Goal: Task Accomplishment & Management: Manage account settings

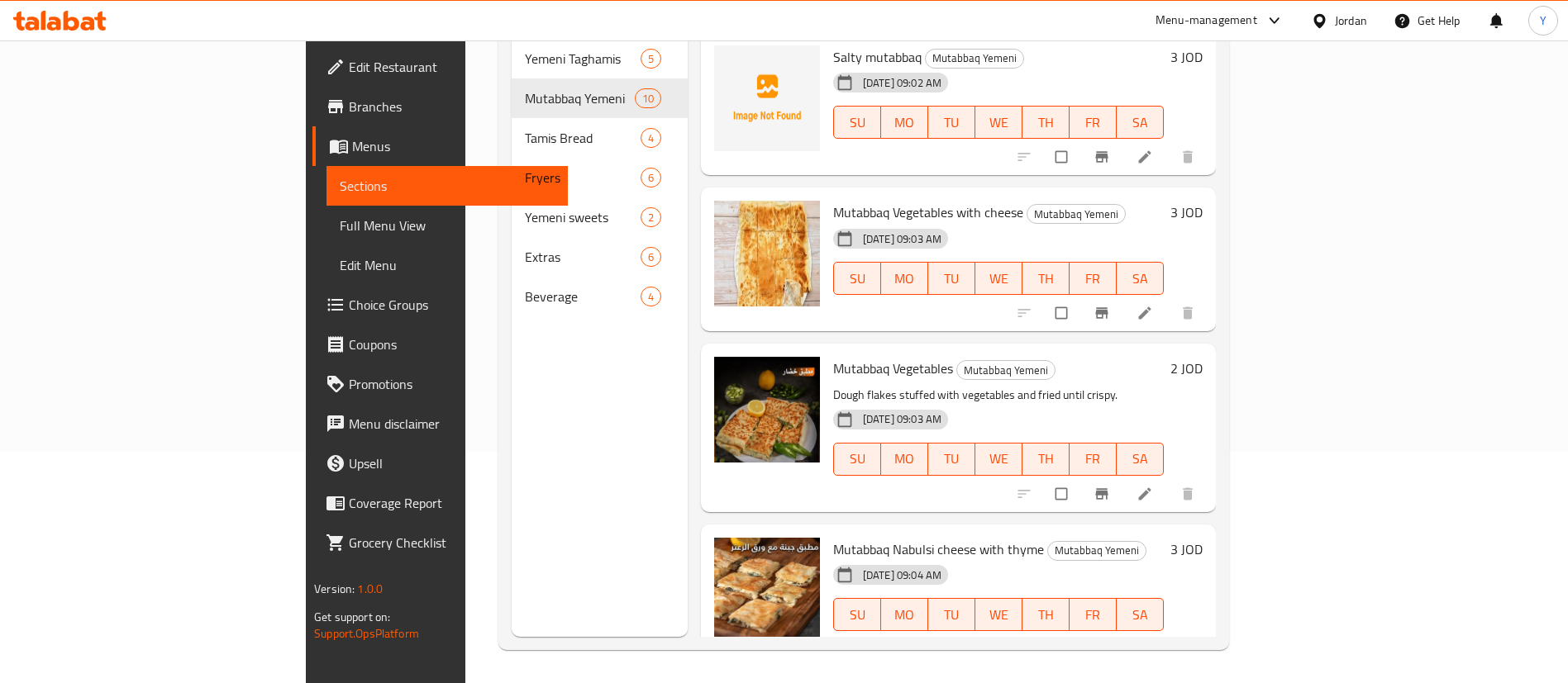
scroll to position [744, 0]
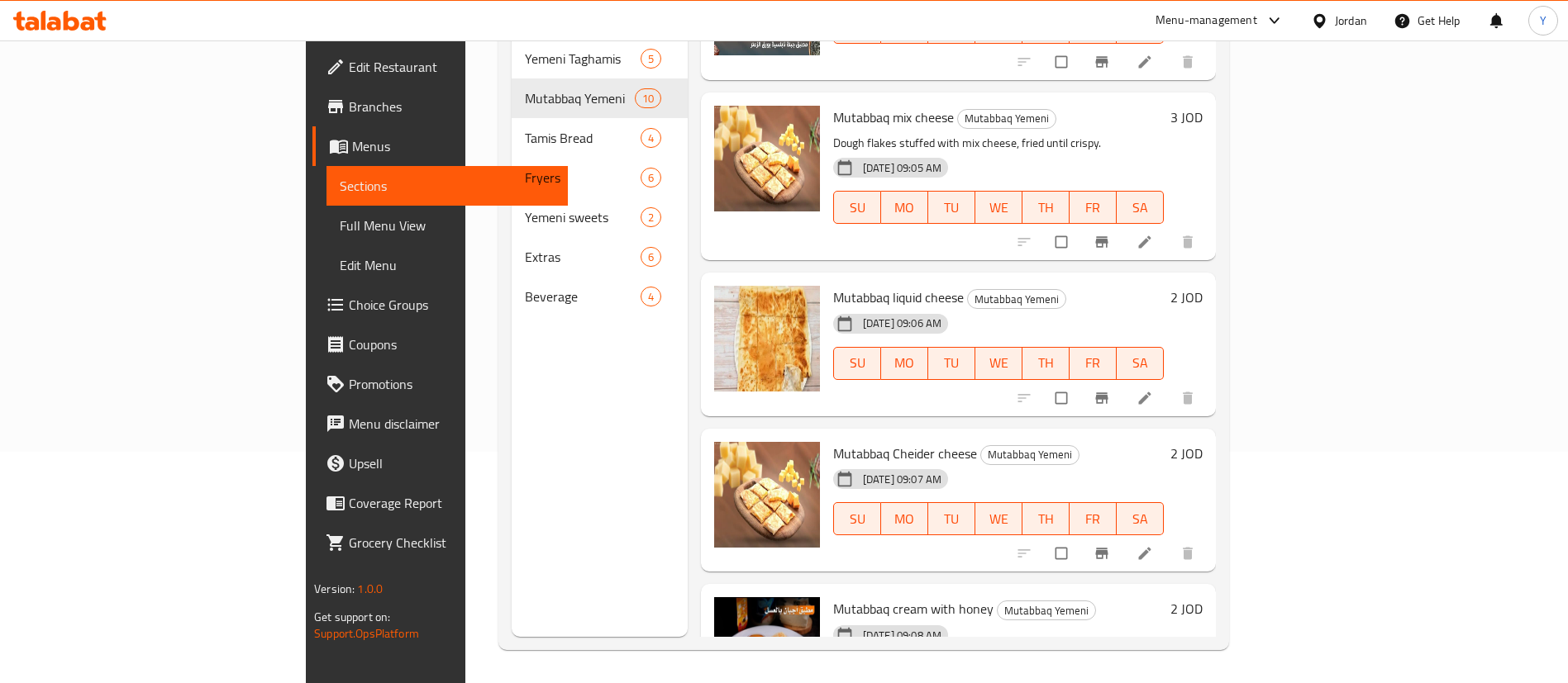
click at [84, 16] on icon at bounding box center [59, 21] width 93 height 20
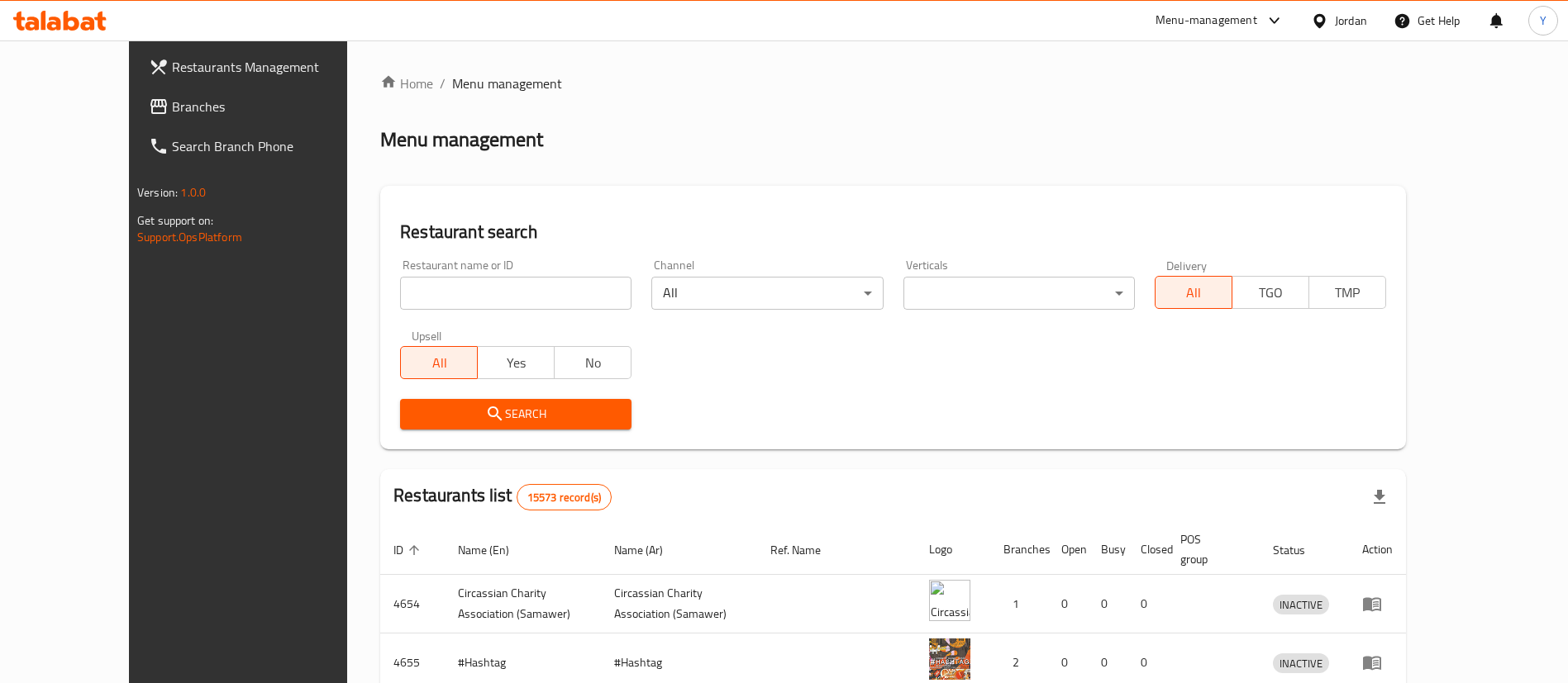
drag, startPoint x: 121, startPoint y: 104, endPoint x: 127, endPoint y: 116, distance: 13.4
click at [172, 104] on span "Branches" at bounding box center [275, 106] width 206 height 20
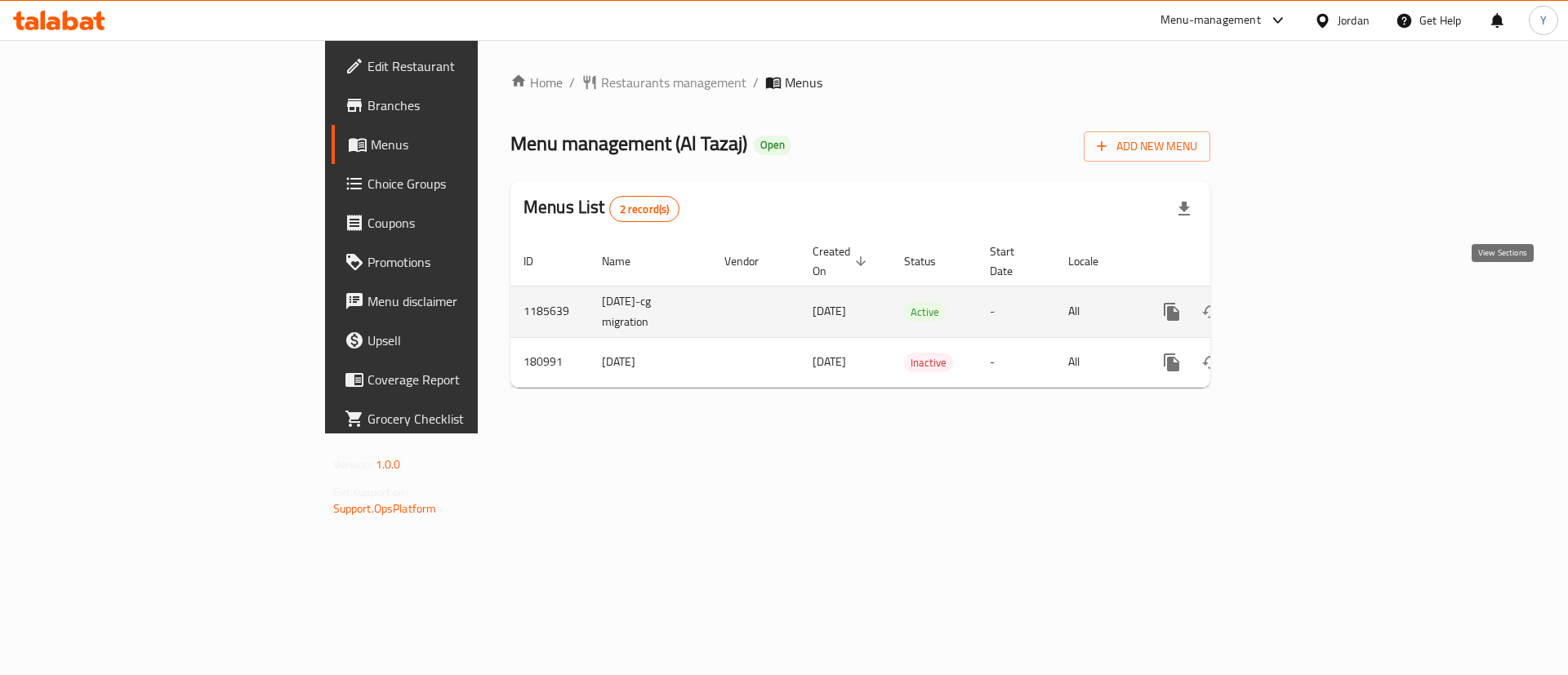
click at [1310, 292] on link "enhanced table" at bounding box center [1289, 312] width 39 height 39
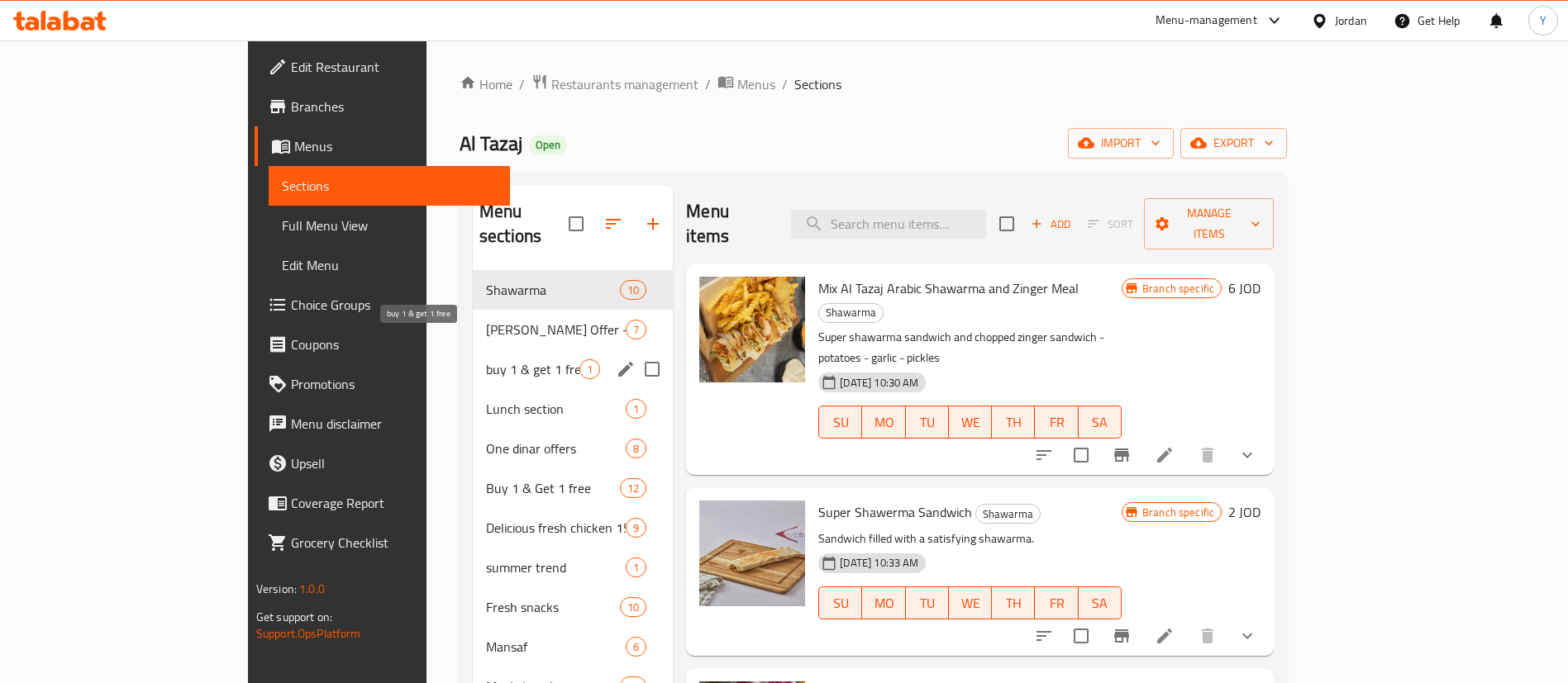
drag, startPoint x: 404, startPoint y: 342, endPoint x: 532, endPoint y: 355, distance: 128.7
click at [486, 359] on span "buy 1 & get 1 free" at bounding box center [532, 368] width 93 height 20
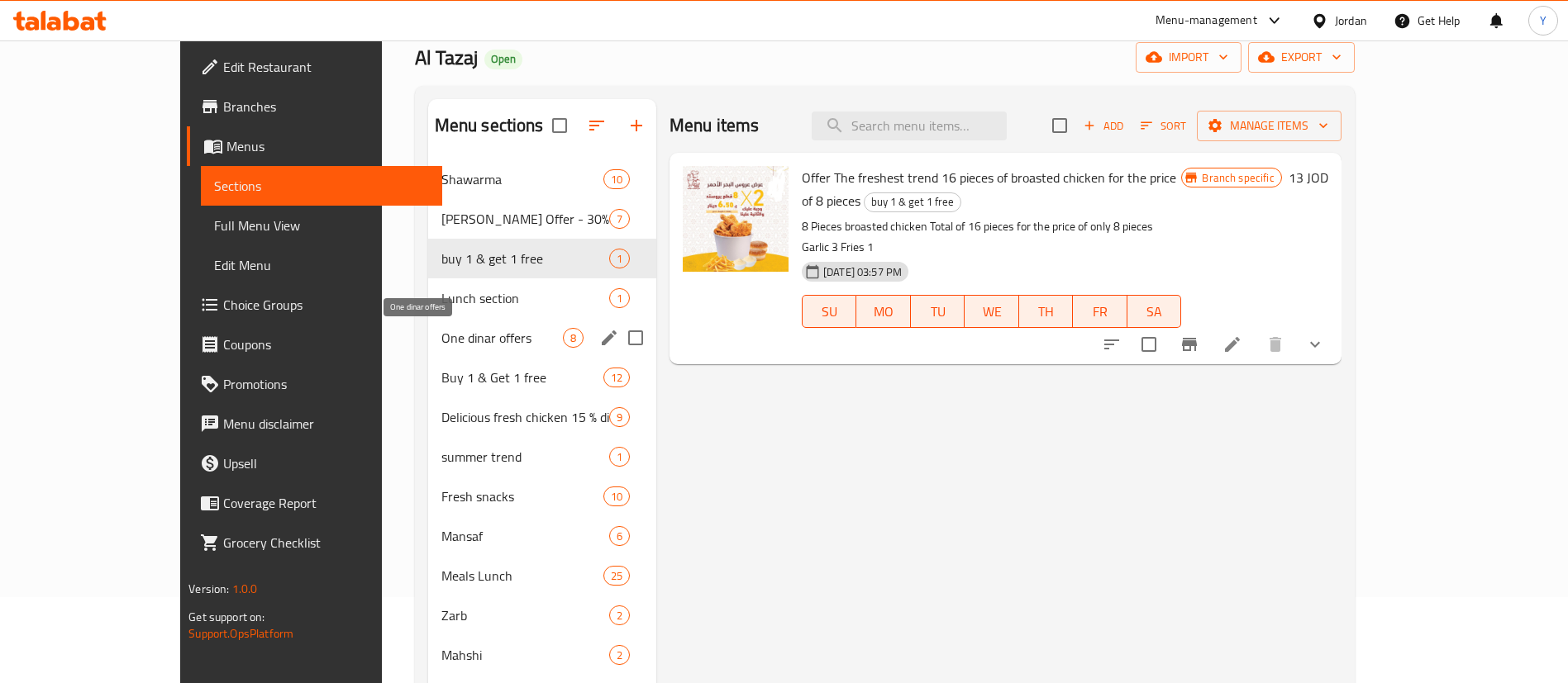
scroll to position [124, 0]
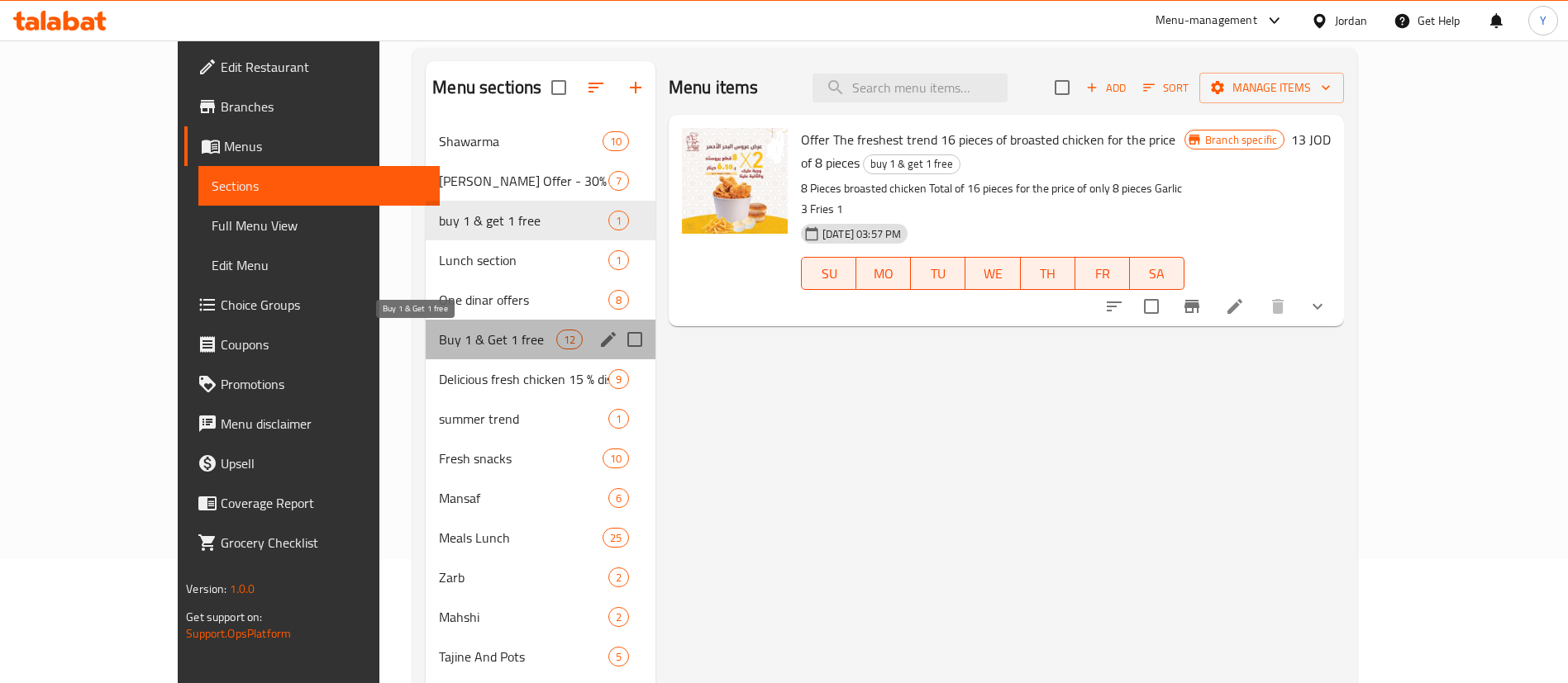
click at [439, 347] on span "Buy 1 & Get 1 free" at bounding box center [497, 339] width 117 height 20
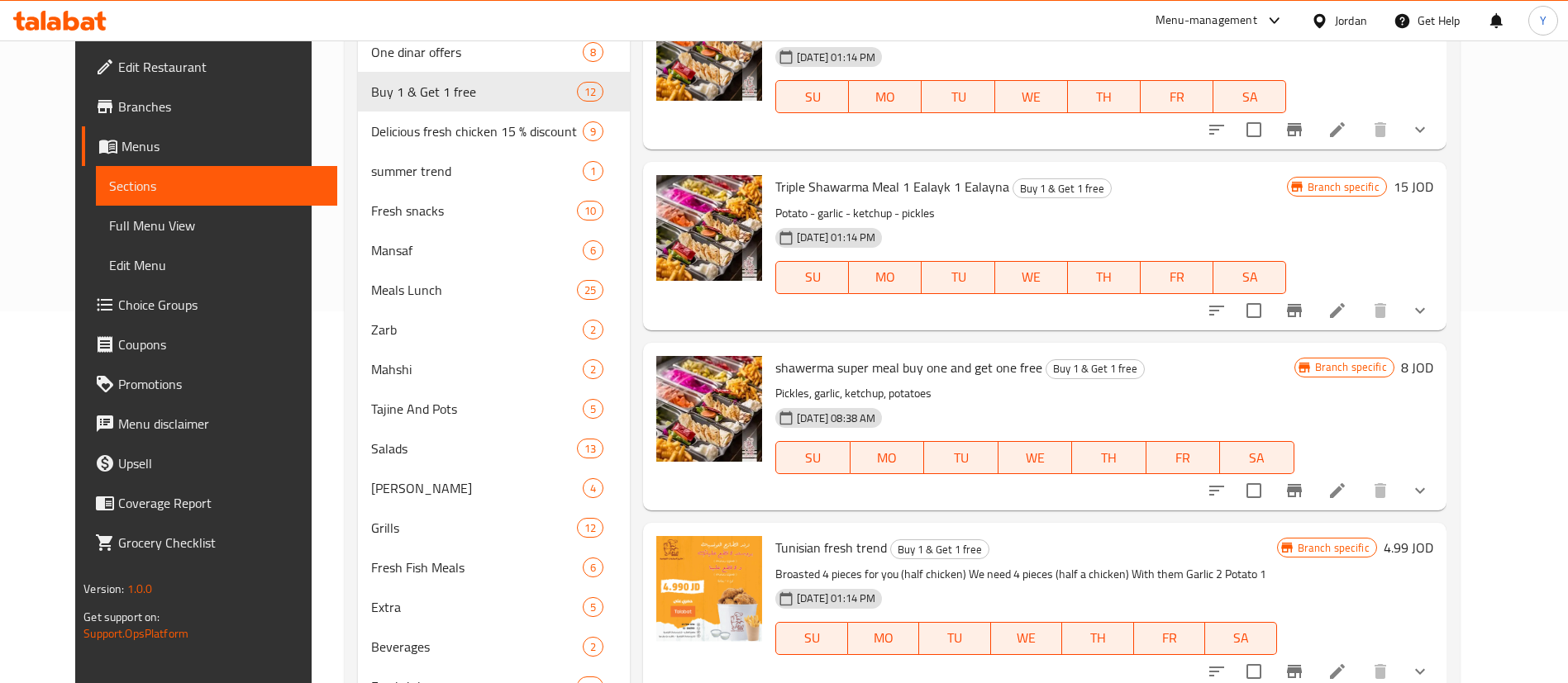
scroll to position [372, 0]
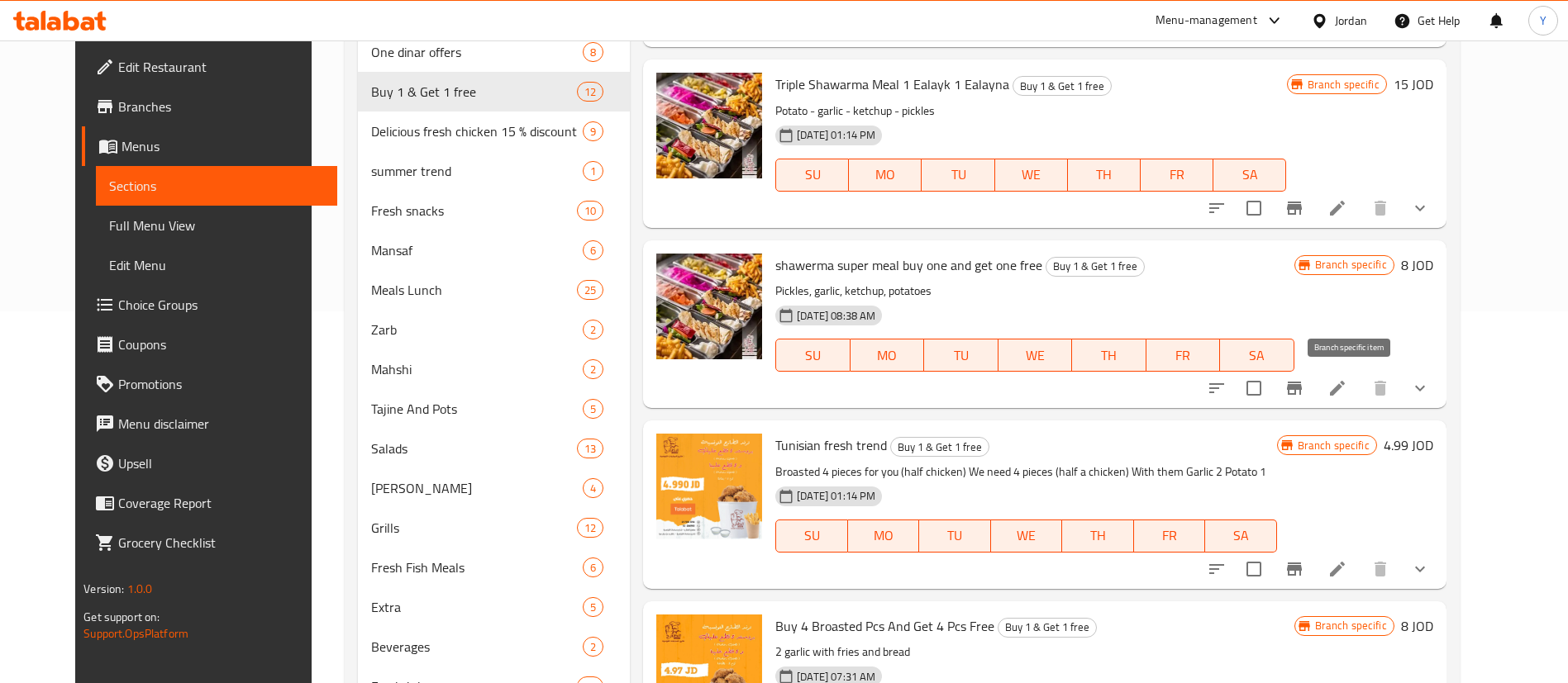
click at [1302, 389] on icon "Branch-specific-item" at bounding box center [1294, 387] width 15 height 13
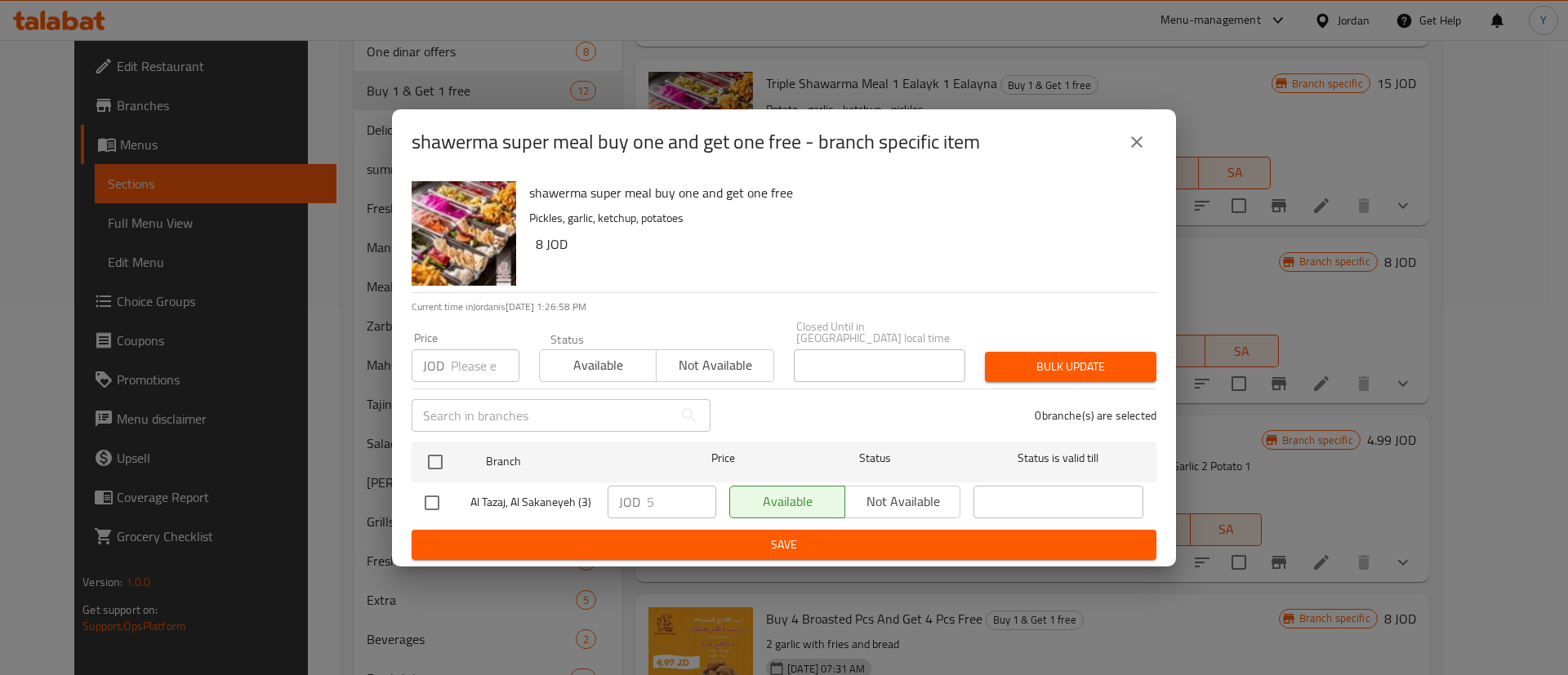
click at [434, 493] on input "checkbox" at bounding box center [432, 503] width 34 height 34
checkbox input "true"
drag, startPoint x: 651, startPoint y: 505, endPoint x: 584, endPoint y: 507, distance: 67.0
click at [585, 507] on div "Al Tazaj, [PERSON_NAME] (3) JOD 5 ​ Available Not available ​" at bounding box center [784, 503] width 732 height 47
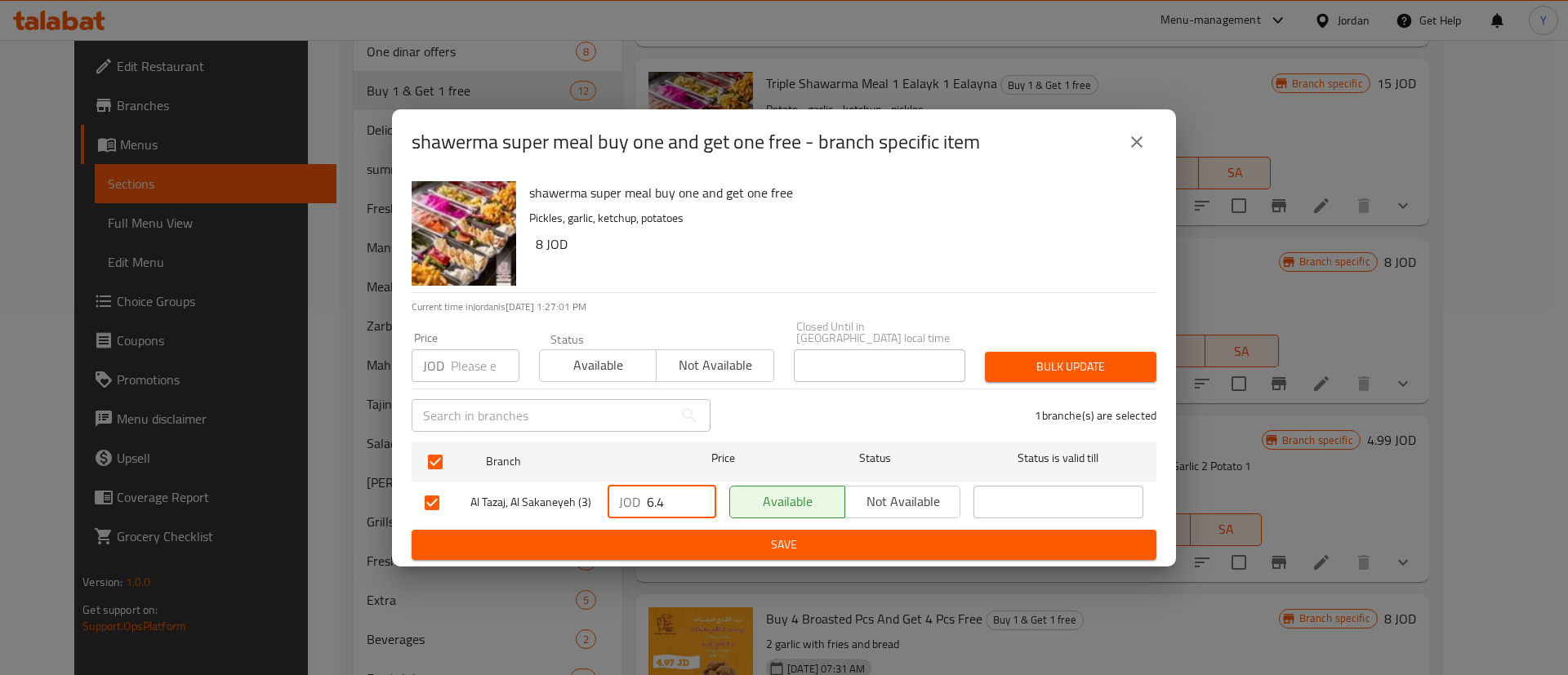
type input "6.4"
drag, startPoint x: 657, startPoint y: 533, endPoint x: 701, endPoint y: 533, distance: 44.0
click at [659, 535] on span "Save" at bounding box center [784, 545] width 718 height 20
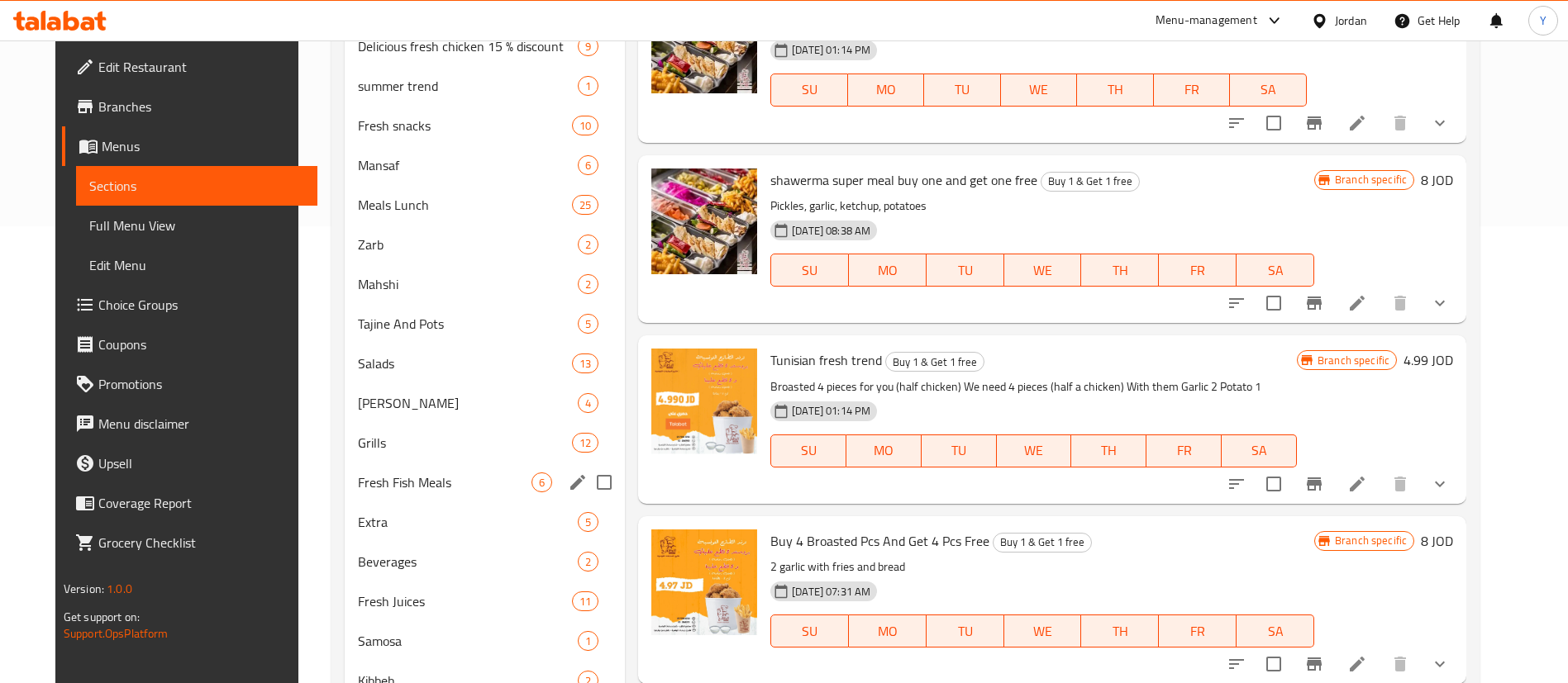
scroll to position [495, 0]
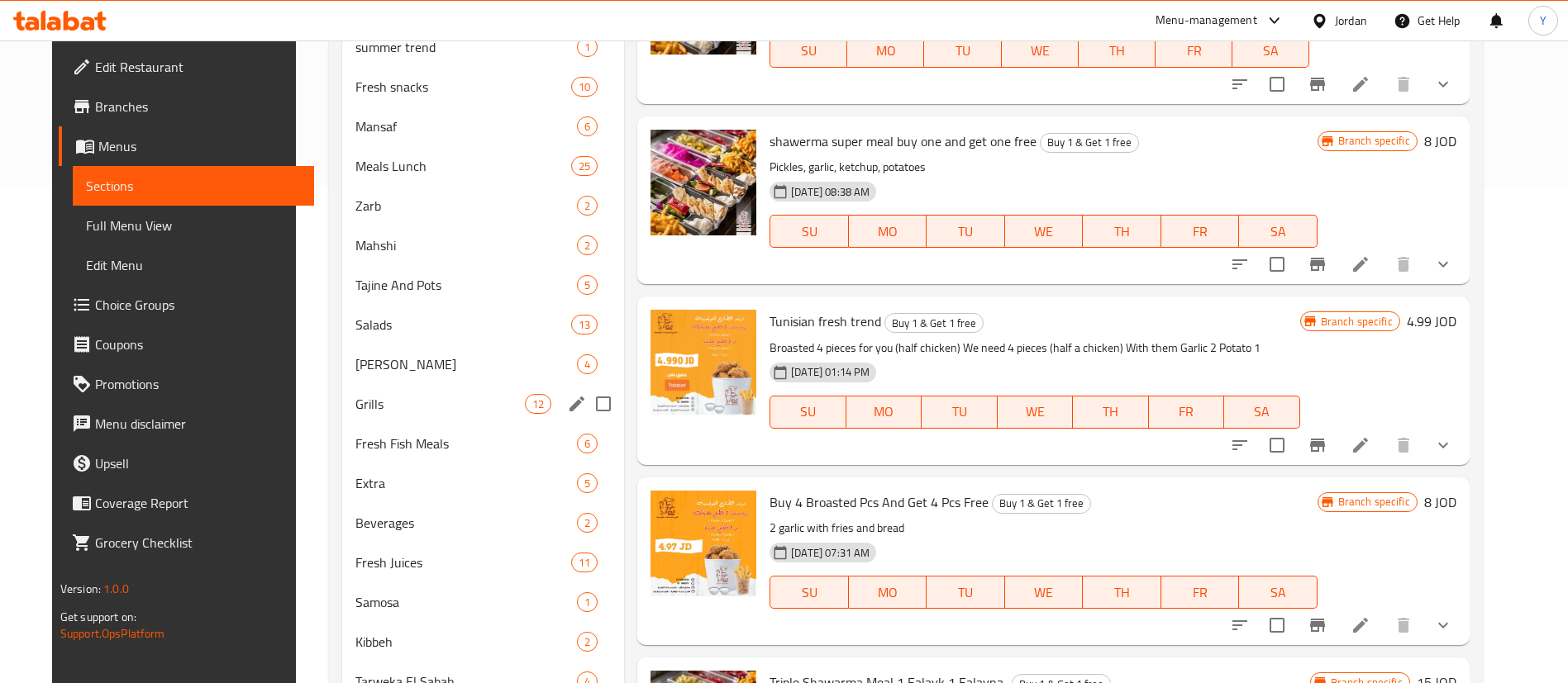
click at [404, 416] on div "Grills 12" at bounding box center [483, 404] width 282 height 39
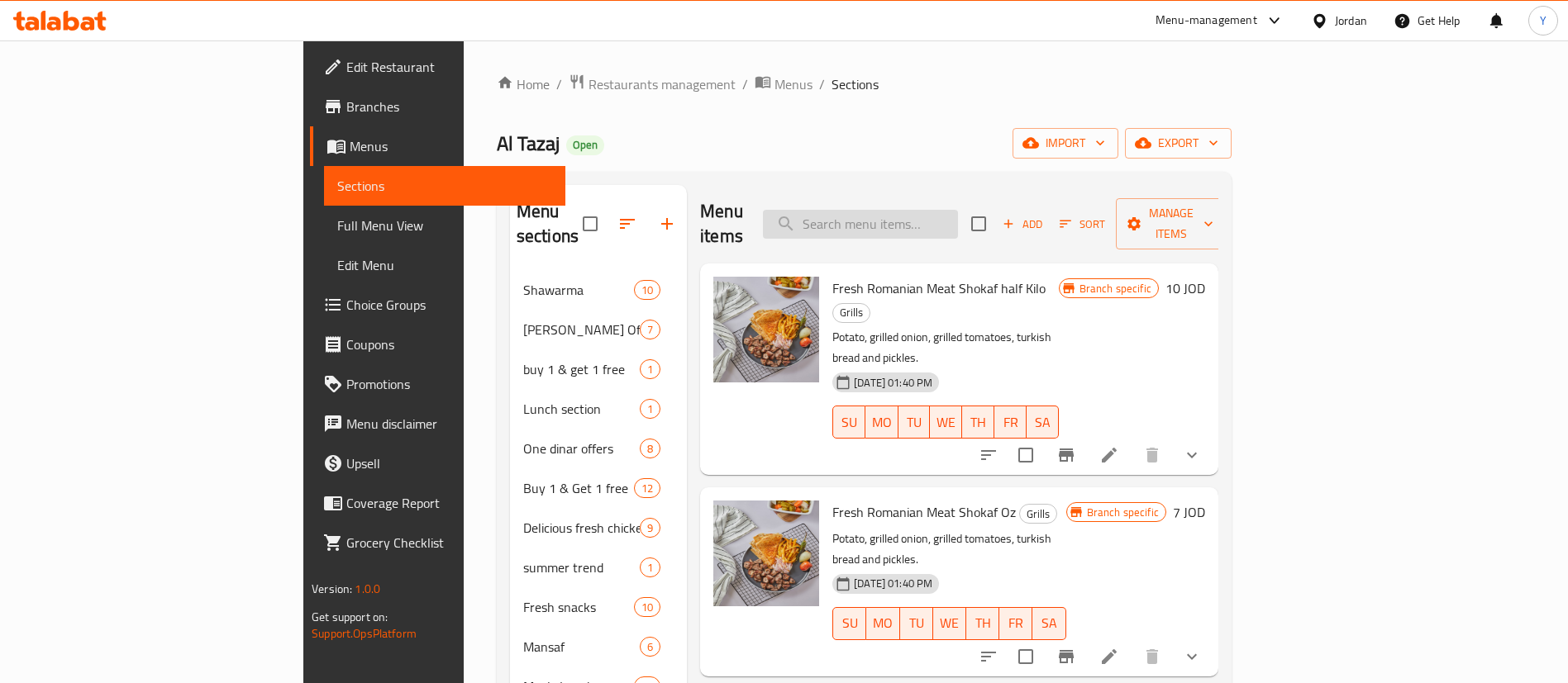
click at [945, 215] on input "search" at bounding box center [861, 225] width 195 height 29
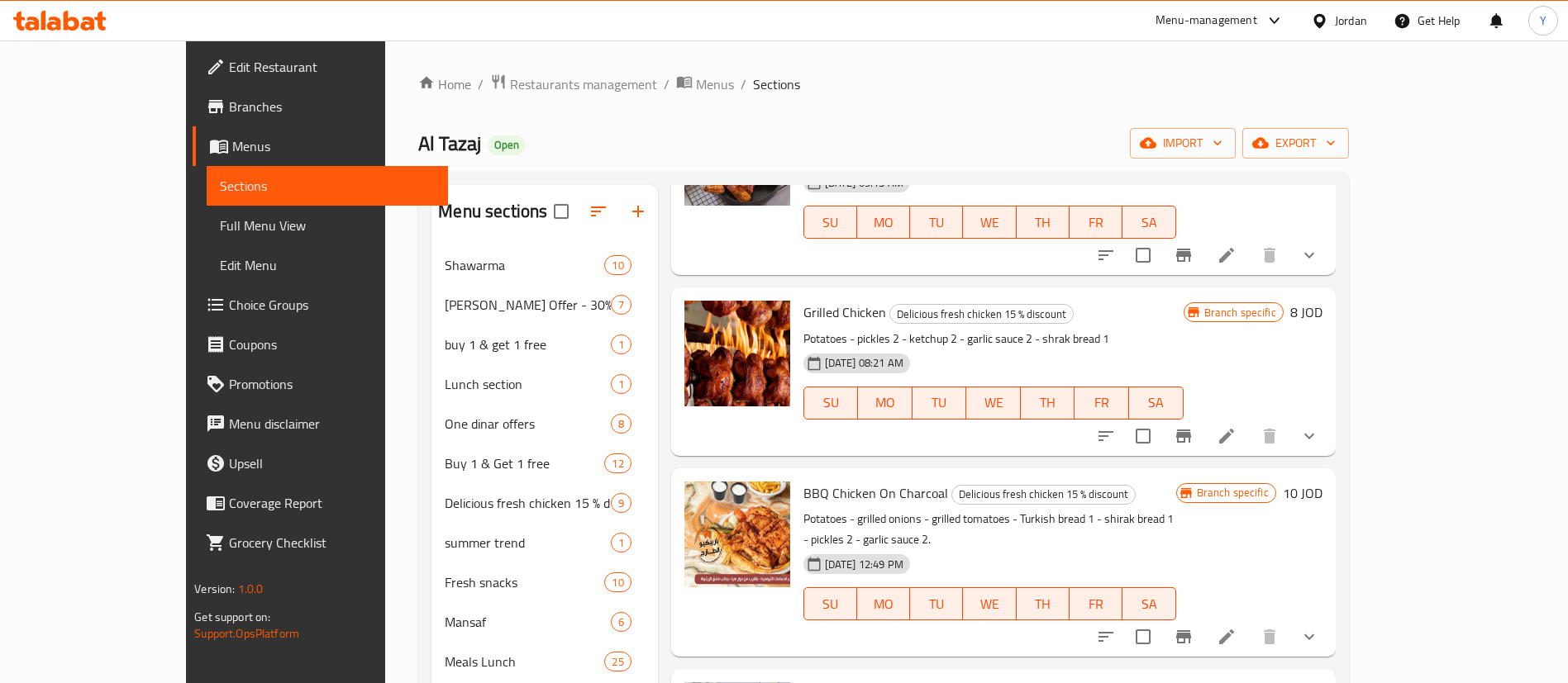
scroll to position [744, 0]
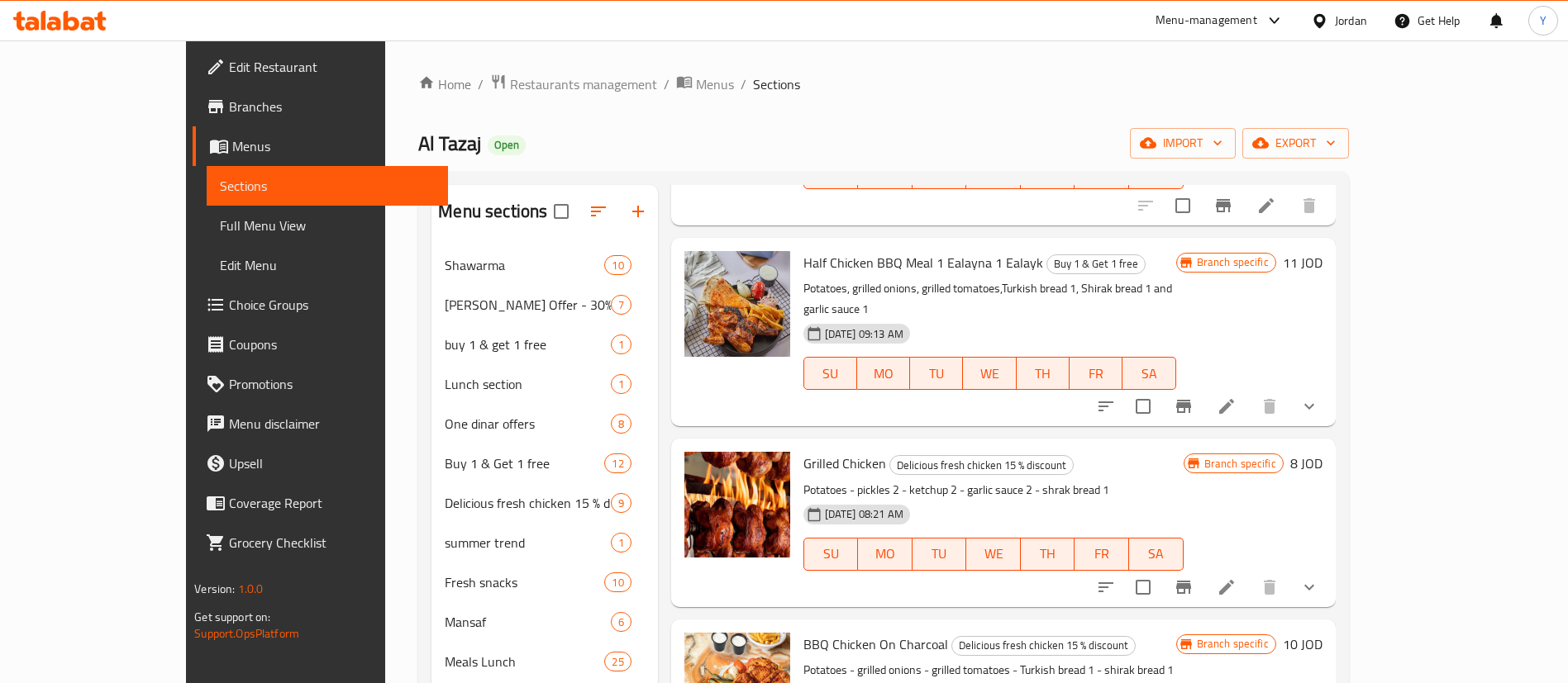
type input "grilled"
click at [1193, 578] on icon "Branch-specific-item" at bounding box center [1183, 587] width 20 height 20
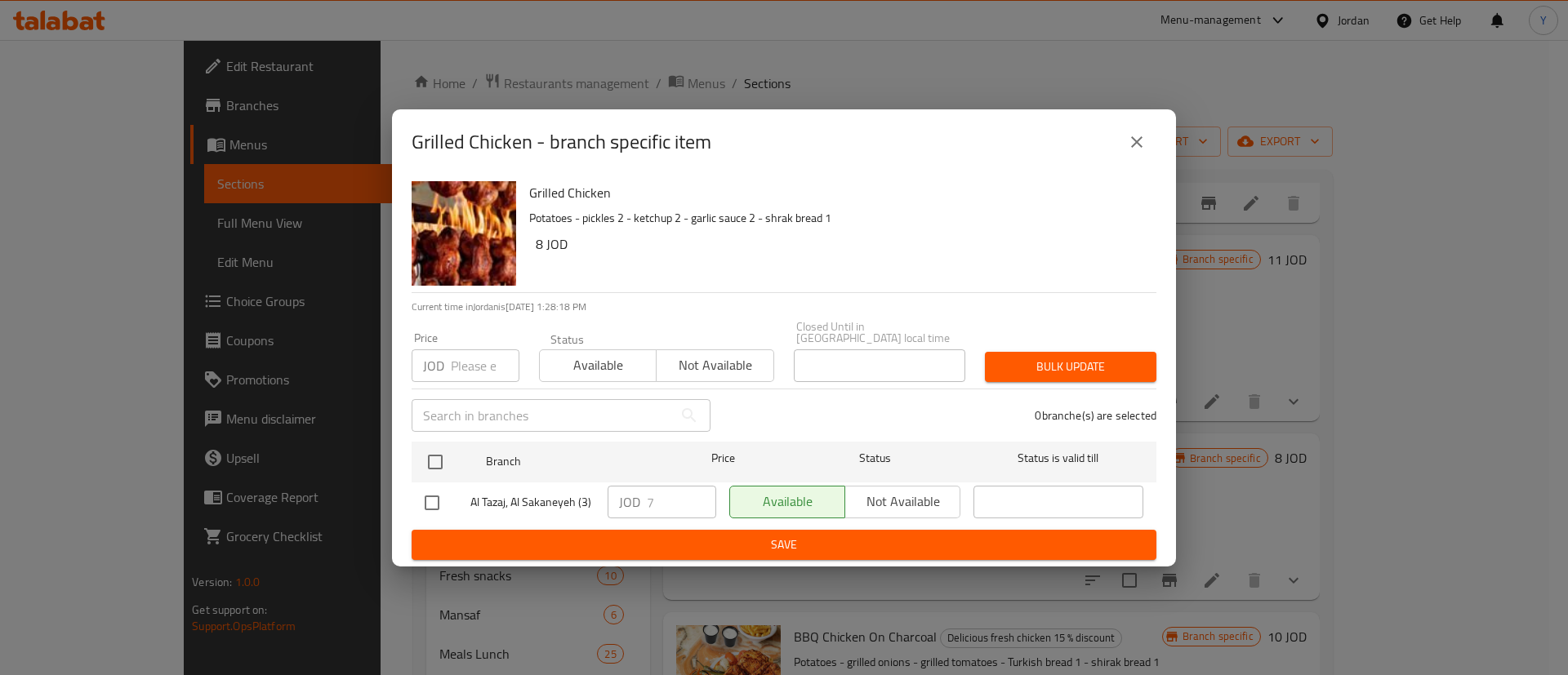
drag, startPoint x: 419, startPoint y: 501, endPoint x: 479, endPoint y: 503, distance: 60.0
click at [421, 501] on input "checkbox" at bounding box center [432, 503] width 34 height 34
checkbox input "true"
drag, startPoint x: 668, startPoint y: 499, endPoint x: 512, endPoint y: 484, distance: 156.7
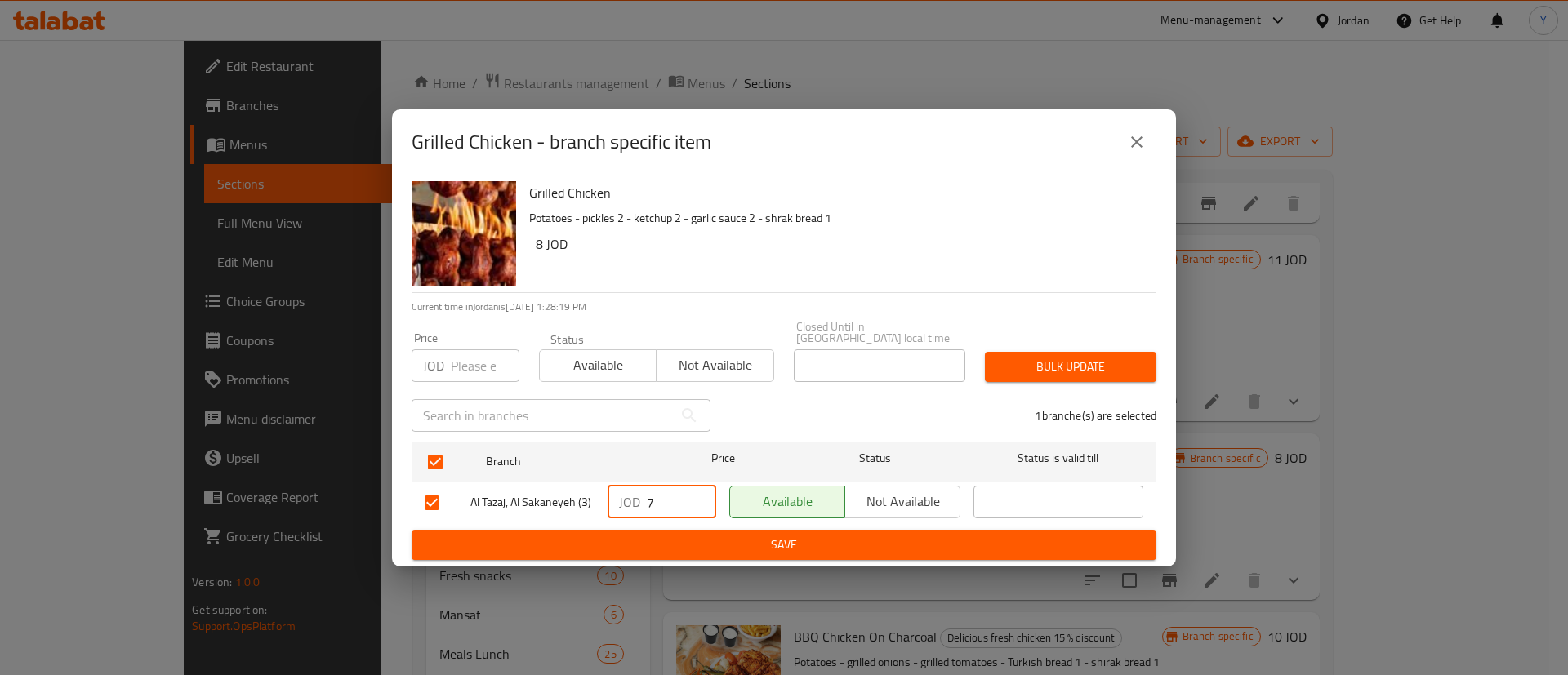
click at [544, 491] on div "Al Tazaj, [PERSON_NAME] (3) JOD 7 ​ Available Not available ​" at bounding box center [784, 503] width 732 height 47
type input "8"
click at [787, 530] on button "Save" at bounding box center [784, 545] width 745 height 30
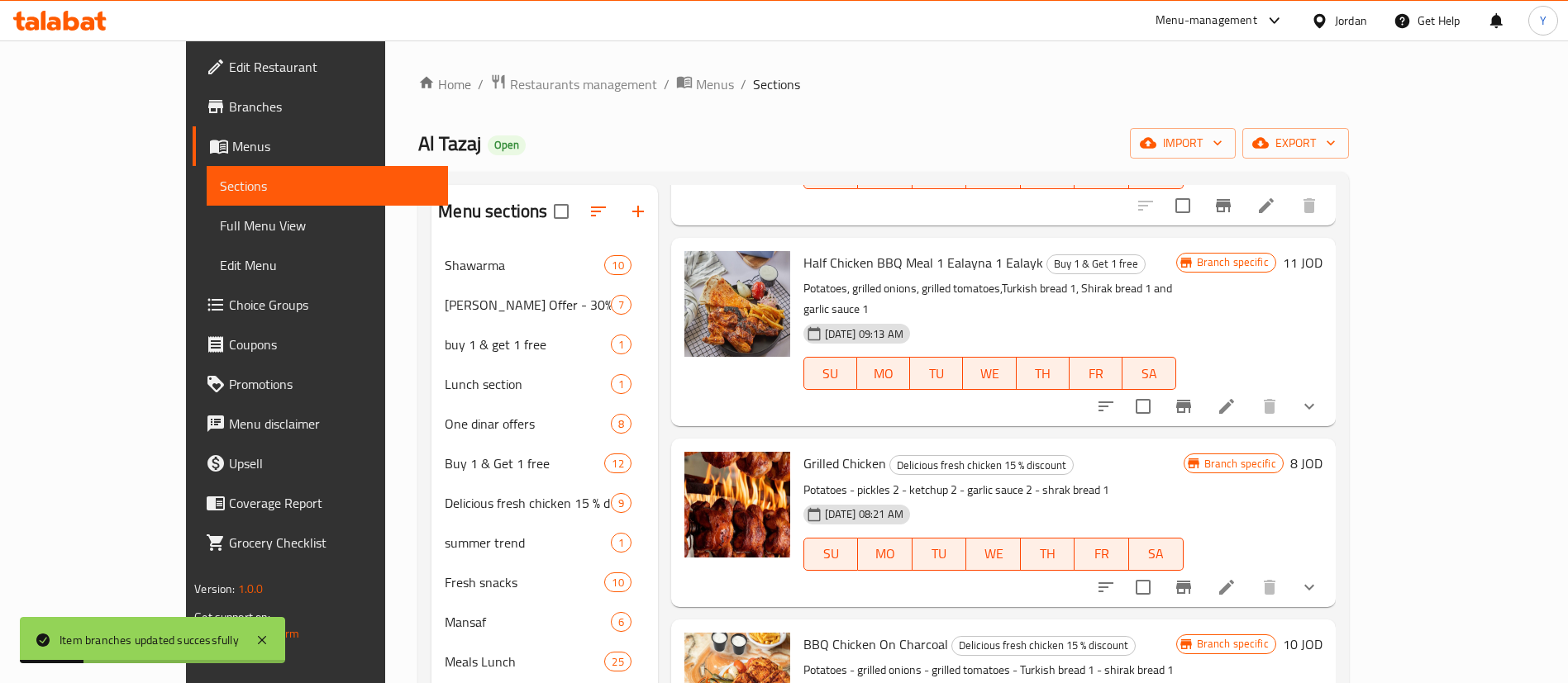
click at [1193, 397] on icon "Branch-specific-item" at bounding box center [1183, 406] width 20 height 20
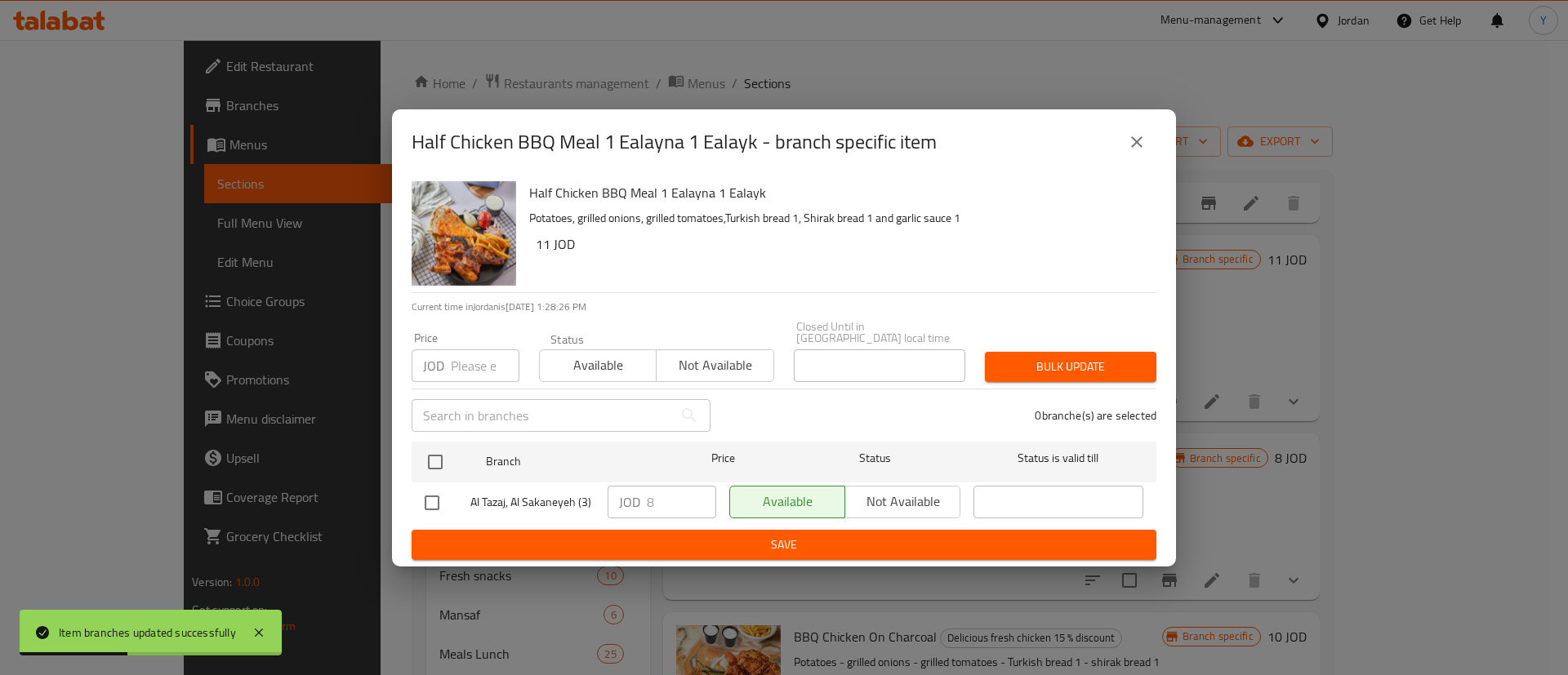
click at [430, 501] on input "checkbox" at bounding box center [432, 503] width 34 height 34
checkbox input "true"
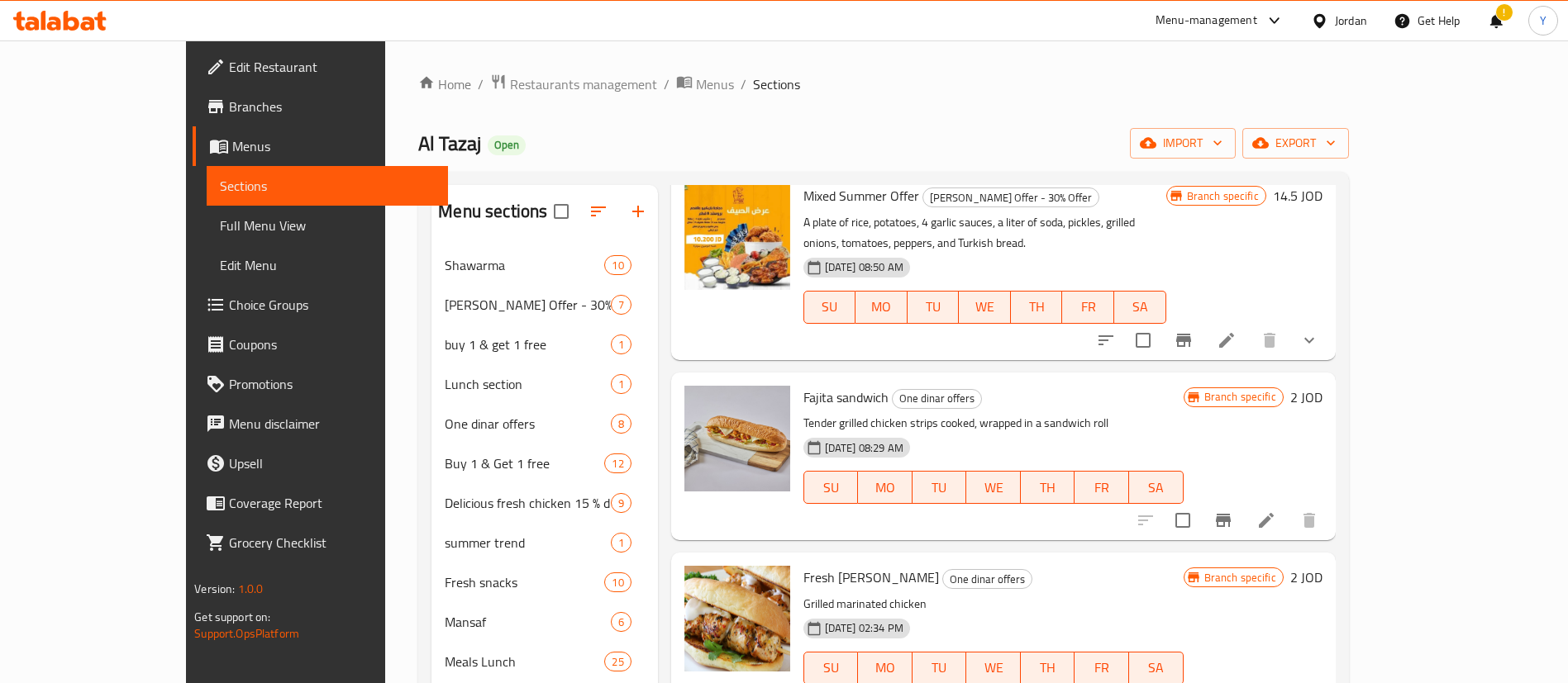
scroll to position [0, 0]
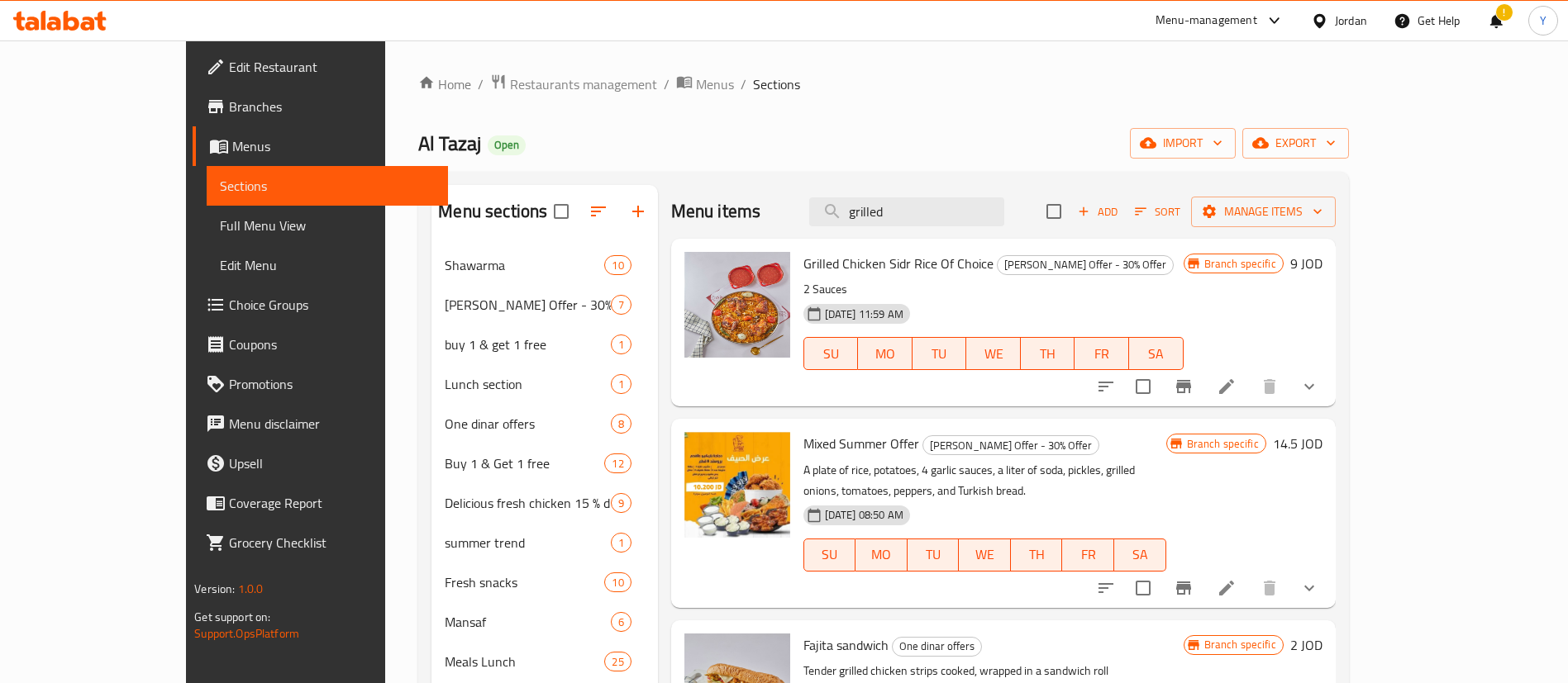
drag, startPoint x: 974, startPoint y: 202, endPoint x: 635, endPoint y: 261, distance: 344.1
click at [658, 261] on div "Menu items grilled Add Sort Manage items Grilled Chicken Sidr Rice Of Choice Al…" at bounding box center [996, 694] width 678 height 1019
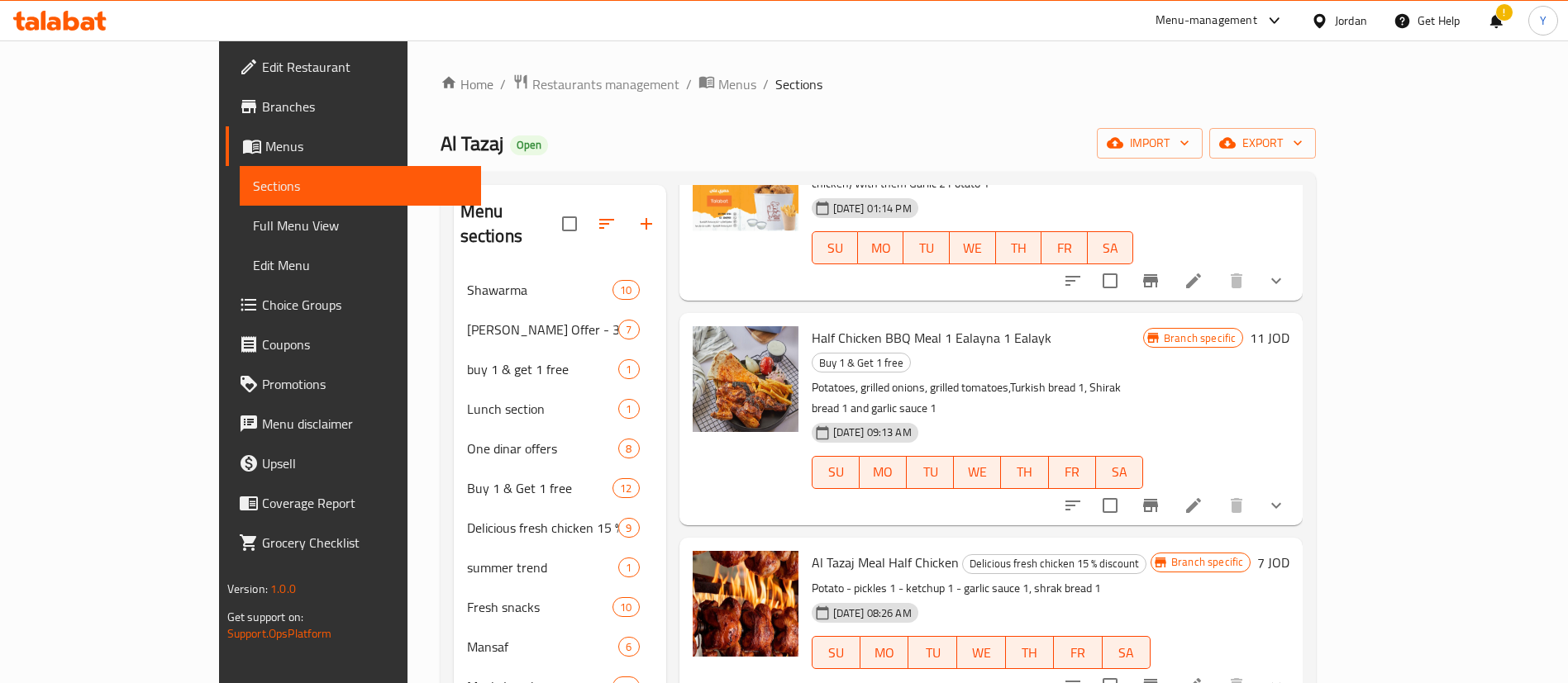
scroll to position [248, 0]
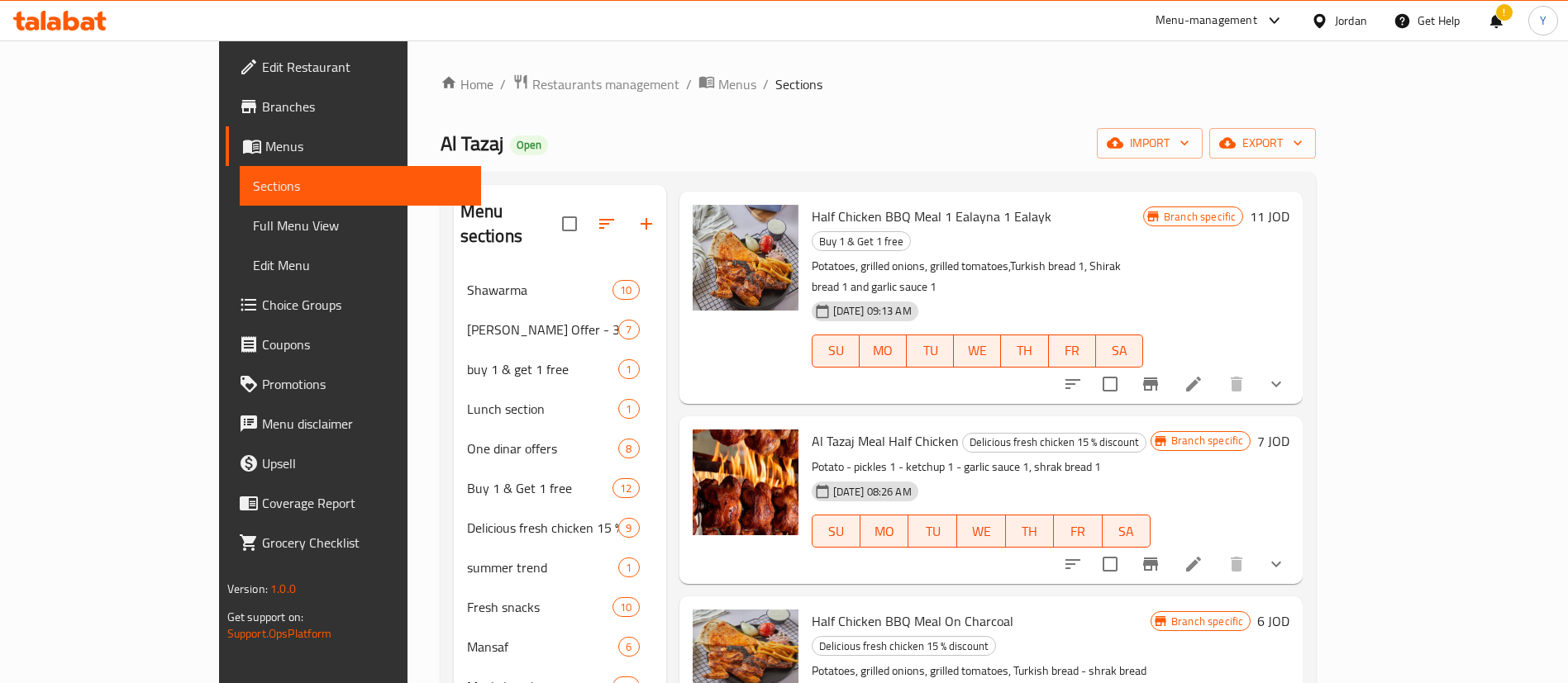
type input "half chic"
click at [1158, 558] on icon "Branch-specific-item" at bounding box center [1150, 564] width 15 height 13
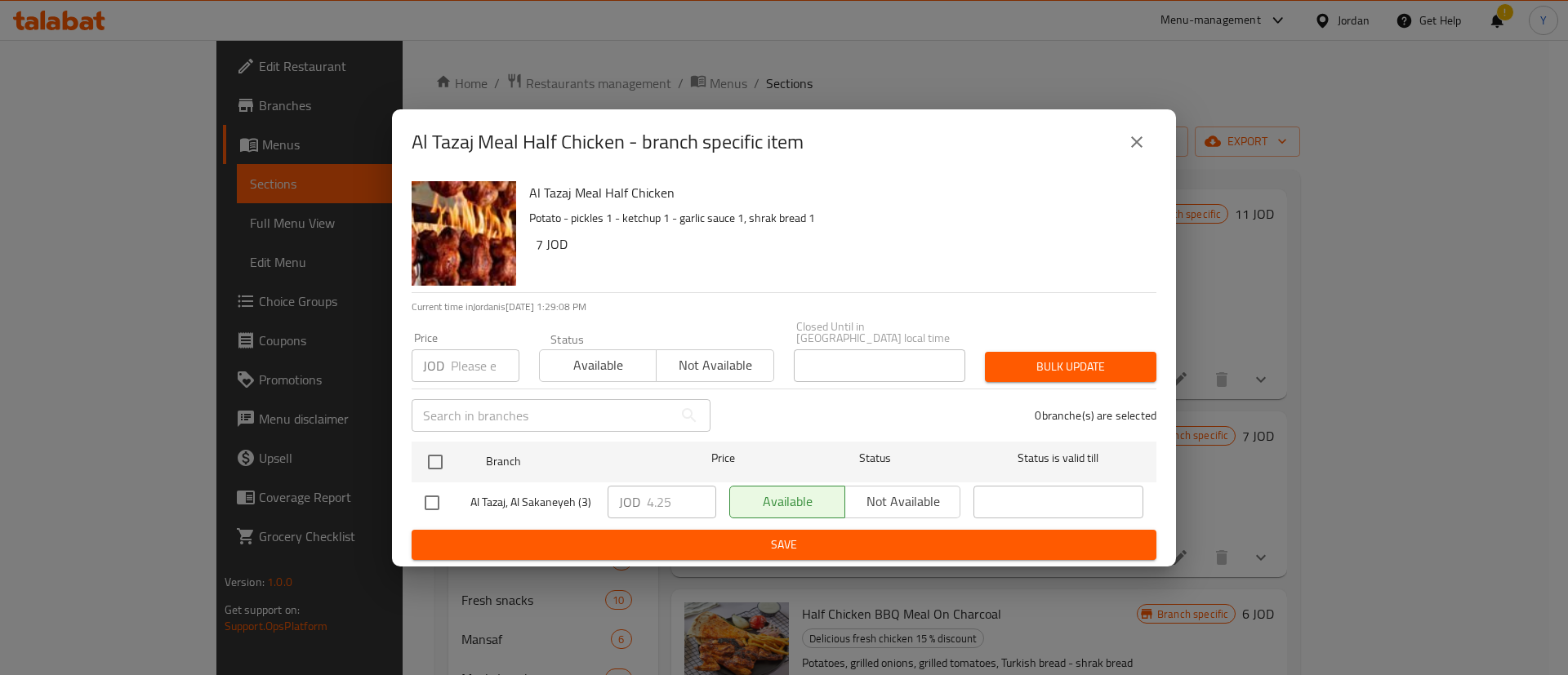
click at [432, 499] on input "checkbox" at bounding box center [432, 503] width 34 height 34
checkbox input "true"
click at [680, 488] on input "5.25" at bounding box center [682, 502] width 69 height 33
drag, startPoint x: 679, startPoint y: 495, endPoint x: 492, endPoint y: 498, distance: 187.0
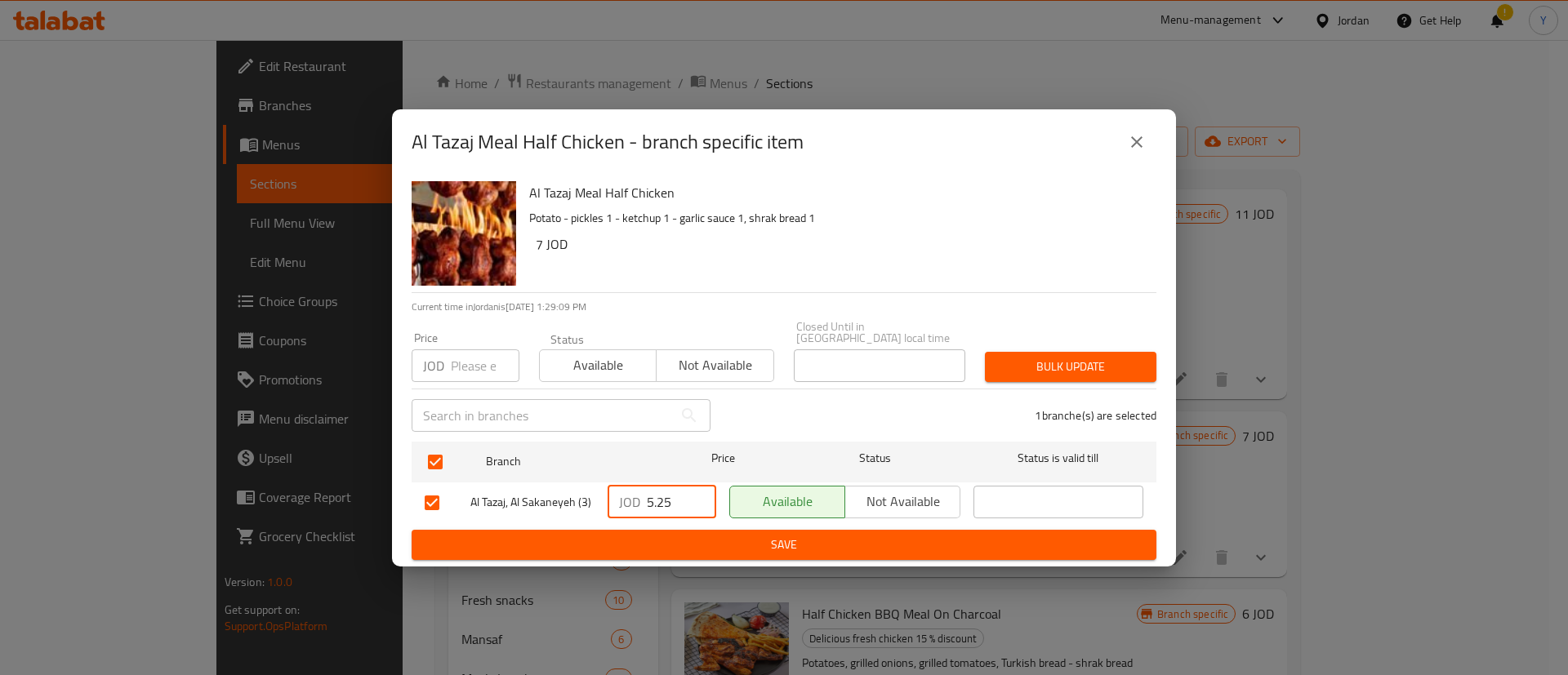
click at [494, 498] on div "Al Tazaj, Al Sakaneyeh (3) JOD 5.25 ​ Available Not available ​" at bounding box center [784, 503] width 732 height 47
type input "5"
click at [728, 530] on button "Save" at bounding box center [784, 545] width 745 height 30
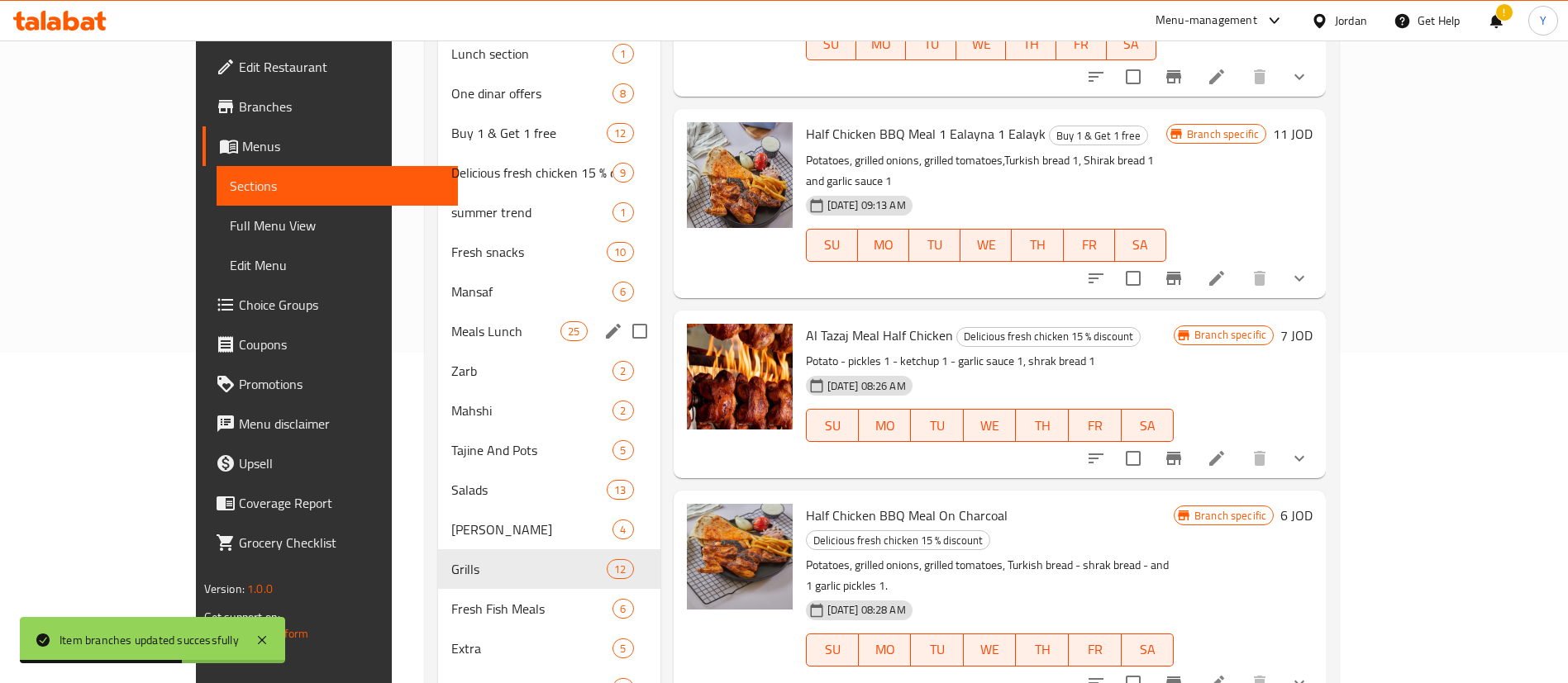
scroll to position [372, 0]
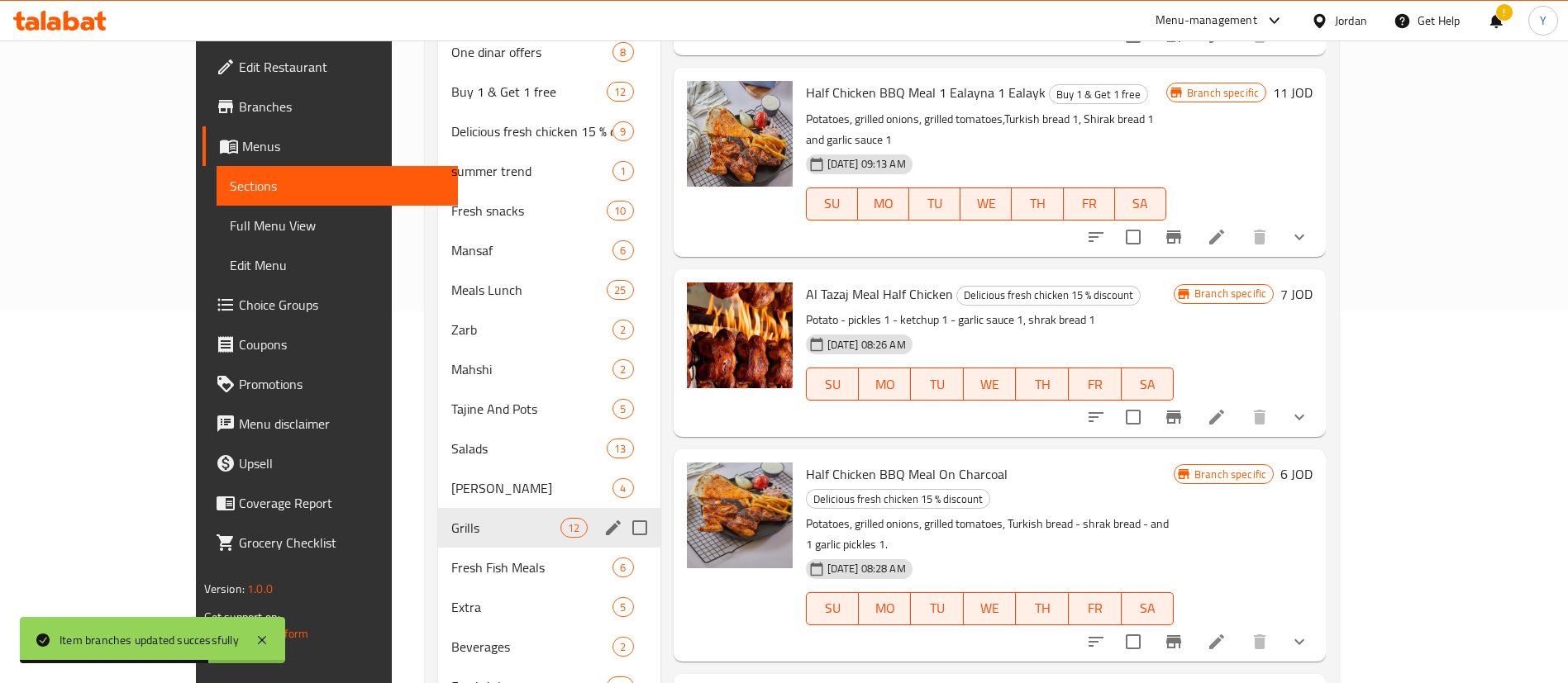
click at [438, 516] on div "Grills 12" at bounding box center [549, 528] width 222 height 39
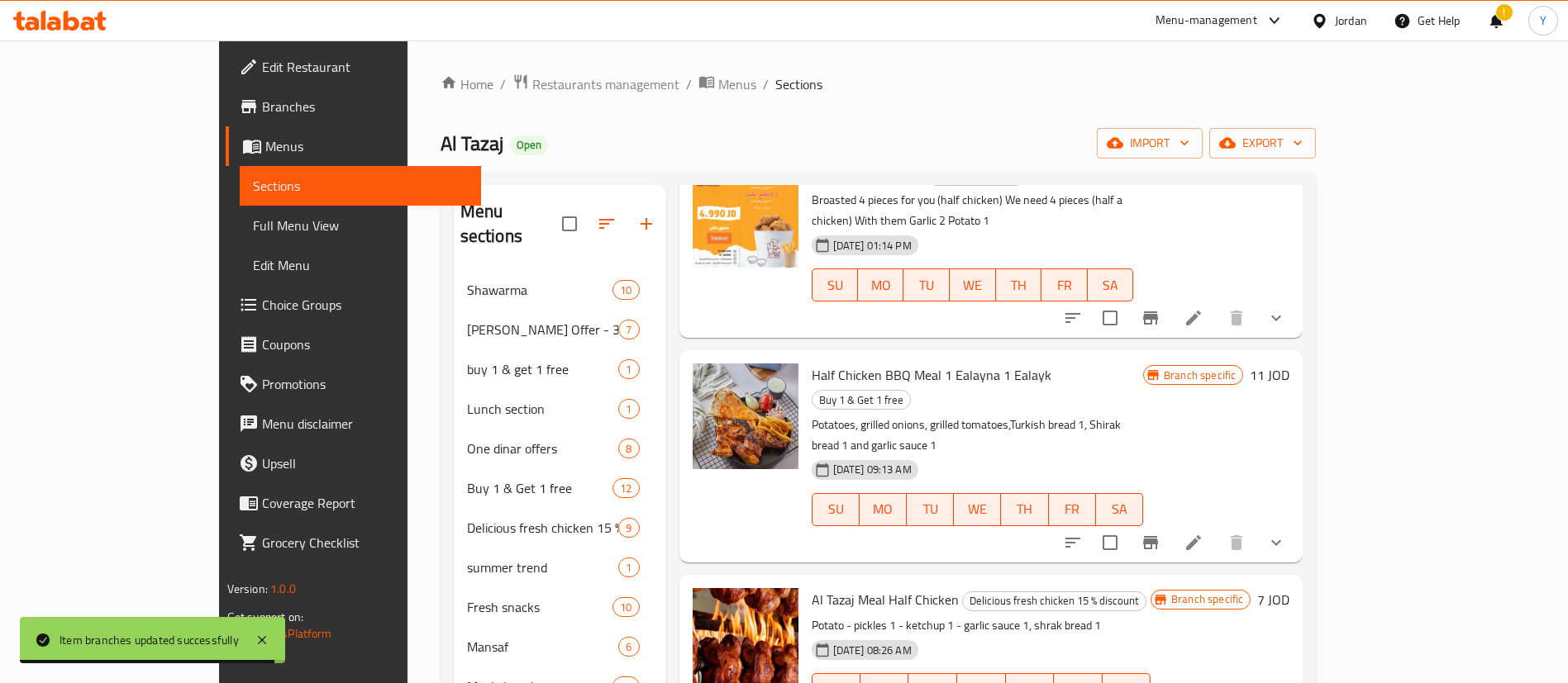
scroll to position [0, 0]
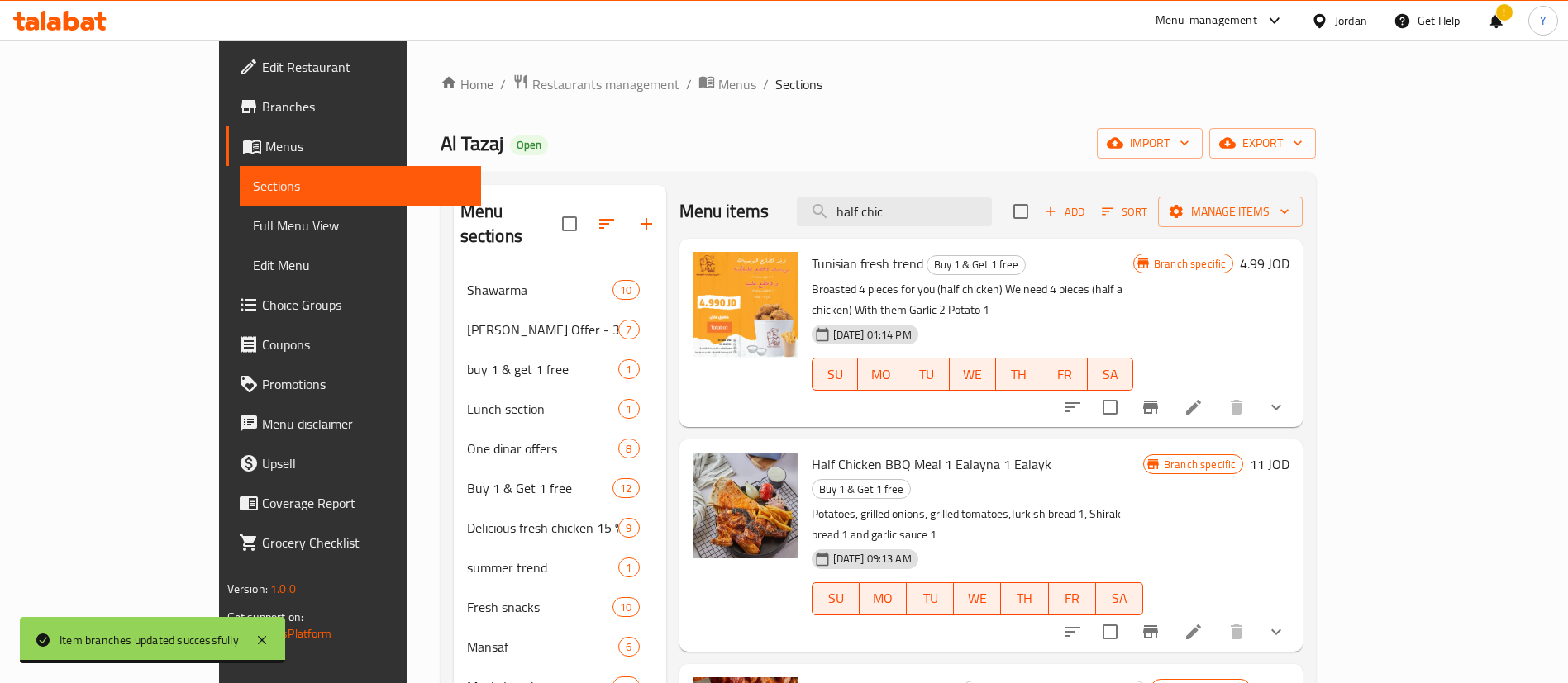
drag, startPoint x: 981, startPoint y: 213, endPoint x: 750, endPoint y: 225, distance: 231.3
click at [752, 225] on div "Menu items half chic Add Sort Manage items" at bounding box center [992, 212] width 624 height 54
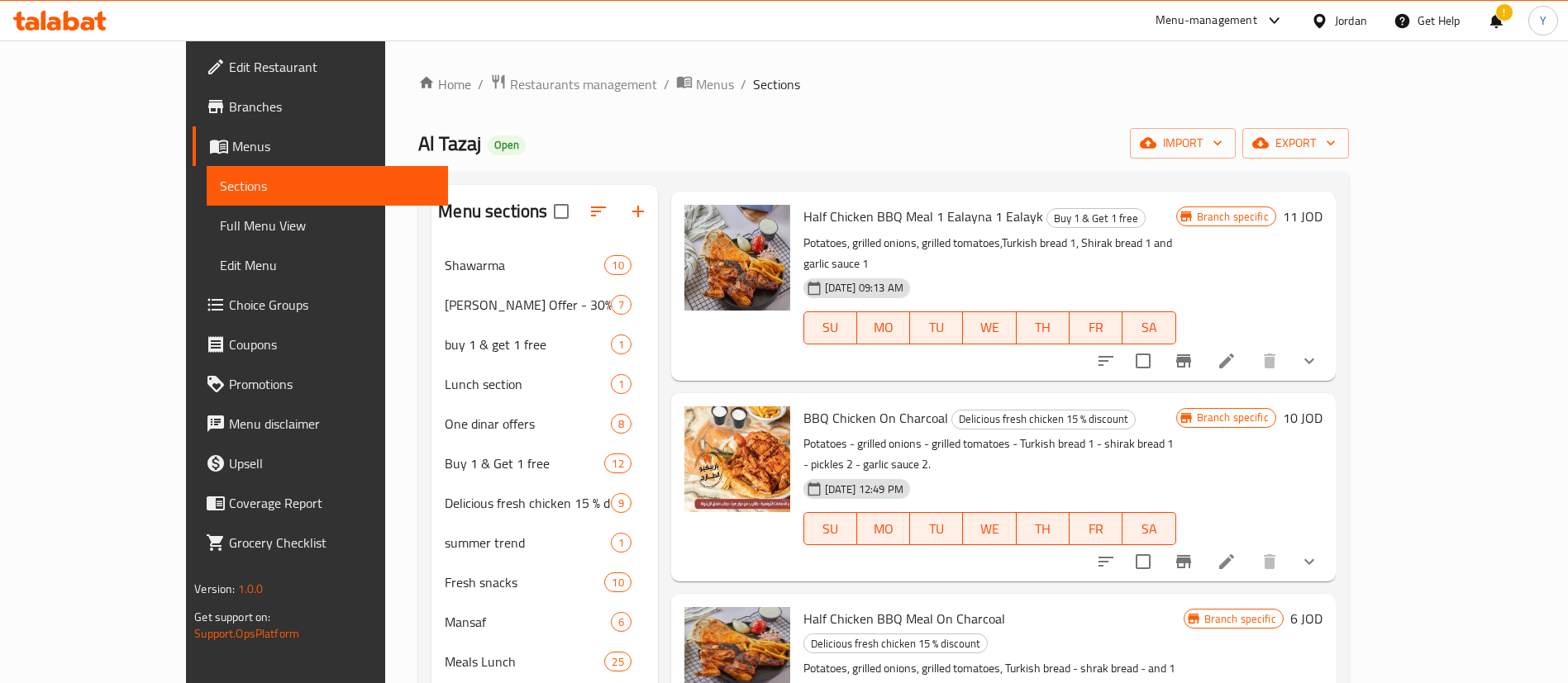
scroll to position [372, 0]
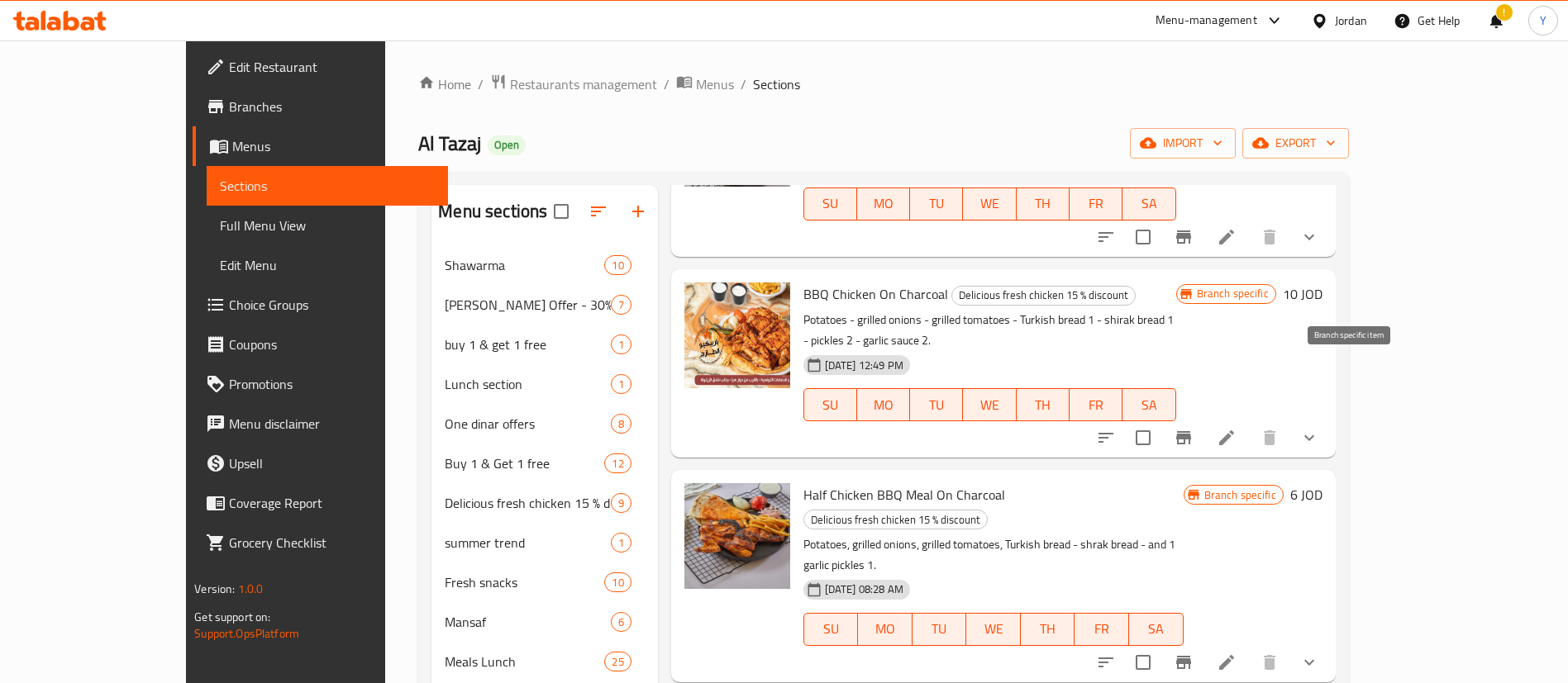
type input "[GEOGRAPHIC_DATA]"
click at [1191, 431] on icon "Branch-specific-item" at bounding box center [1183, 437] width 15 height 13
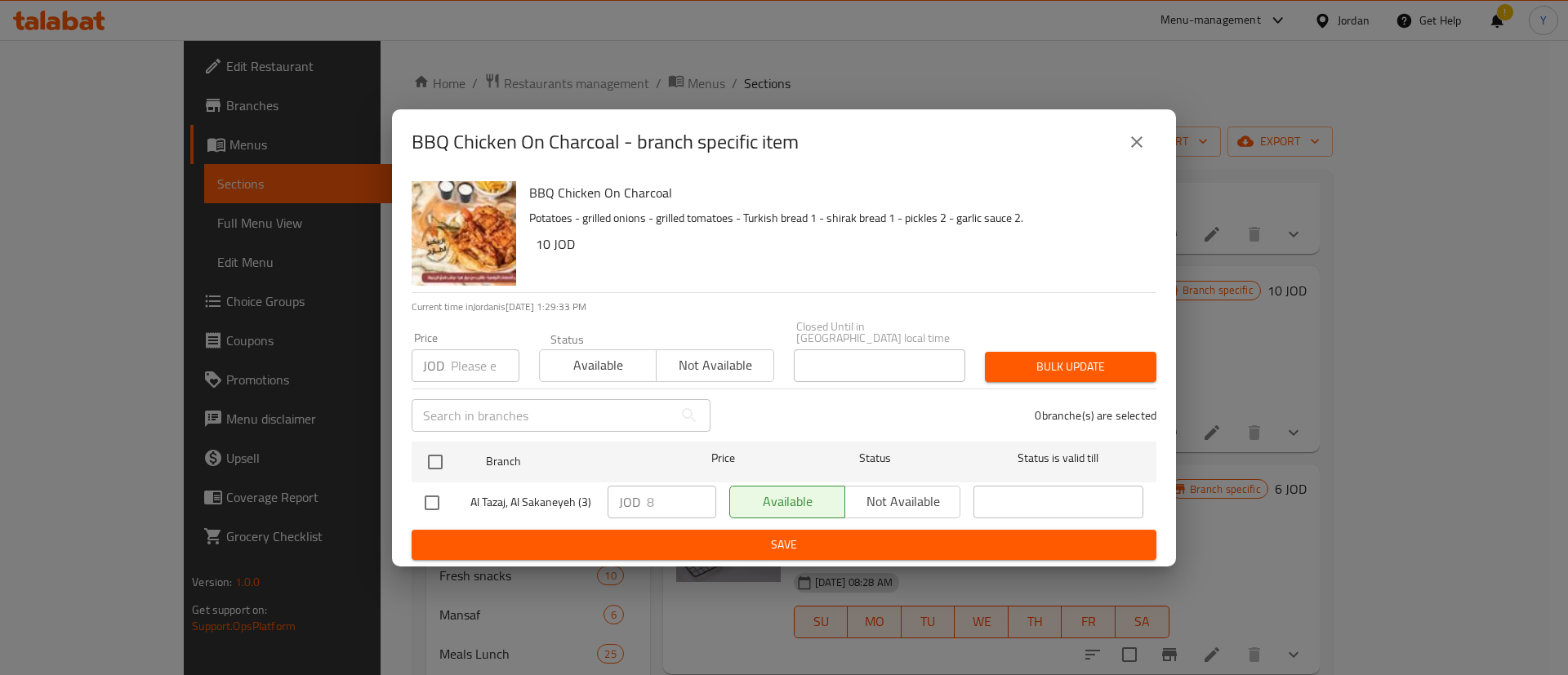
click at [416, 498] on input "checkbox" at bounding box center [432, 503] width 34 height 34
checkbox input "true"
drag, startPoint x: 656, startPoint y: 501, endPoint x: 611, endPoint y: 501, distance: 45.0
click at [610, 501] on div "JOD 8 ​" at bounding box center [662, 502] width 108 height 33
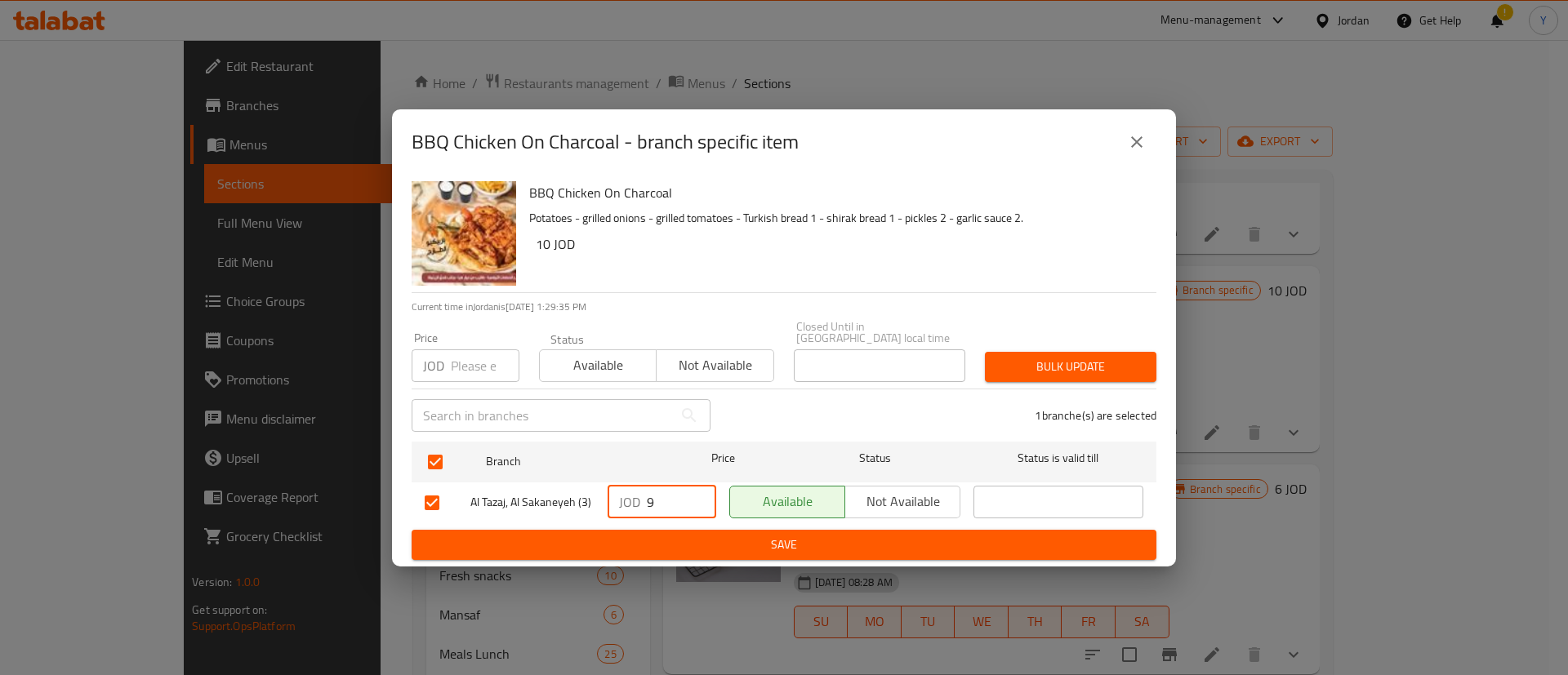
type input "9"
click at [744, 541] on span "Save" at bounding box center [784, 545] width 718 height 20
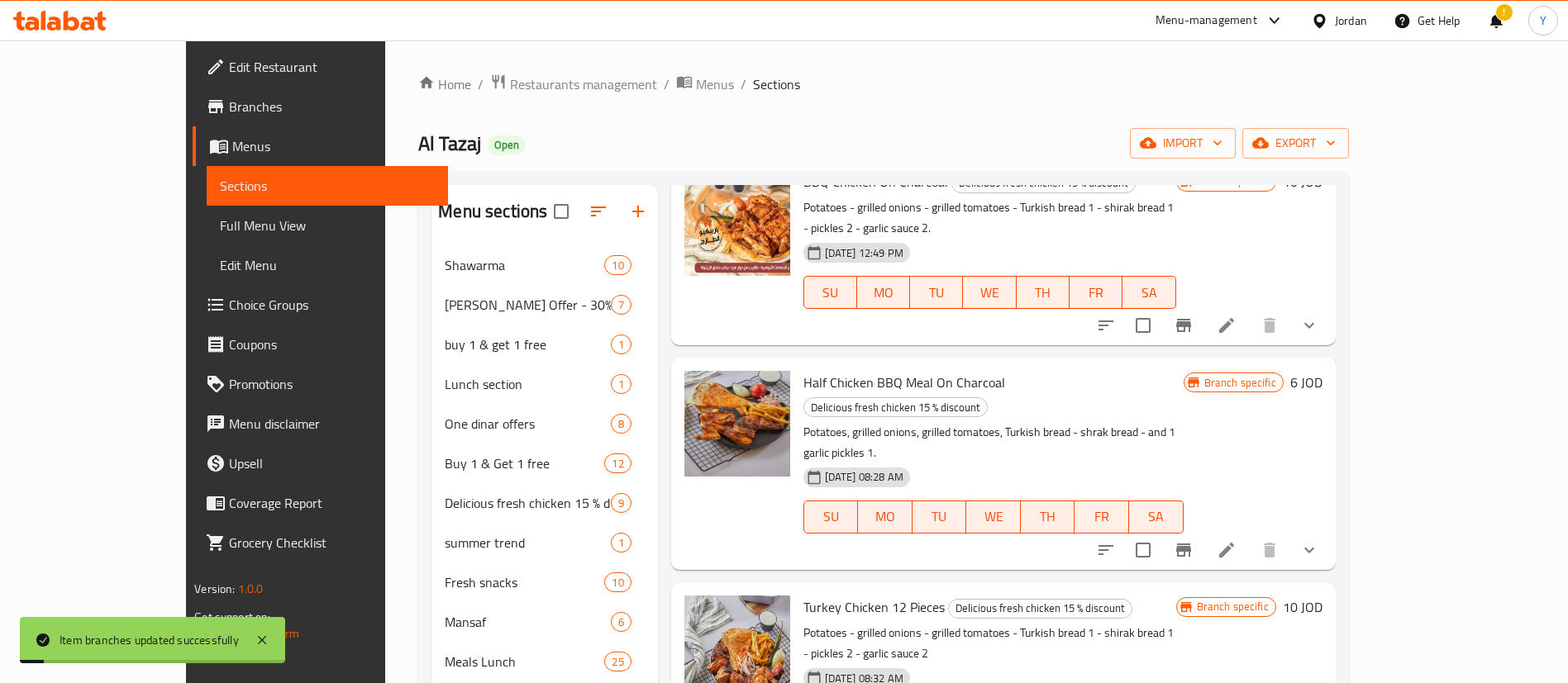
scroll to position [495, 0]
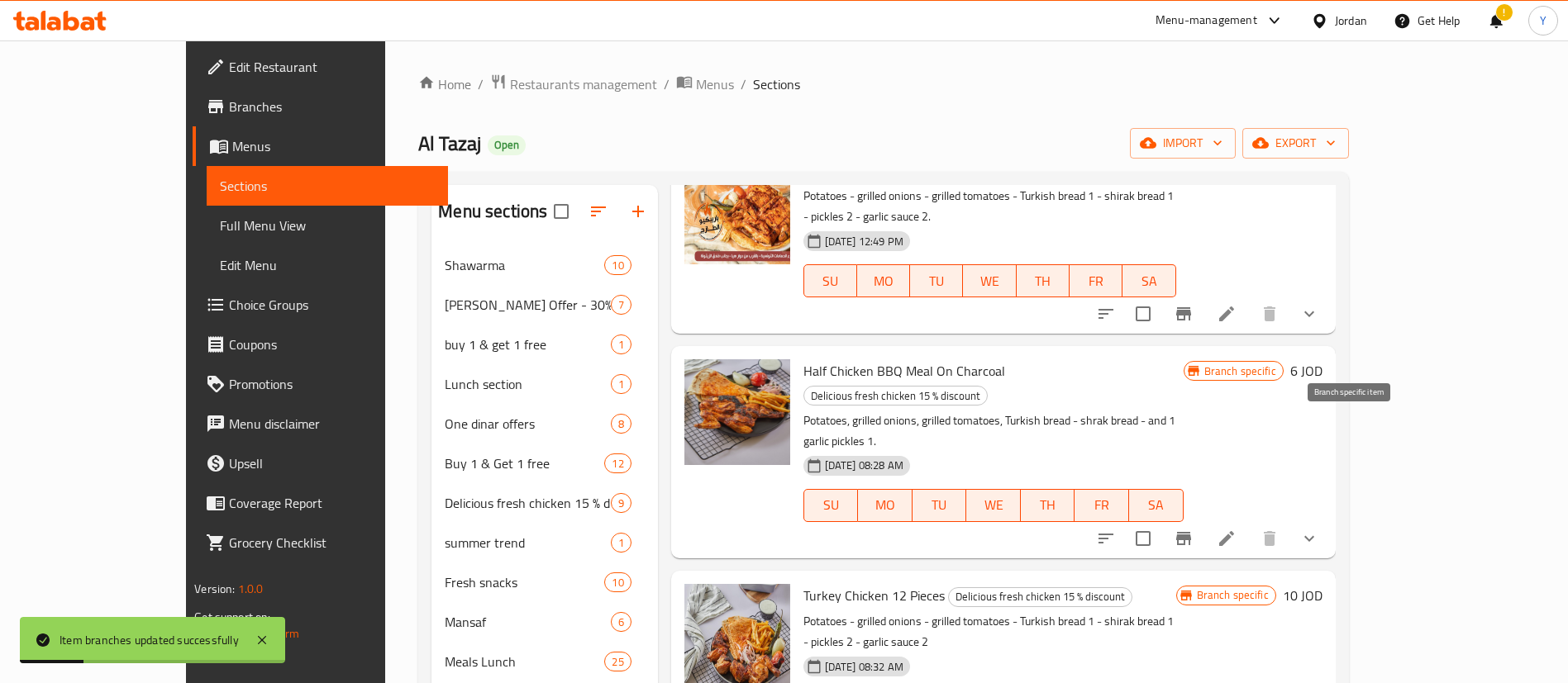
click at [1193, 529] on icon "Branch-specific-item" at bounding box center [1183, 538] width 20 height 20
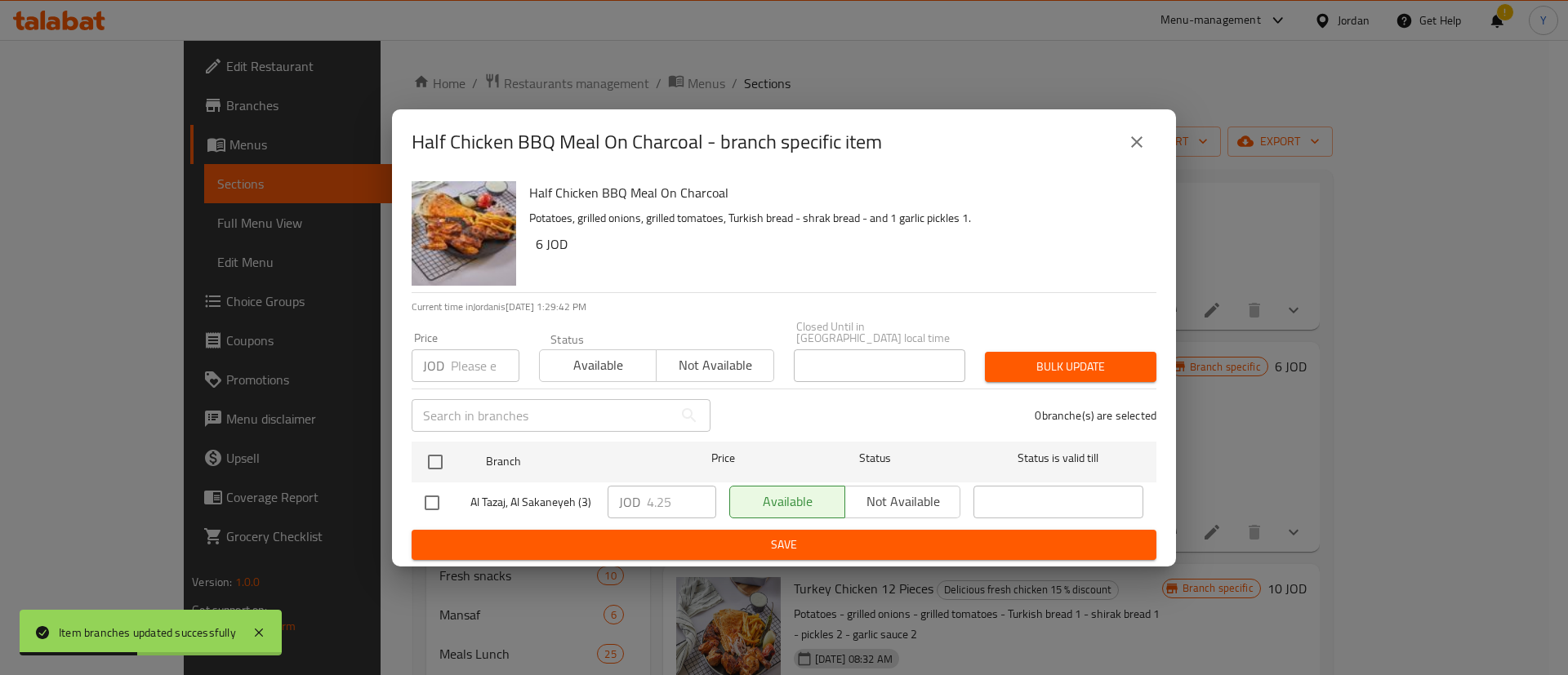
click at [421, 501] on input "checkbox" at bounding box center [432, 503] width 34 height 34
checkbox input "true"
drag, startPoint x: 659, startPoint y: 497, endPoint x: 607, endPoint y: 497, distance: 52.0
click at [623, 497] on div "JOD 4.25 ​" at bounding box center [662, 502] width 108 height 33
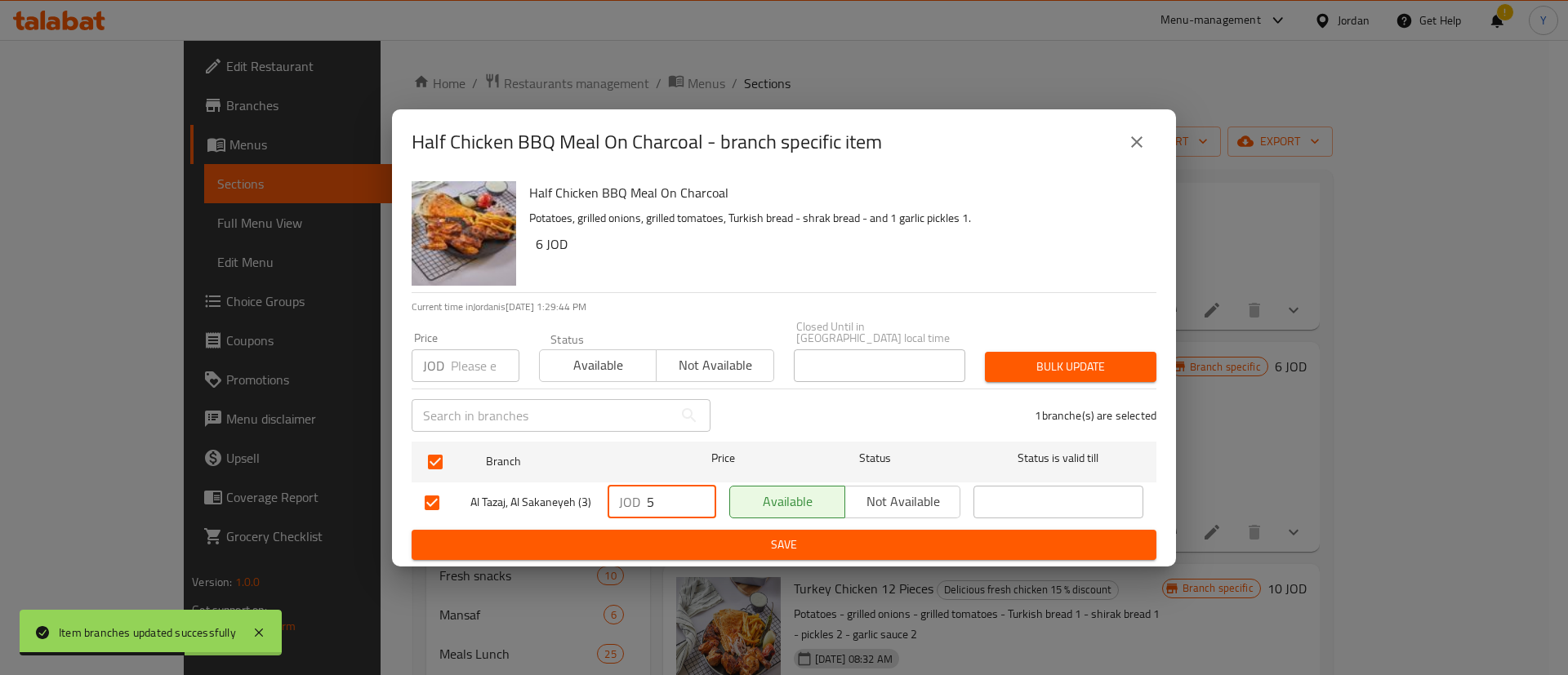
type input "5"
click at [776, 535] on span "Save" at bounding box center [784, 545] width 718 height 20
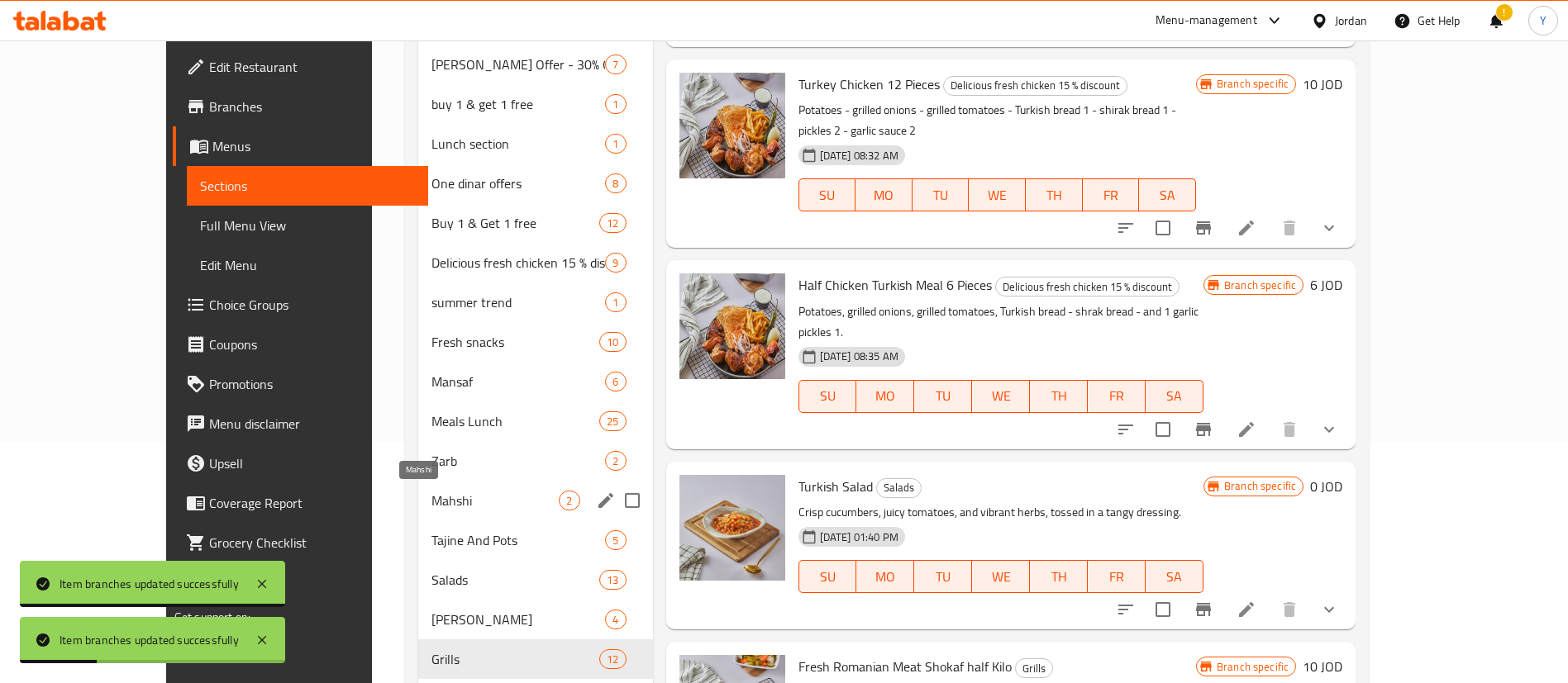
scroll to position [248, 0]
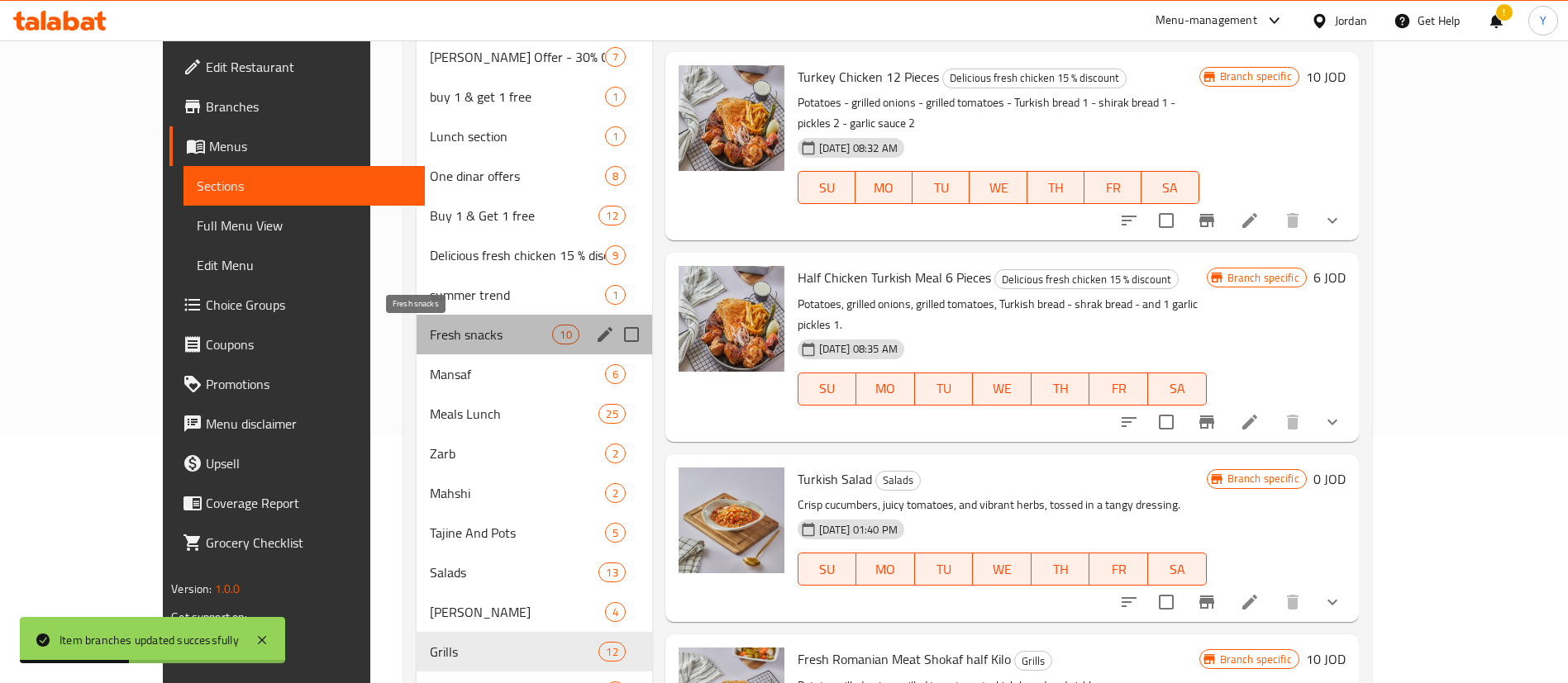
drag, startPoint x: 358, startPoint y: 339, endPoint x: 526, endPoint y: 350, distance: 168.4
click at [430, 338] on span "Fresh snacks" at bounding box center [491, 334] width 123 height 20
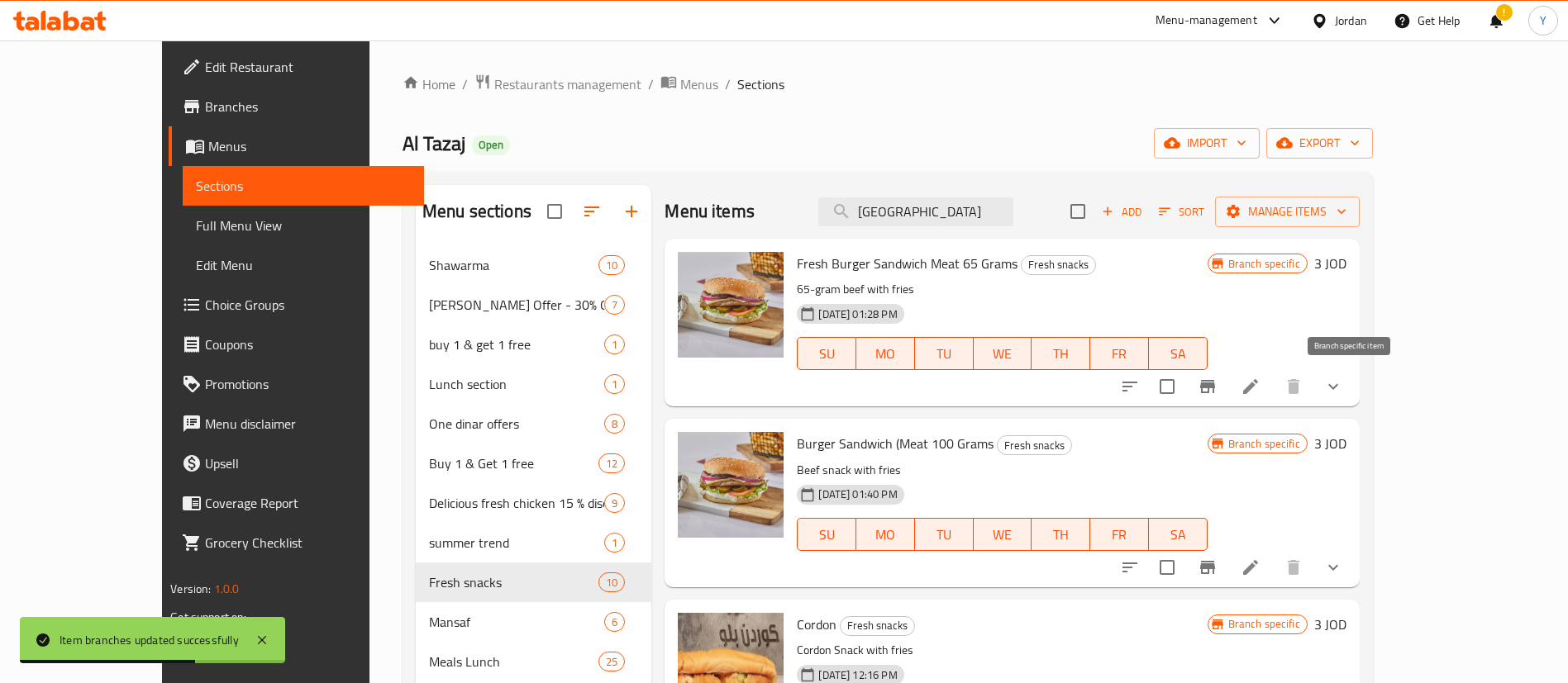
click at [1217, 381] on icon "Branch-specific-item" at bounding box center [1207, 386] width 20 height 20
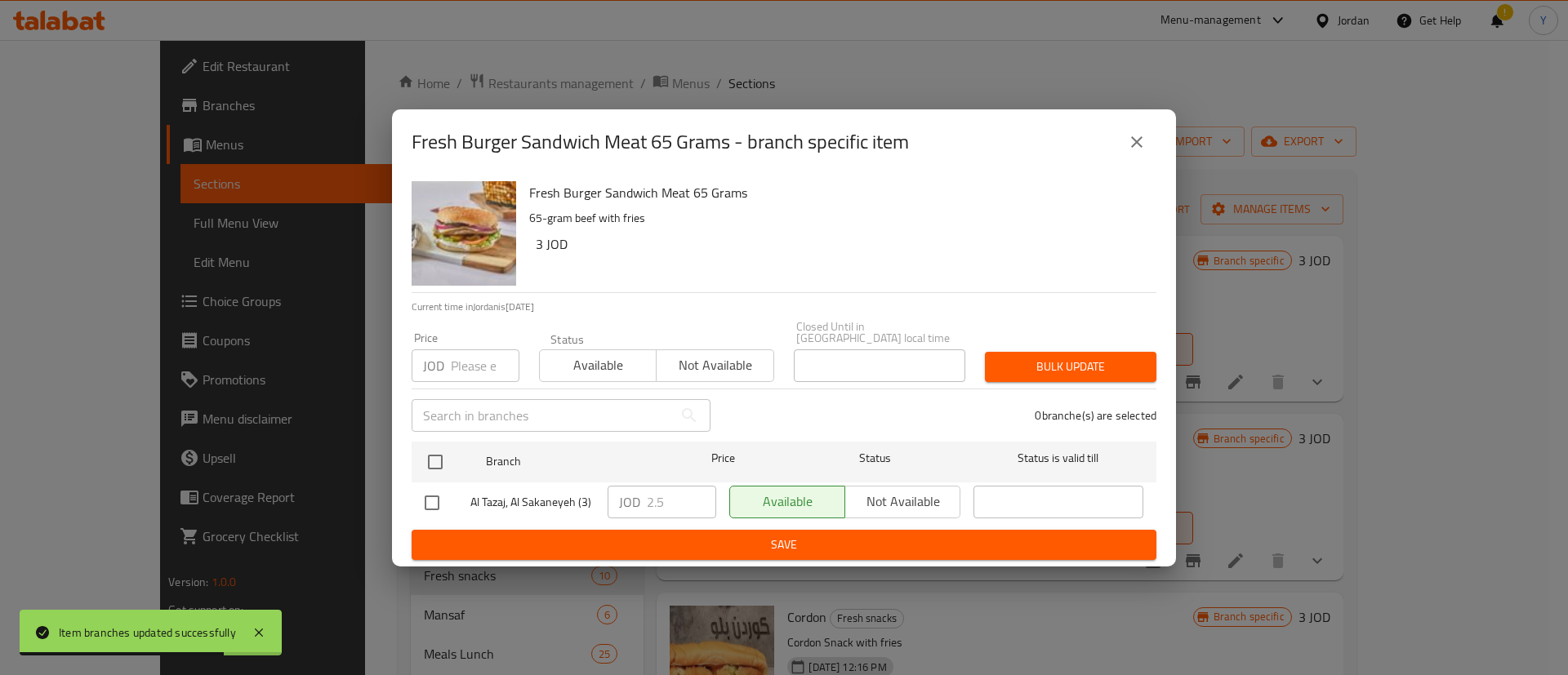
click at [428, 505] on input "checkbox" at bounding box center [432, 503] width 34 height 34
checkbox input "true"
click at [679, 500] on input "2.5" at bounding box center [682, 502] width 69 height 33
type input "2.8"
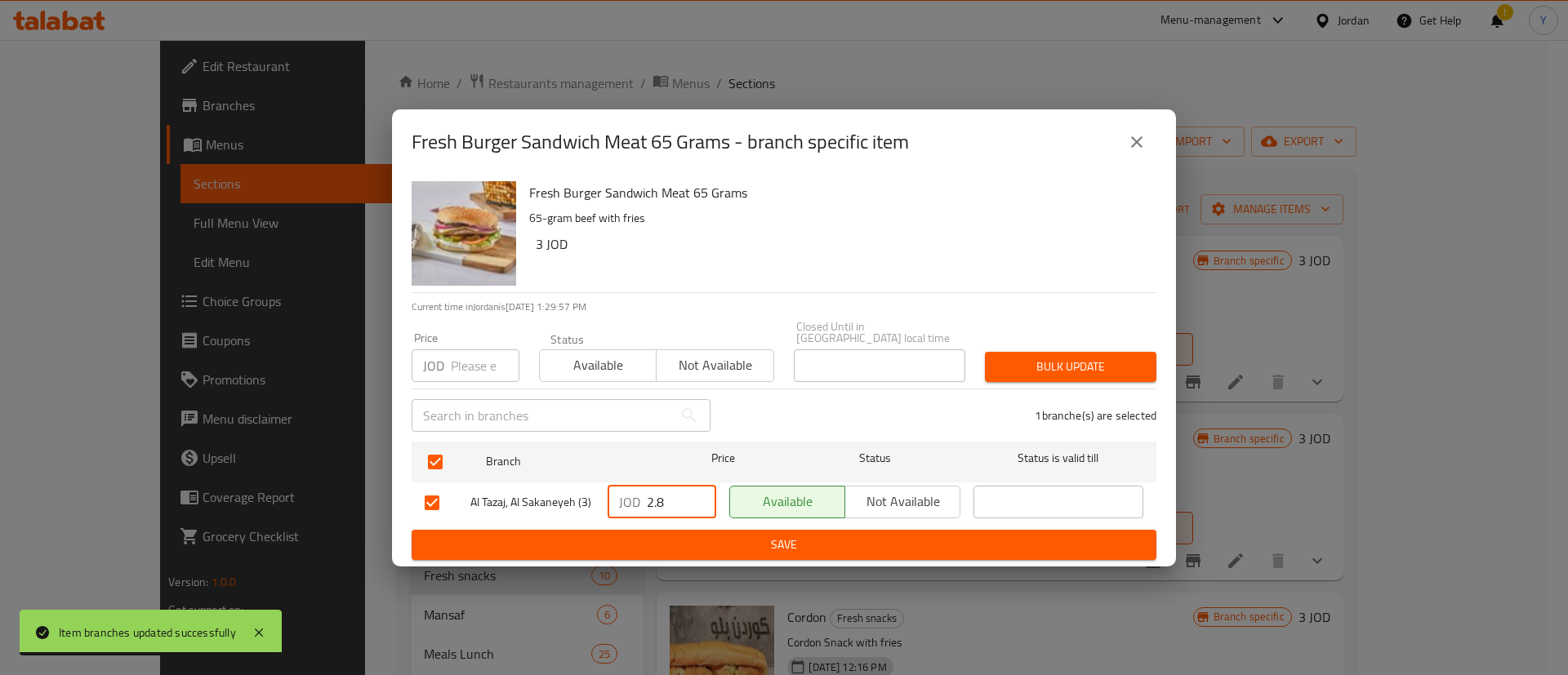
click at [683, 530] on button "Save" at bounding box center [784, 545] width 745 height 30
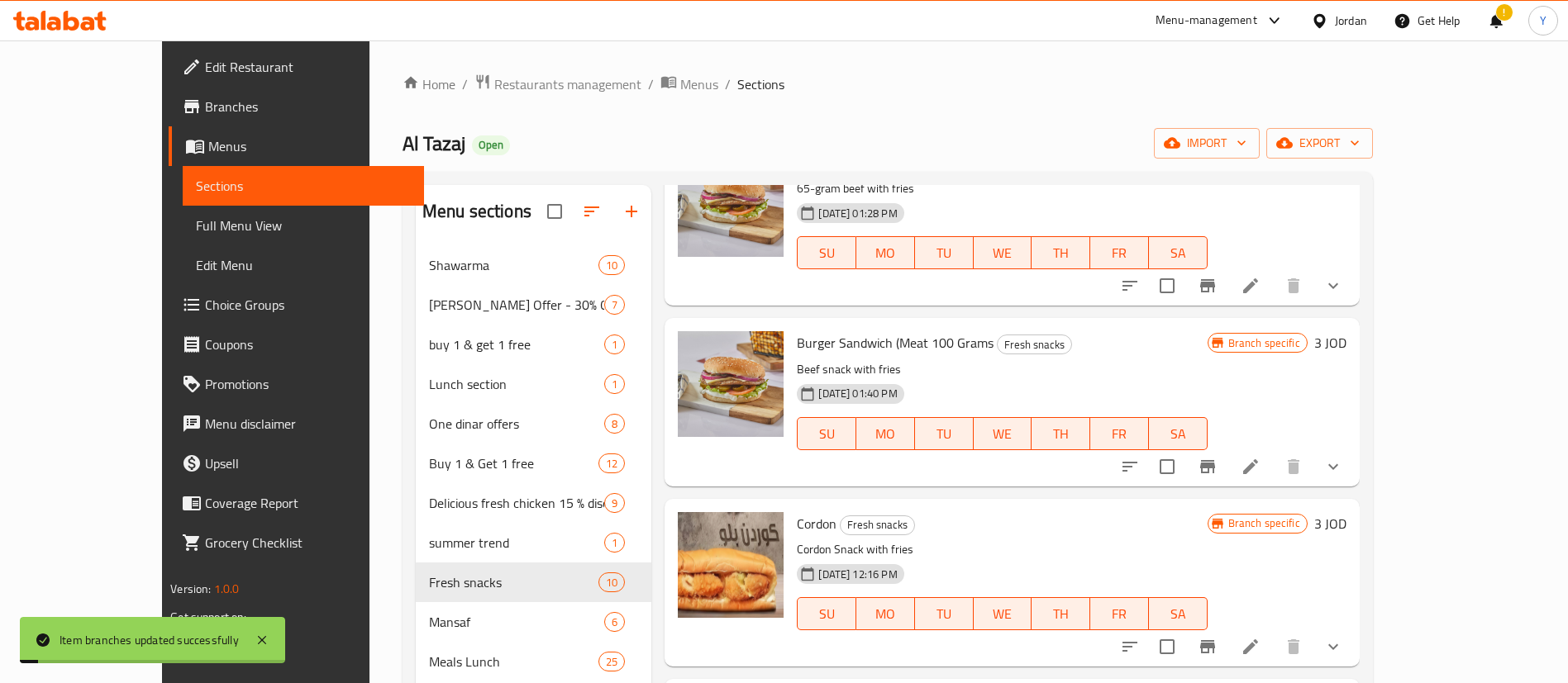
scroll to position [124, 0]
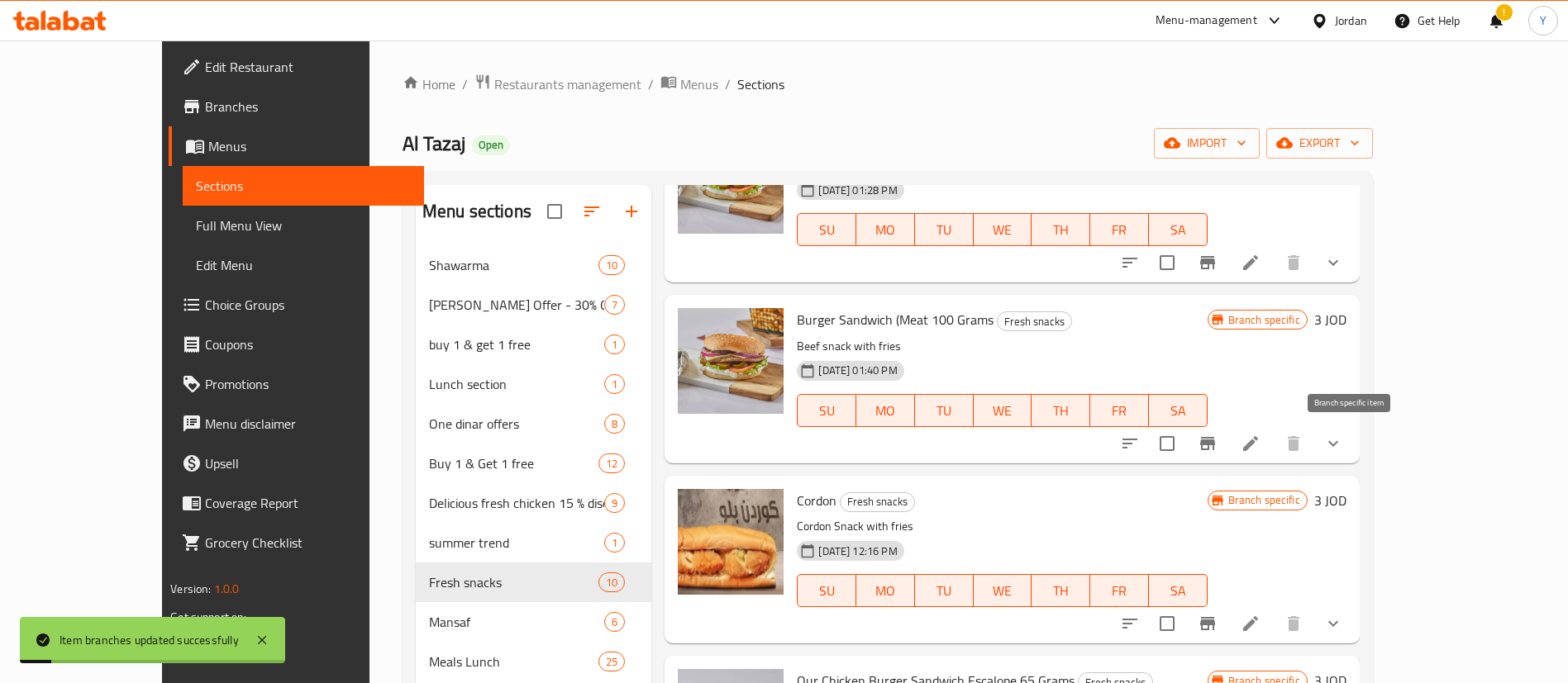
click at [1228, 449] on button "Branch-specific-item" at bounding box center [1207, 444] width 39 height 39
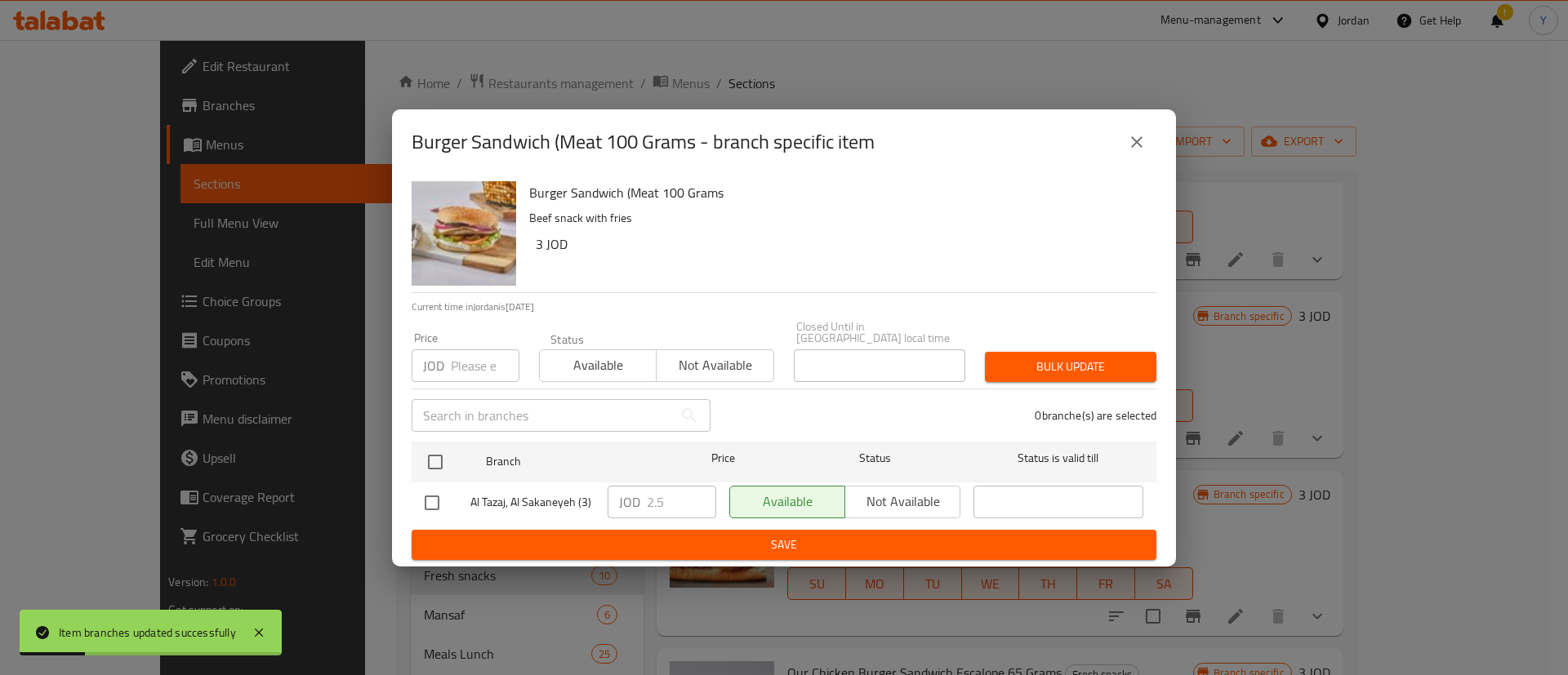
click at [421, 506] on input "checkbox" at bounding box center [432, 503] width 34 height 34
checkbox input "true"
click at [684, 499] on input "2.5" at bounding box center [682, 502] width 69 height 33
type input "2.8"
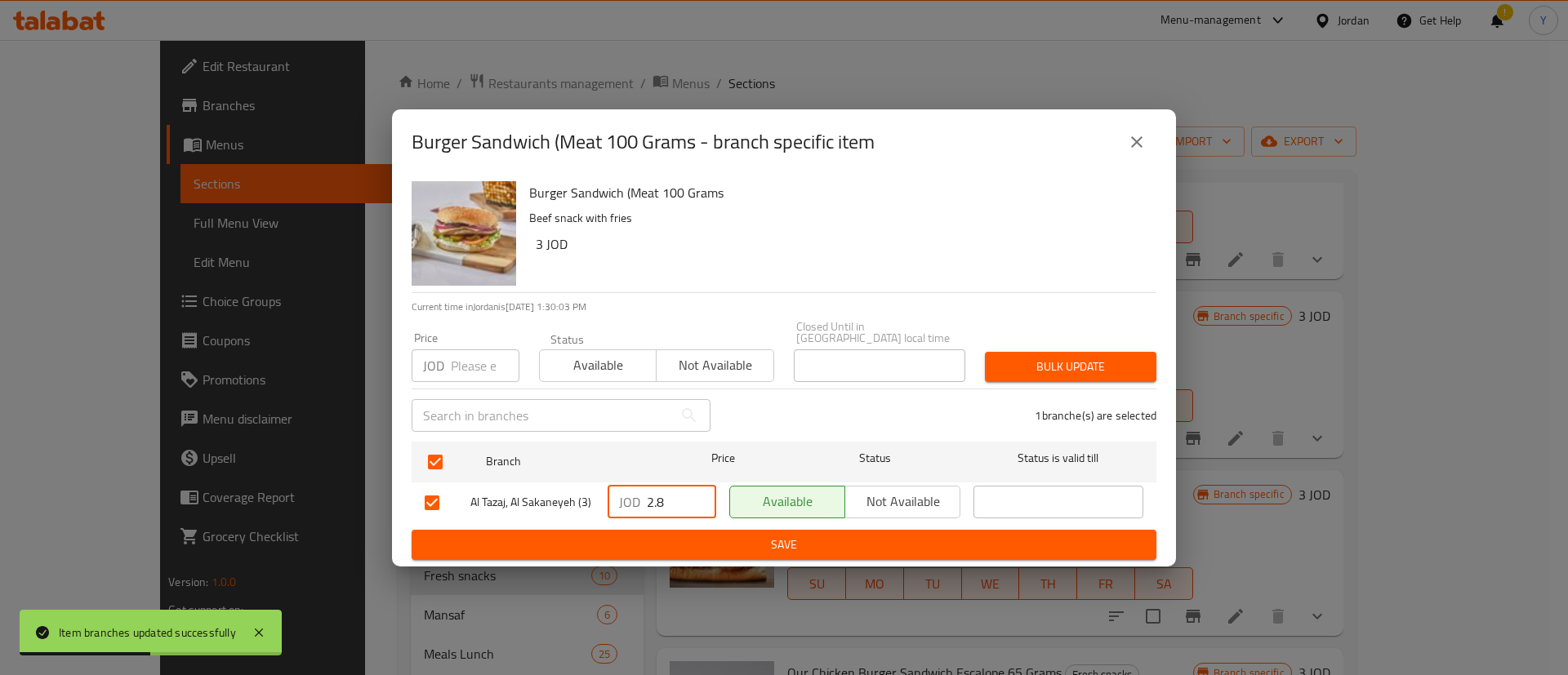
click at [704, 544] on span "Save" at bounding box center [784, 545] width 718 height 20
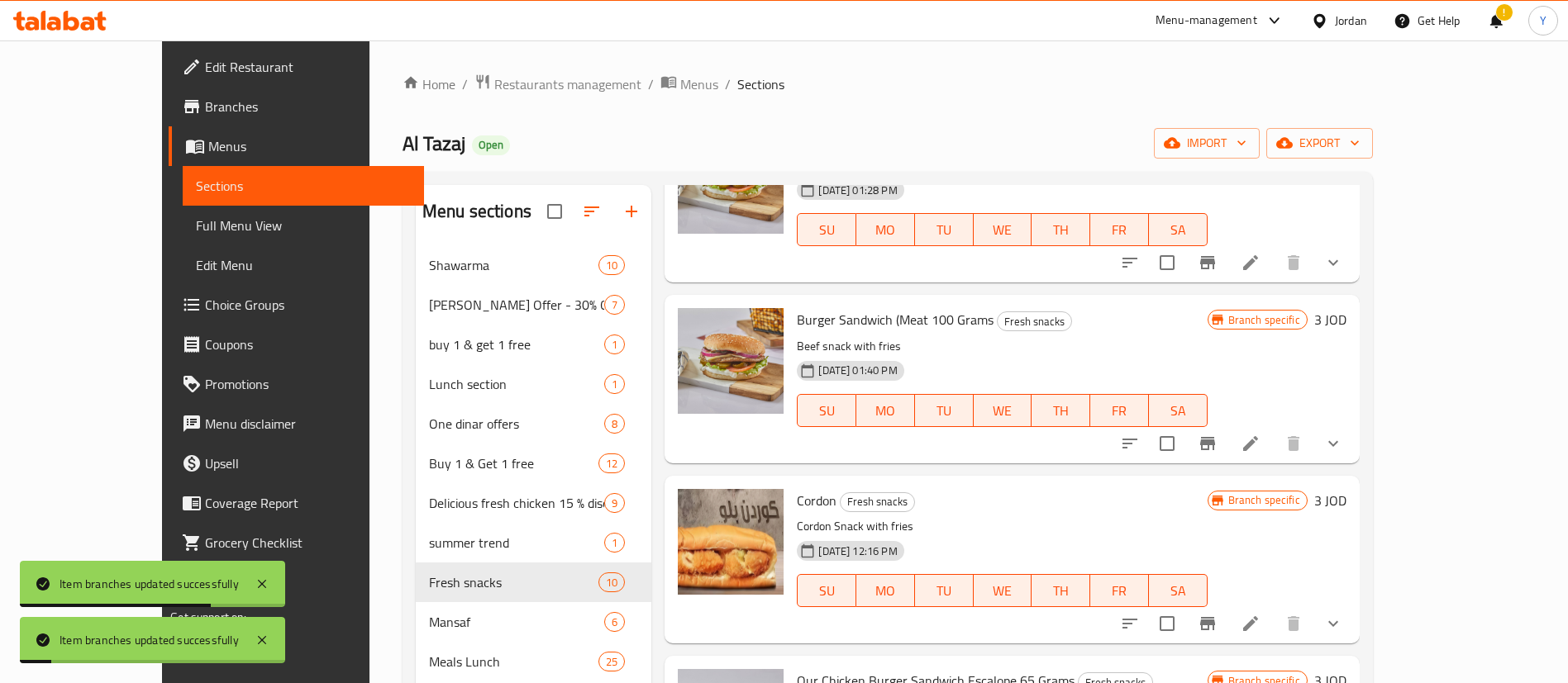
scroll to position [248, 0]
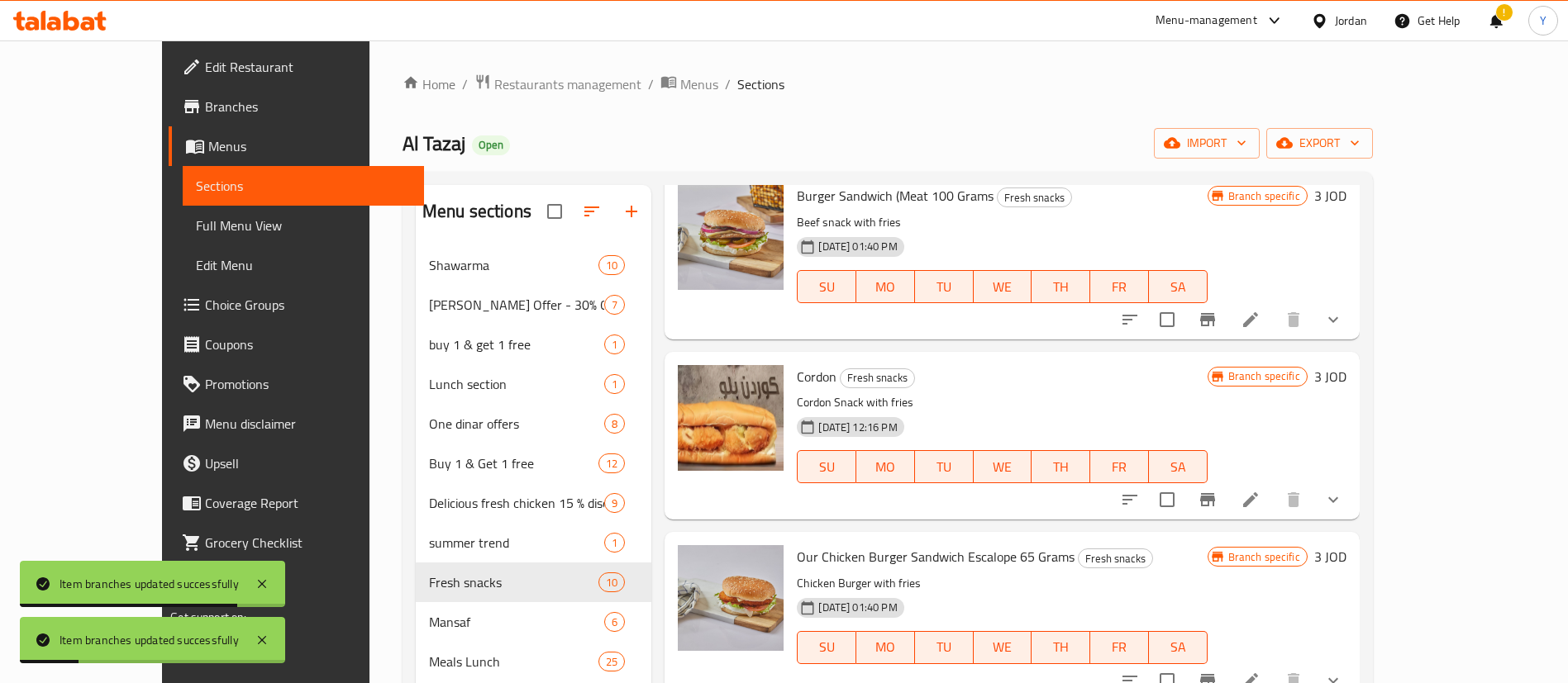
click at [1228, 510] on button "Branch-specific-item" at bounding box center [1207, 500] width 39 height 39
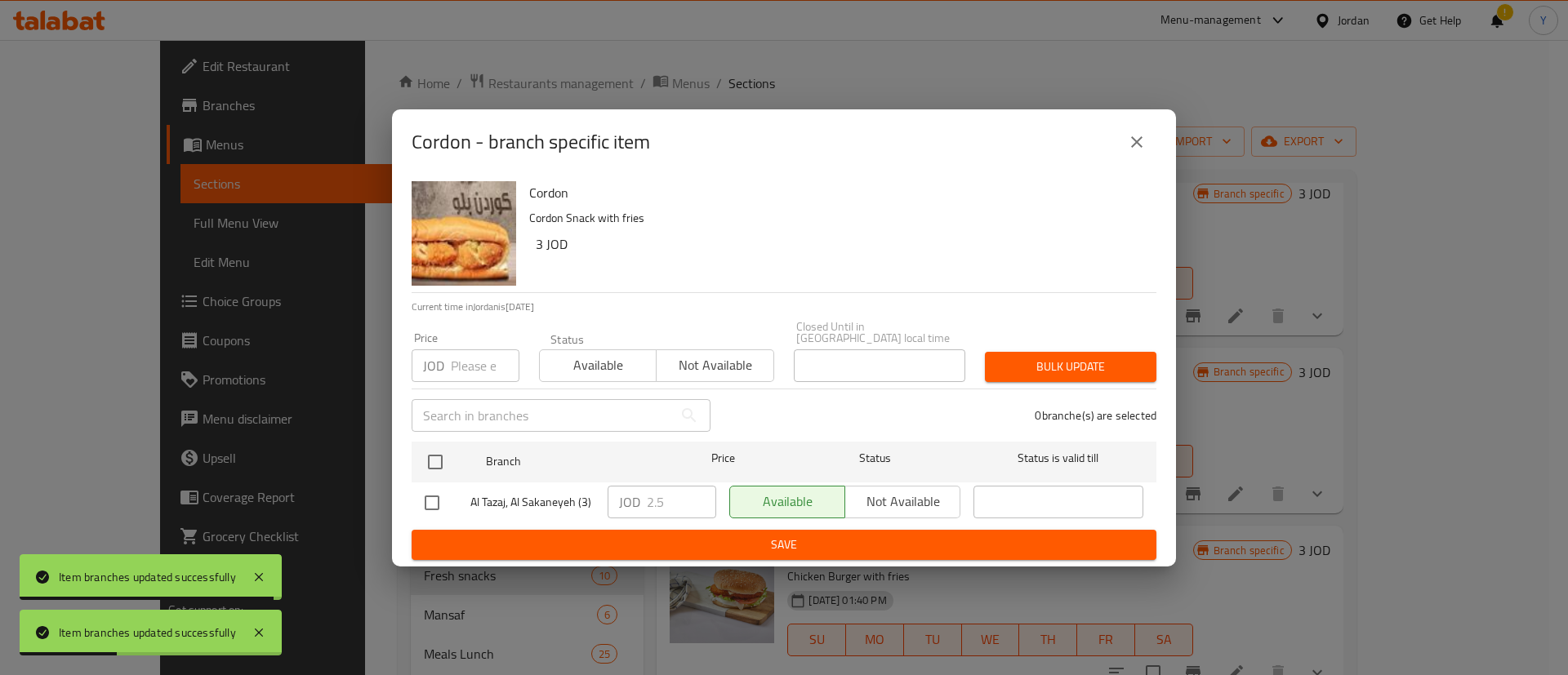
click at [441, 506] on input "checkbox" at bounding box center [432, 503] width 34 height 34
checkbox input "true"
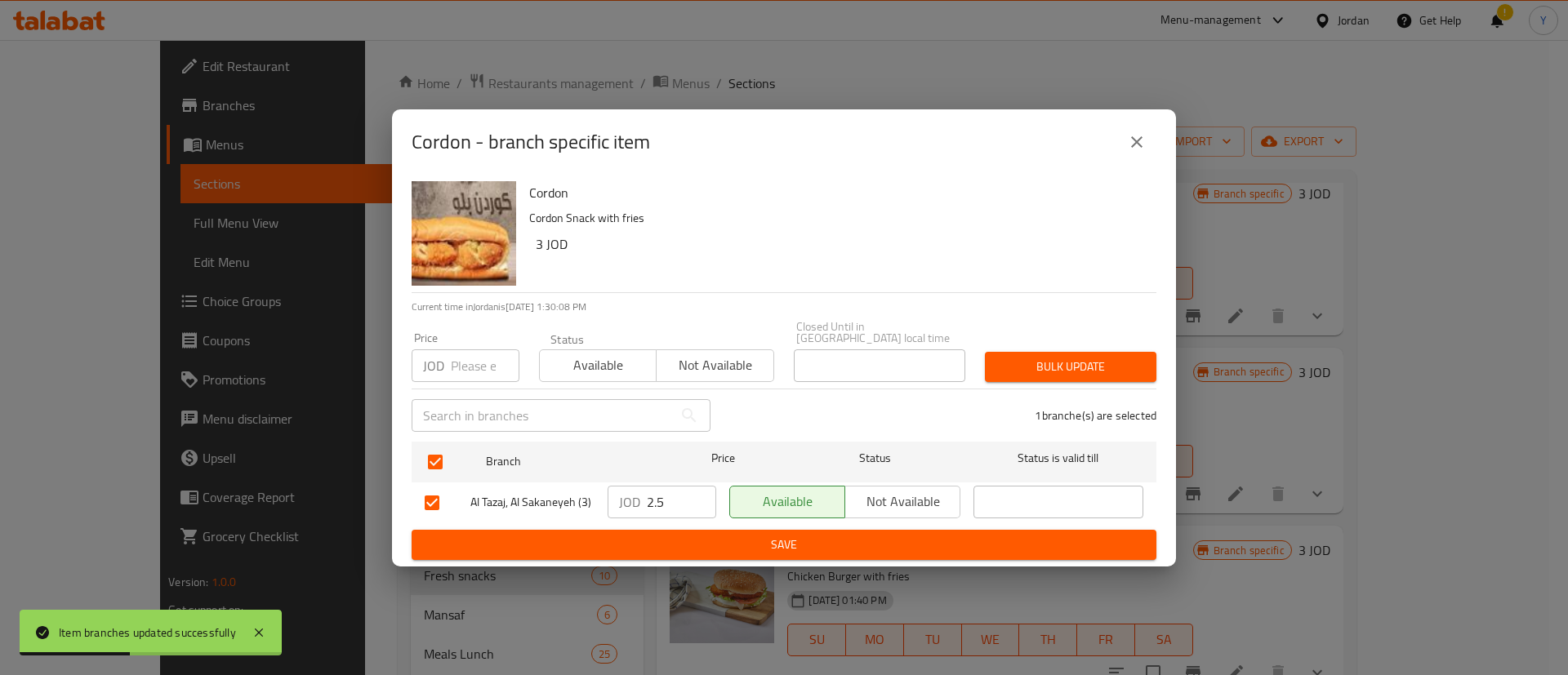
click at [683, 494] on input "2.5" at bounding box center [682, 502] width 69 height 33
type input "2.8"
click at [686, 536] on span "Save" at bounding box center [784, 545] width 718 height 20
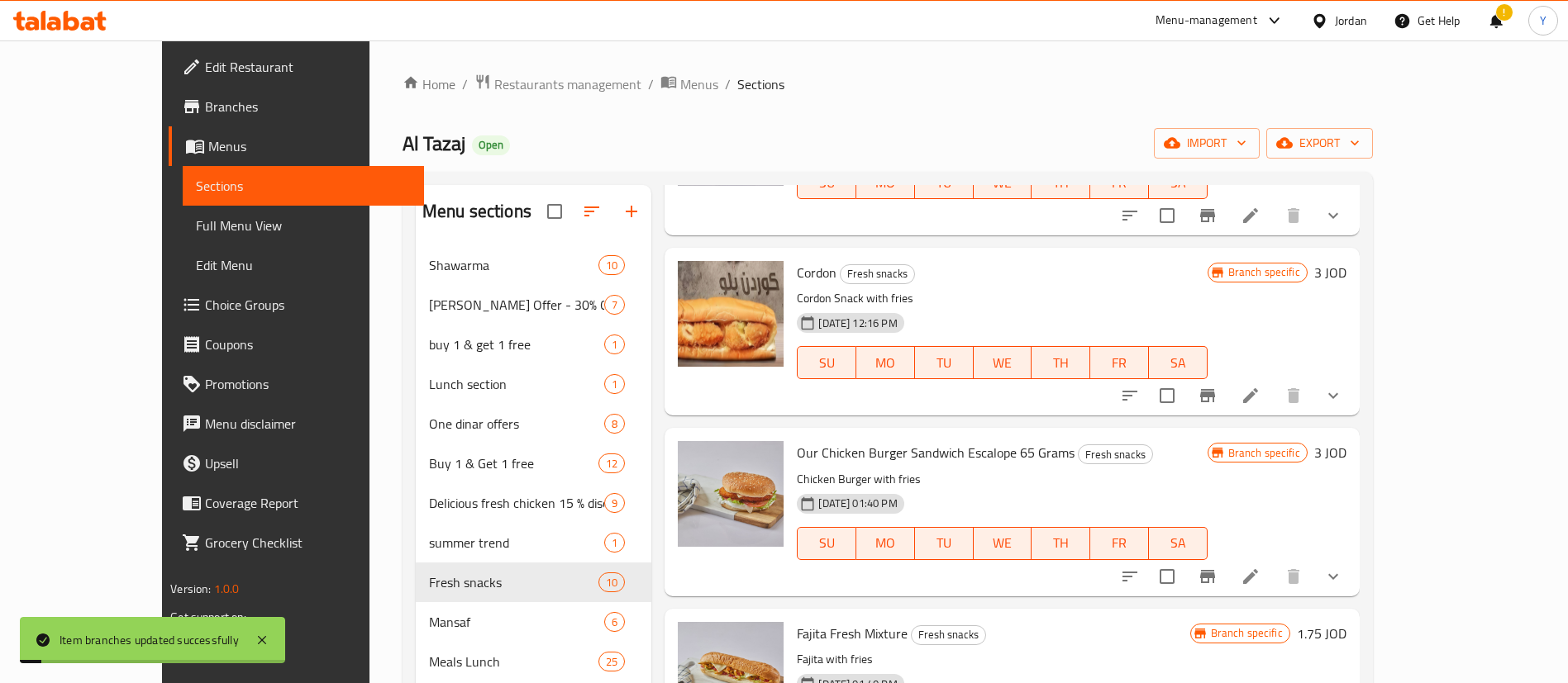
scroll to position [495, 0]
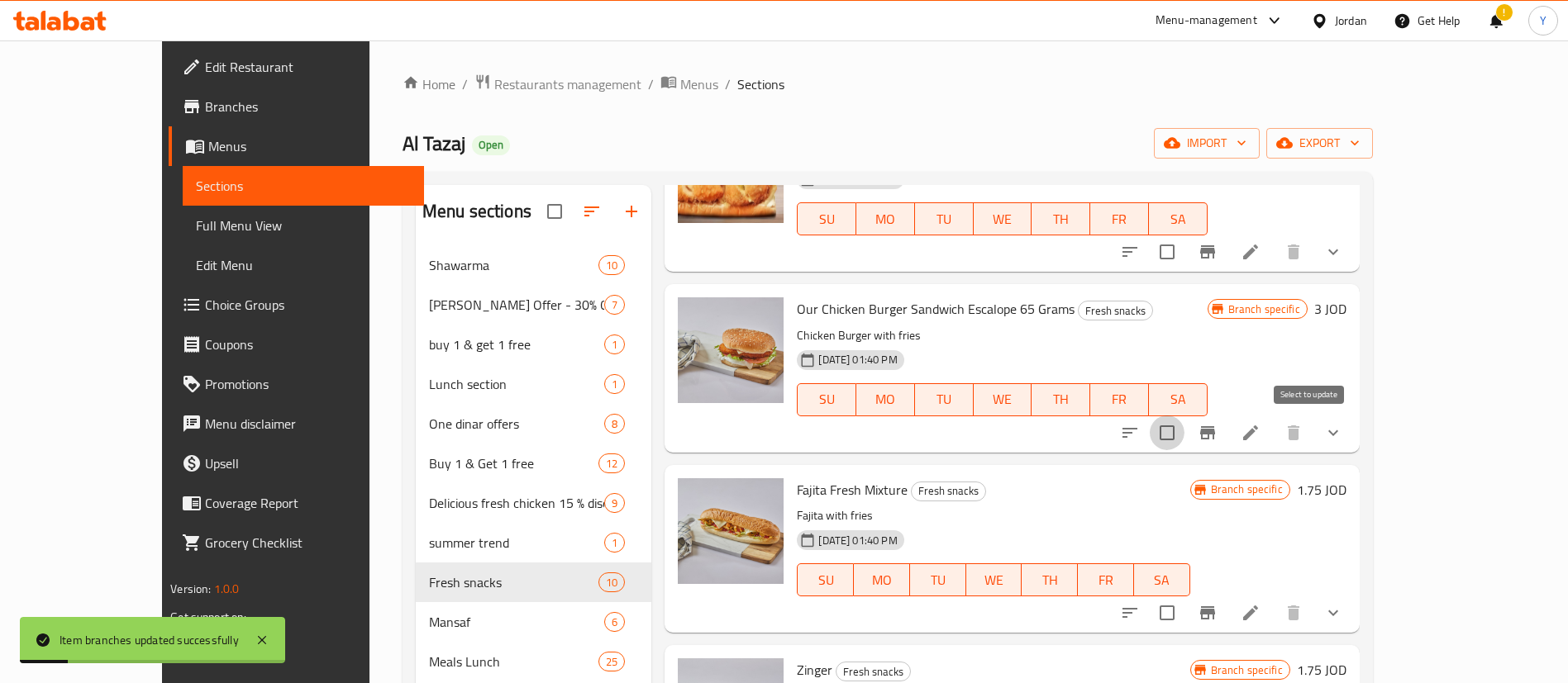
click at [1185, 435] on input "checkbox" at bounding box center [1167, 433] width 34 height 34
click at [1185, 437] on input "checkbox" at bounding box center [1167, 433] width 34 height 34
checkbox input "false"
click at [1217, 434] on icon "Branch-specific-item" at bounding box center [1207, 433] width 20 height 20
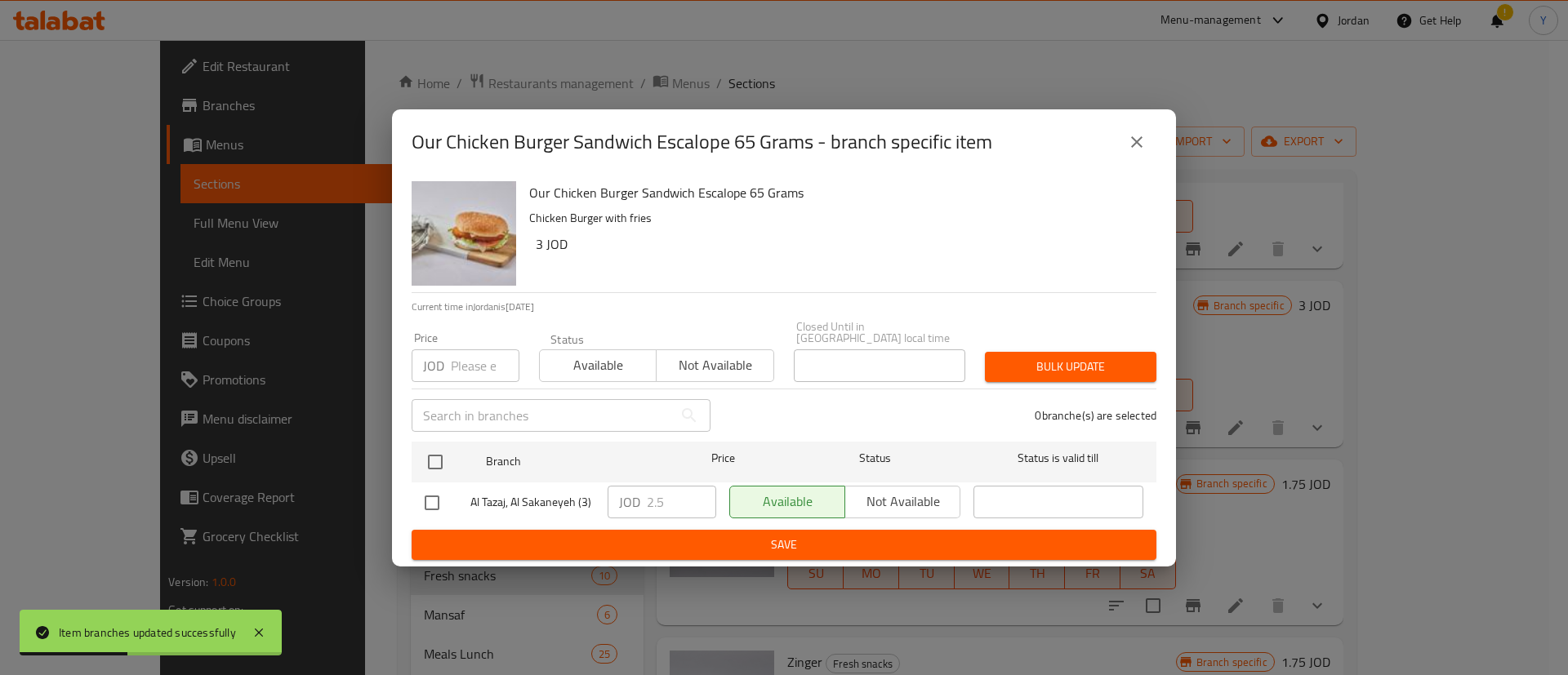
click at [424, 495] on input "checkbox" at bounding box center [432, 503] width 34 height 34
checkbox input "true"
click at [717, 494] on input "2.5" at bounding box center [682, 502] width 69 height 33
click at [673, 497] on input "2.5" at bounding box center [682, 502] width 69 height 33
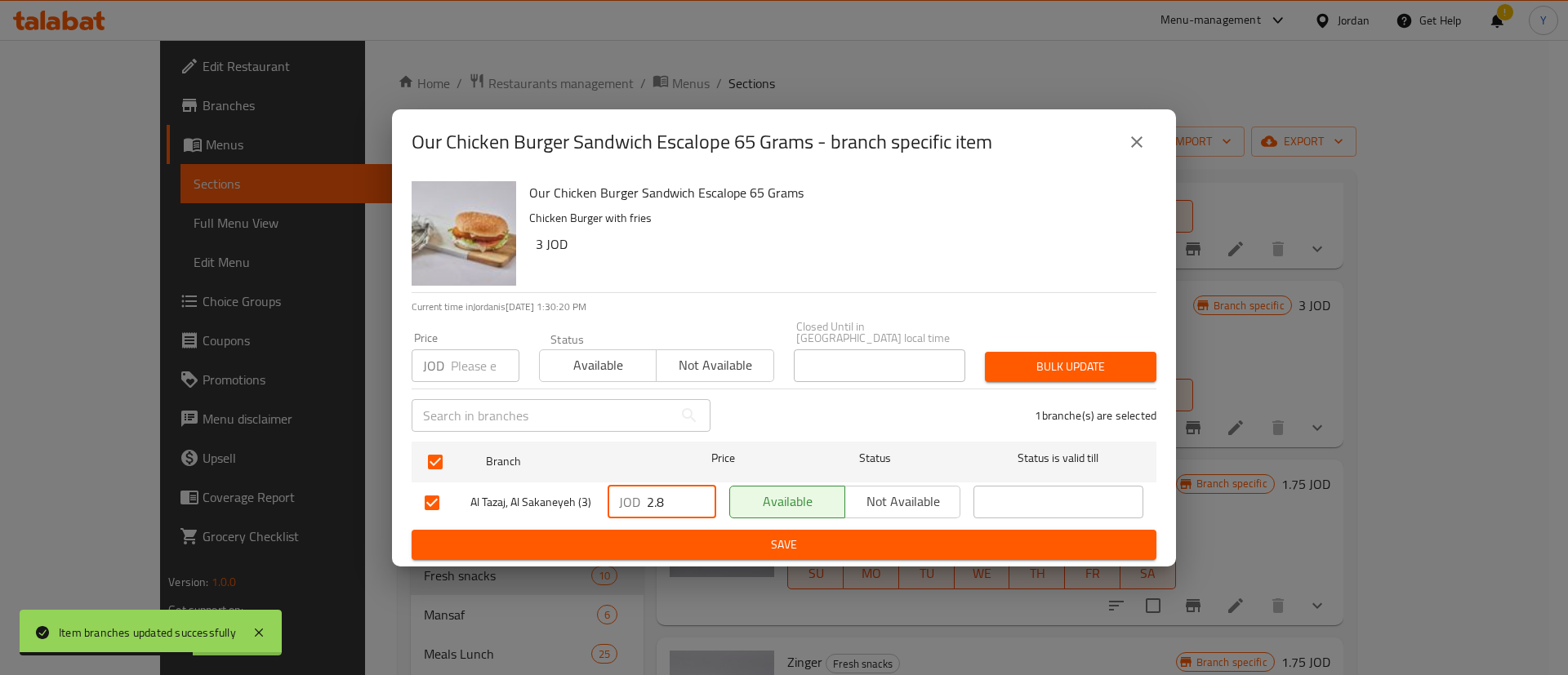
type input "2.8"
click at [690, 539] on span "Save" at bounding box center [784, 545] width 718 height 20
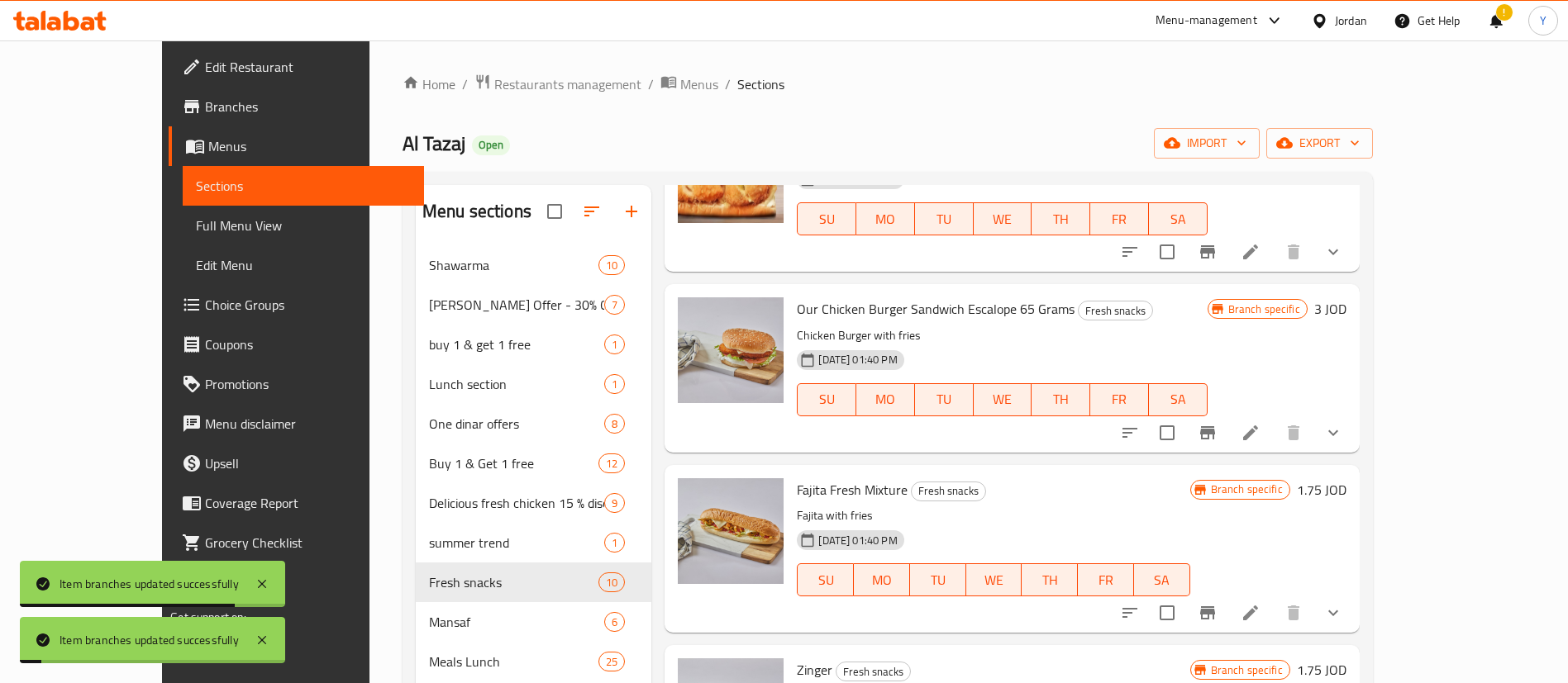
scroll to position [620, 0]
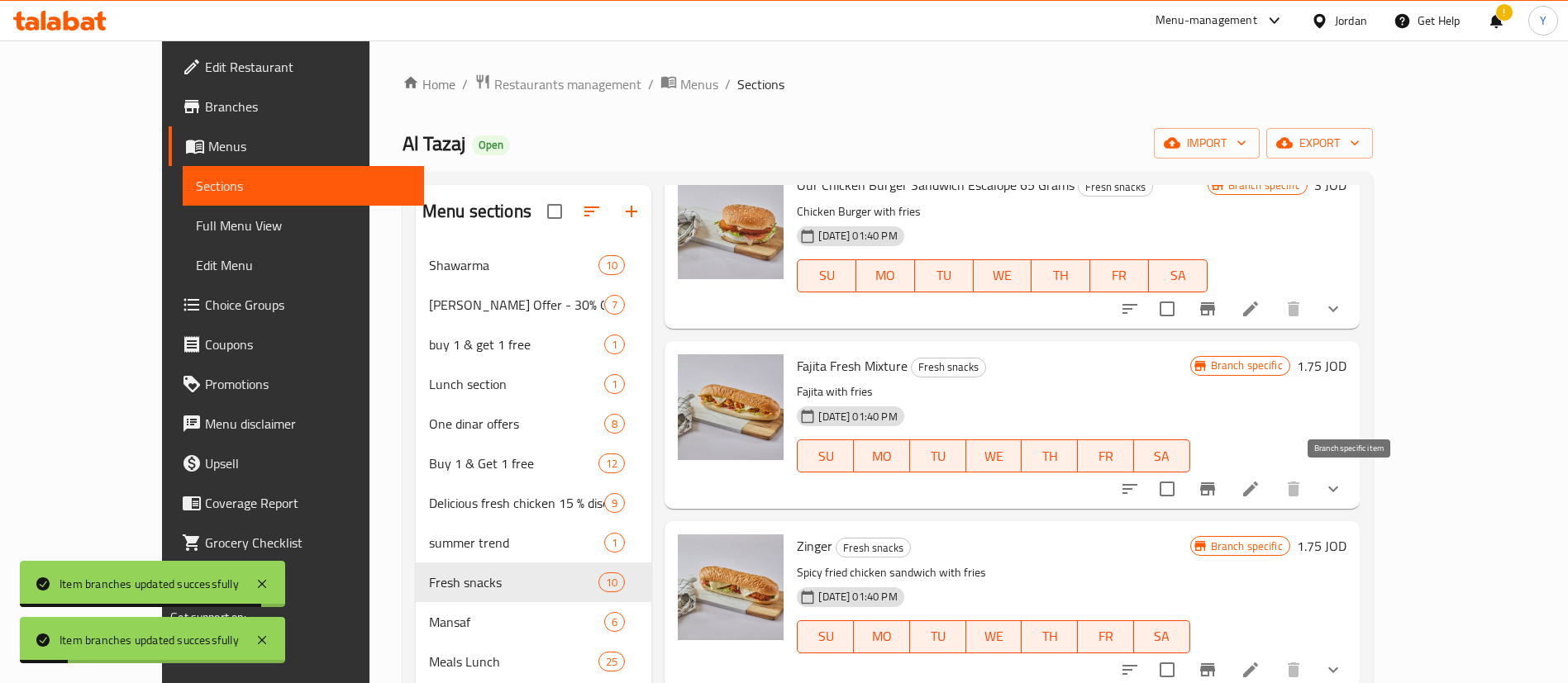
click at [1215, 494] on icon "Branch-specific-item" at bounding box center [1207, 488] width 15 height 13
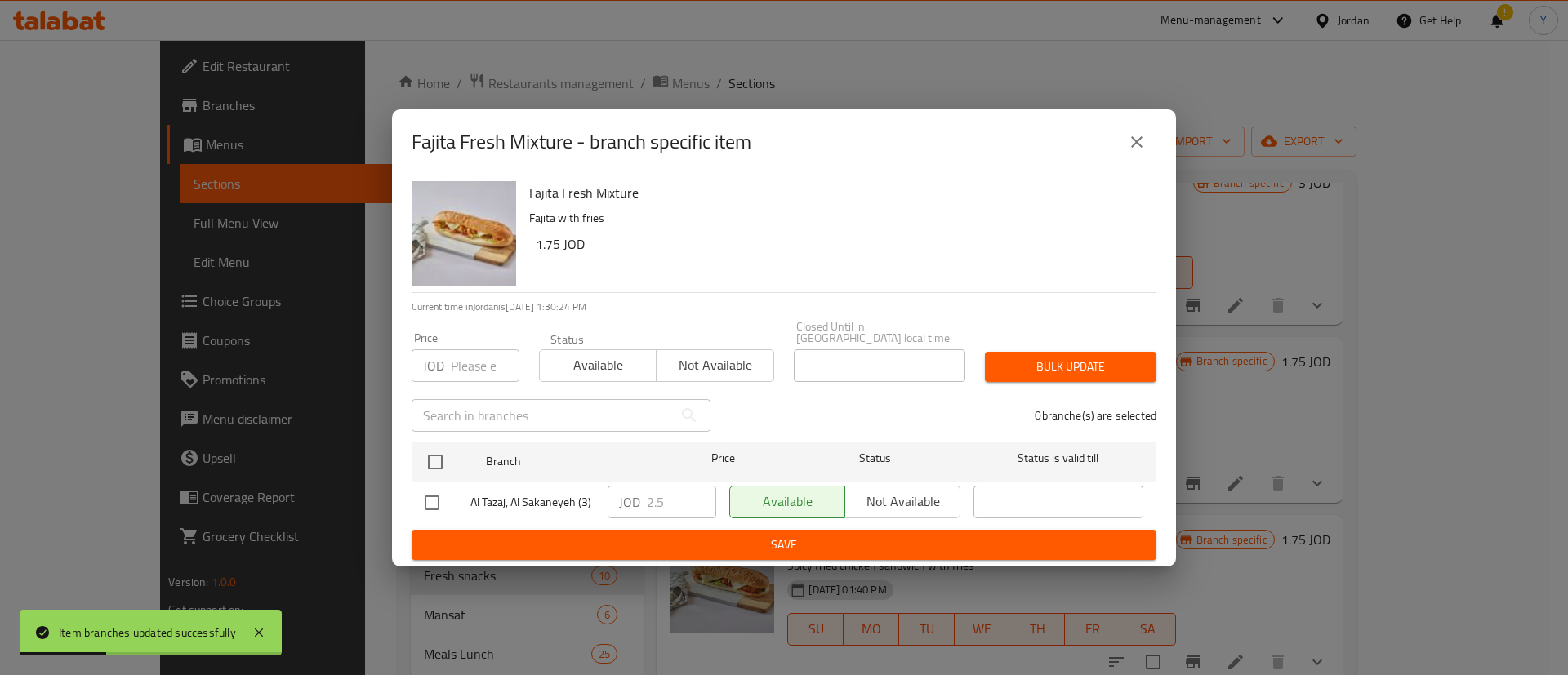
click at [434, 495] on input "checkbox" at bounding box center [432, 503] width 34 height 34
checkbox input "true"
click at [680, 490] on input "2.5" at bounding box center [682, 502] width 69 height 33
type input "2.8"
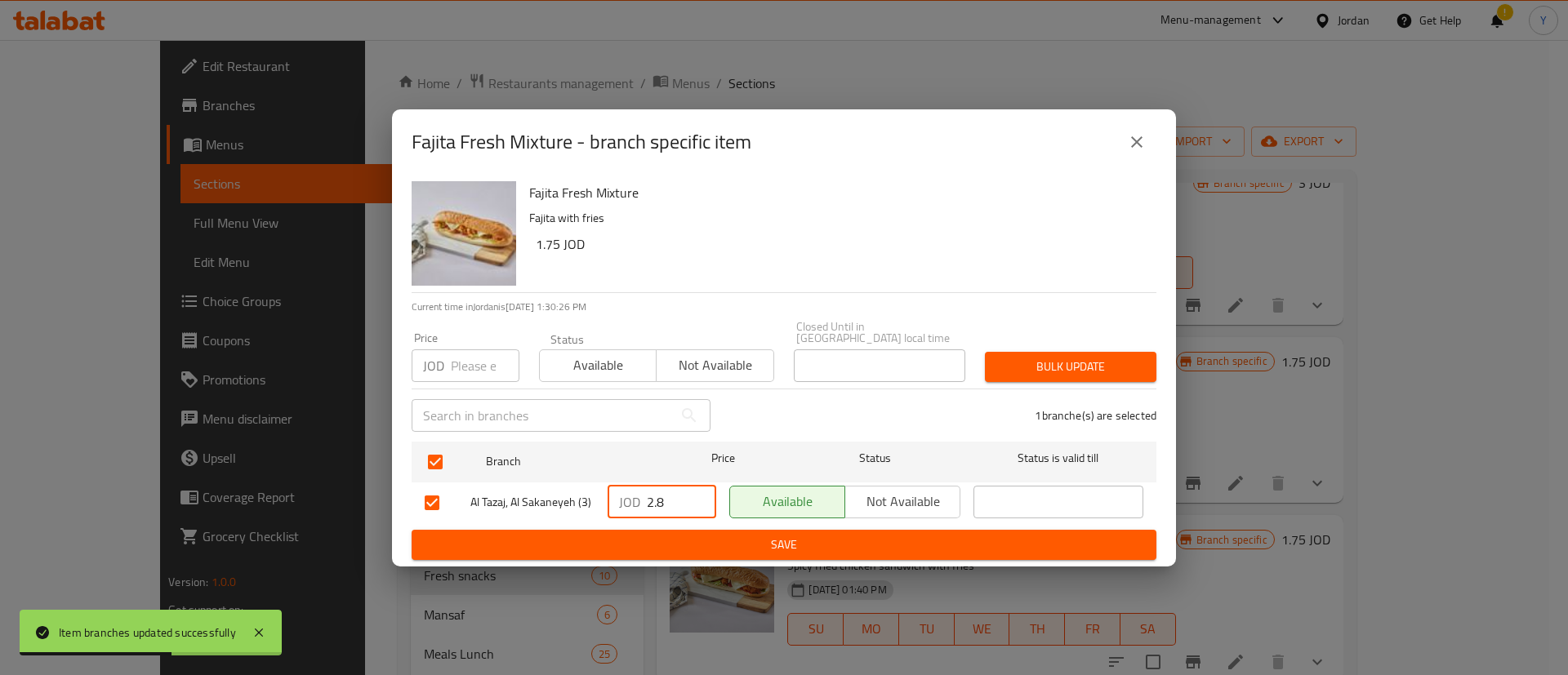
click at [717, 552] on button "Save" at bounding box center [784, 545] width 745 height 30
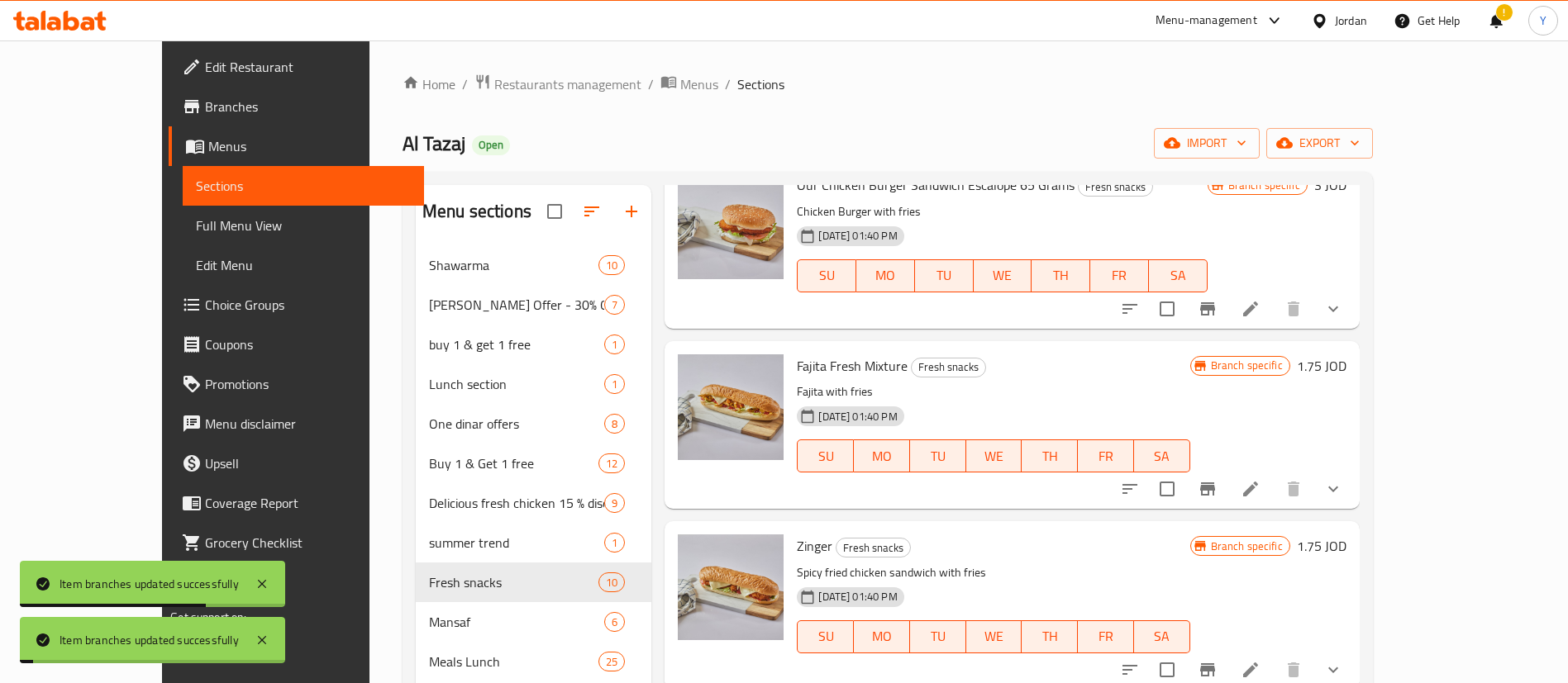
scroll to position [744, 0]
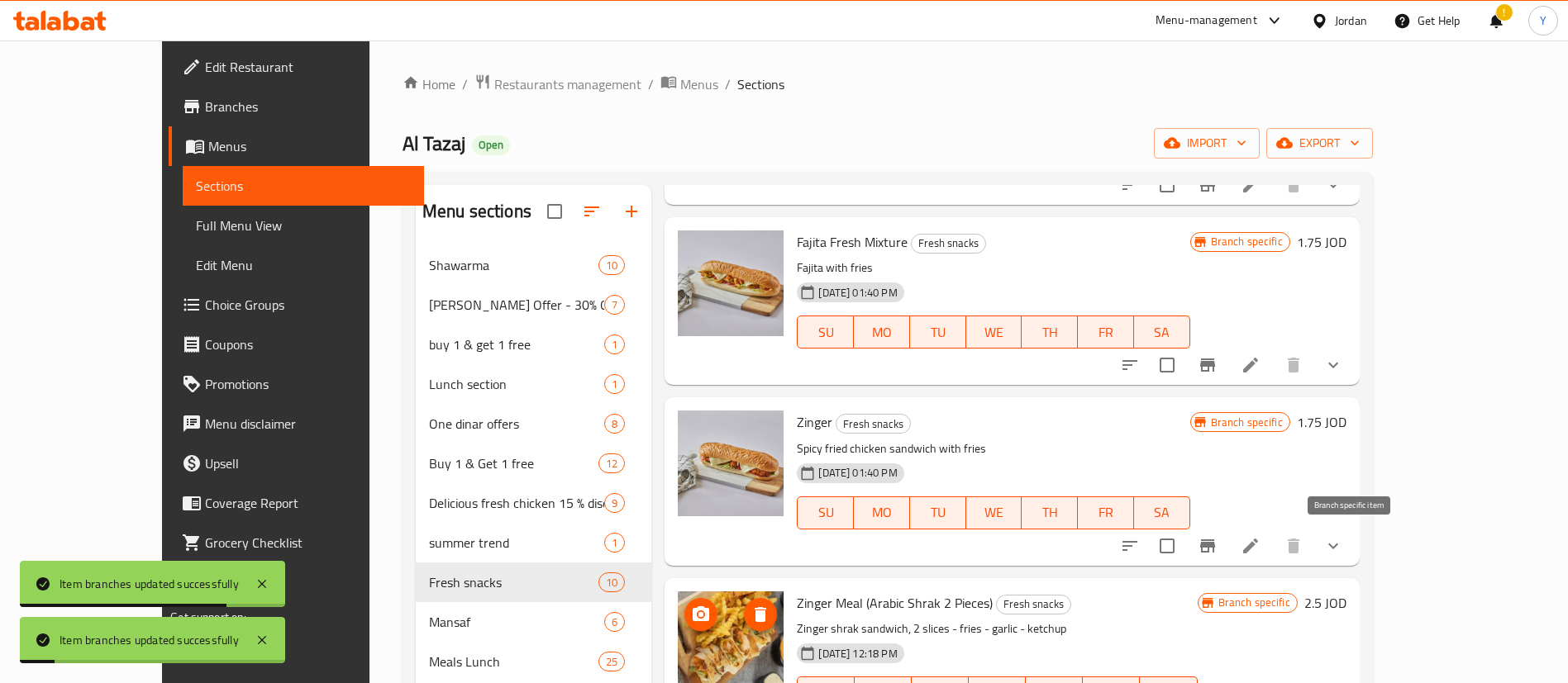
click at [1215, 544] on icon "Branch-specific-item" at bounding box center [1207, 546] width 15 height 13
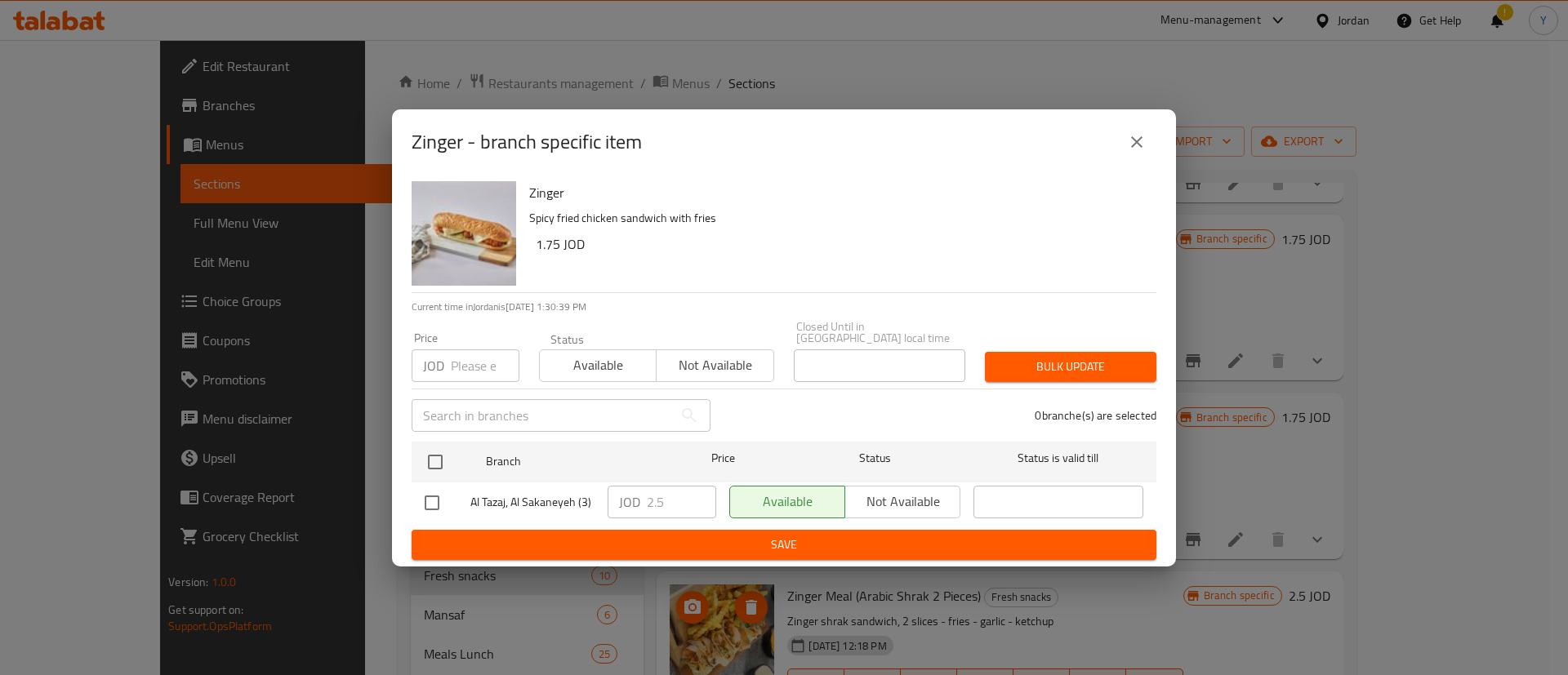
click at [436, 496] on input "checkbox" at bounding box center [432, 503] width 34 height 34
checkbox input "true"
click at [676, 500] on input "2.5" at bounding box center [682, 502] width 69 height 33
type input "2.8"
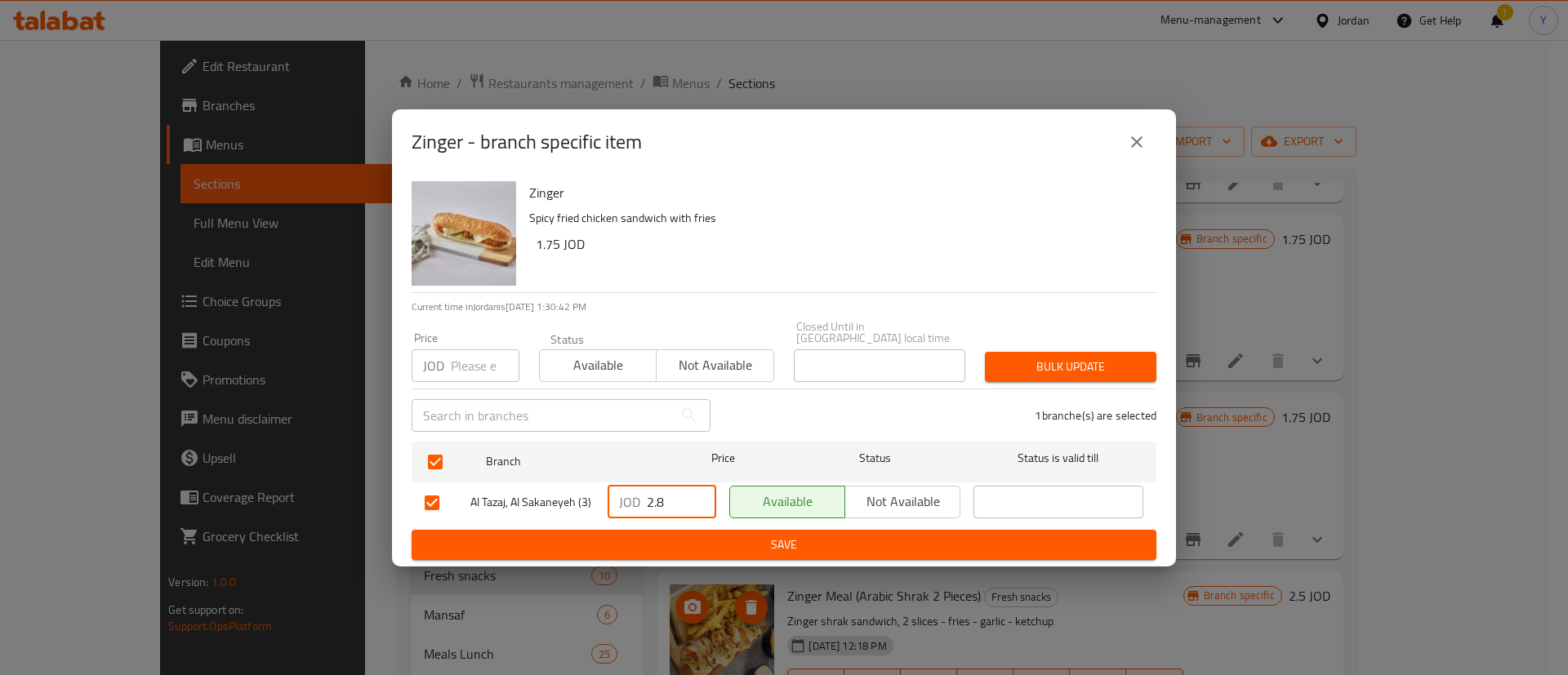
click at [691, 560] on div "Zinger - branch specific item Zinger Spicy fried chicken sandwich with fries 1.…" at bounding box center [784, 337] width 1568 height 675
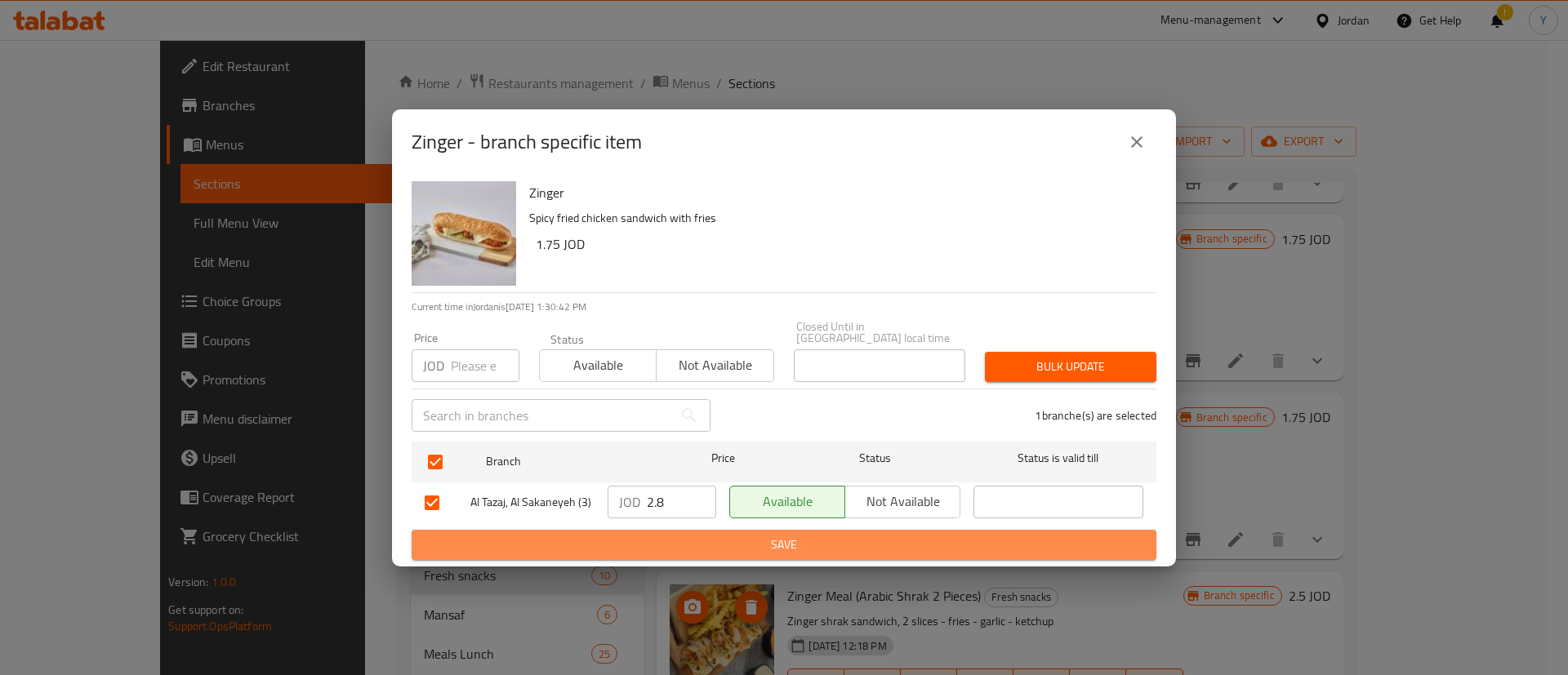
click at [693, 538] on span "Save" at bounding box center [784, 545] width 718 height 20
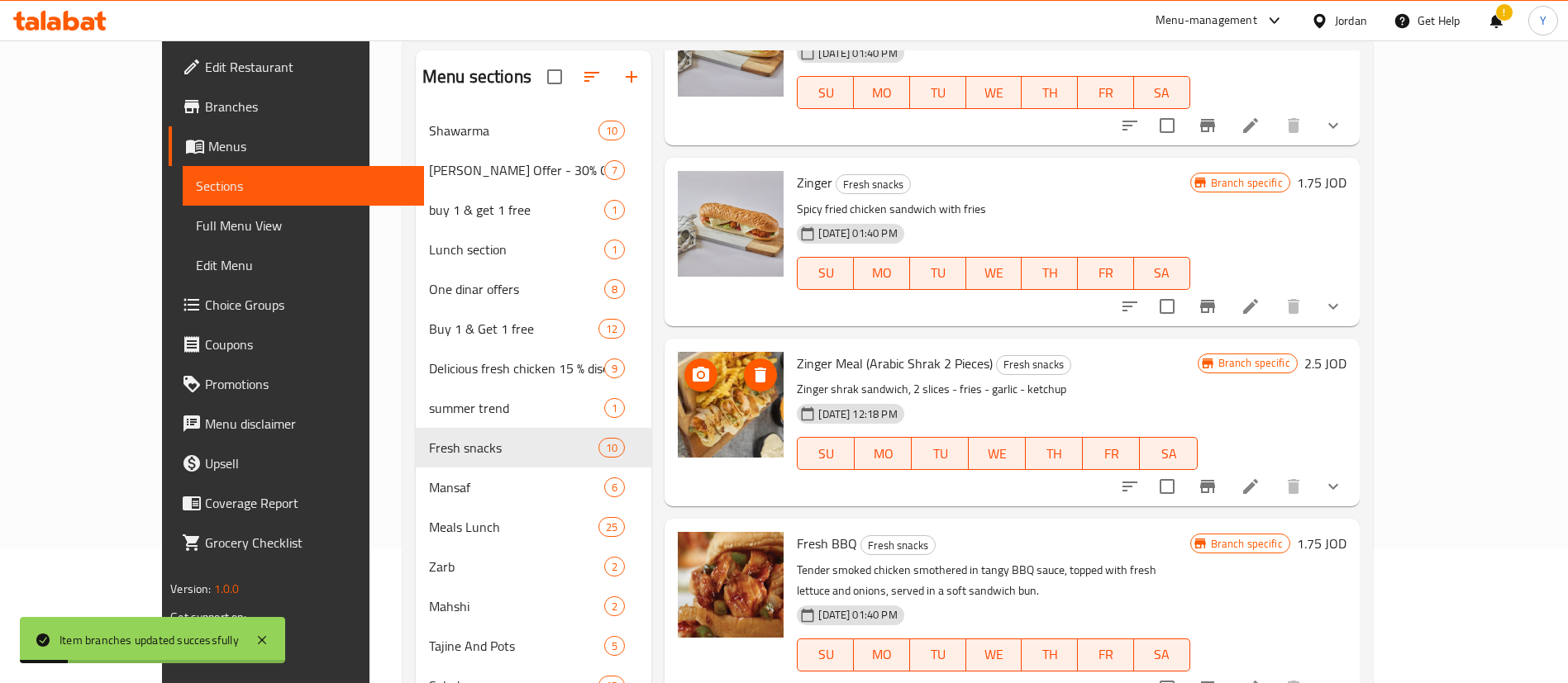
scroll to position [248, 0]
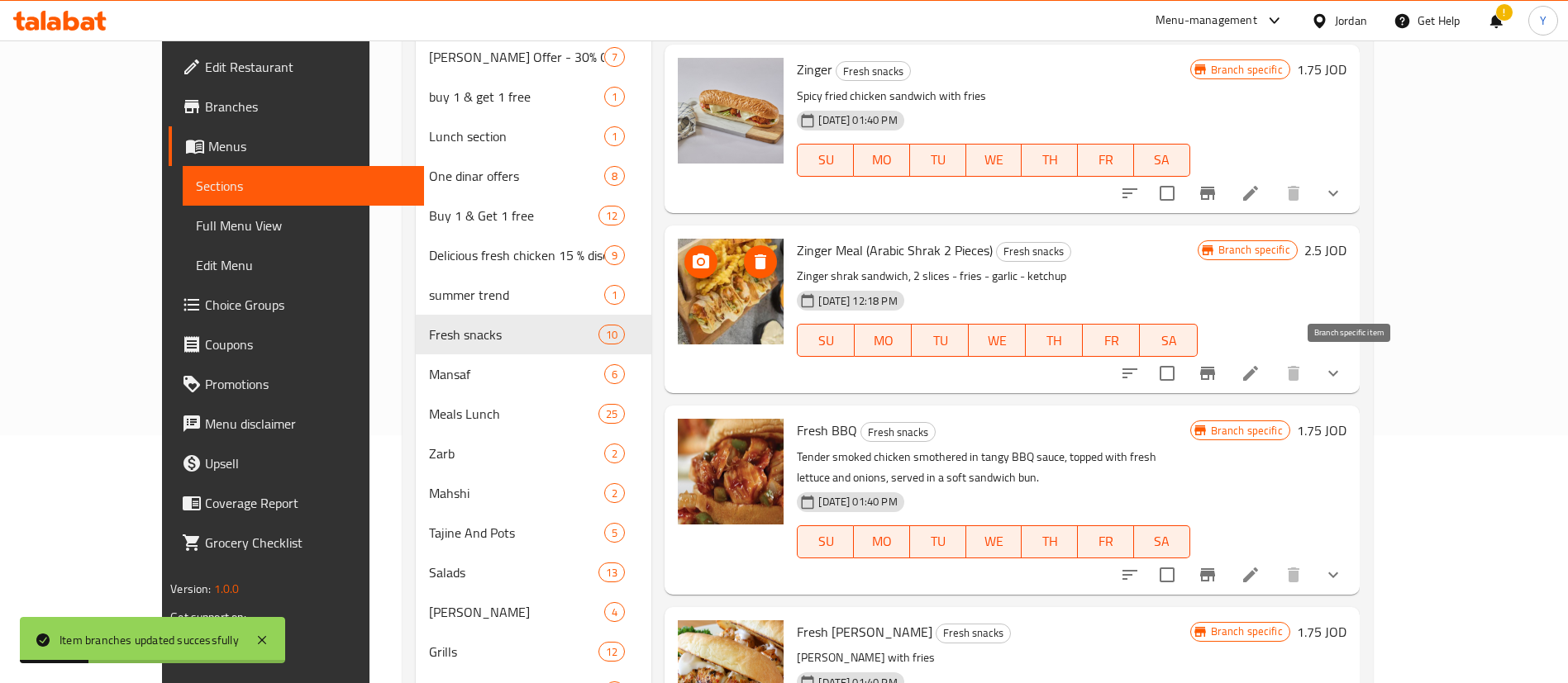
click at [1217, 380] on icon "Branch-specific-item" at bounding box center [1207, 373] width 20 height 20
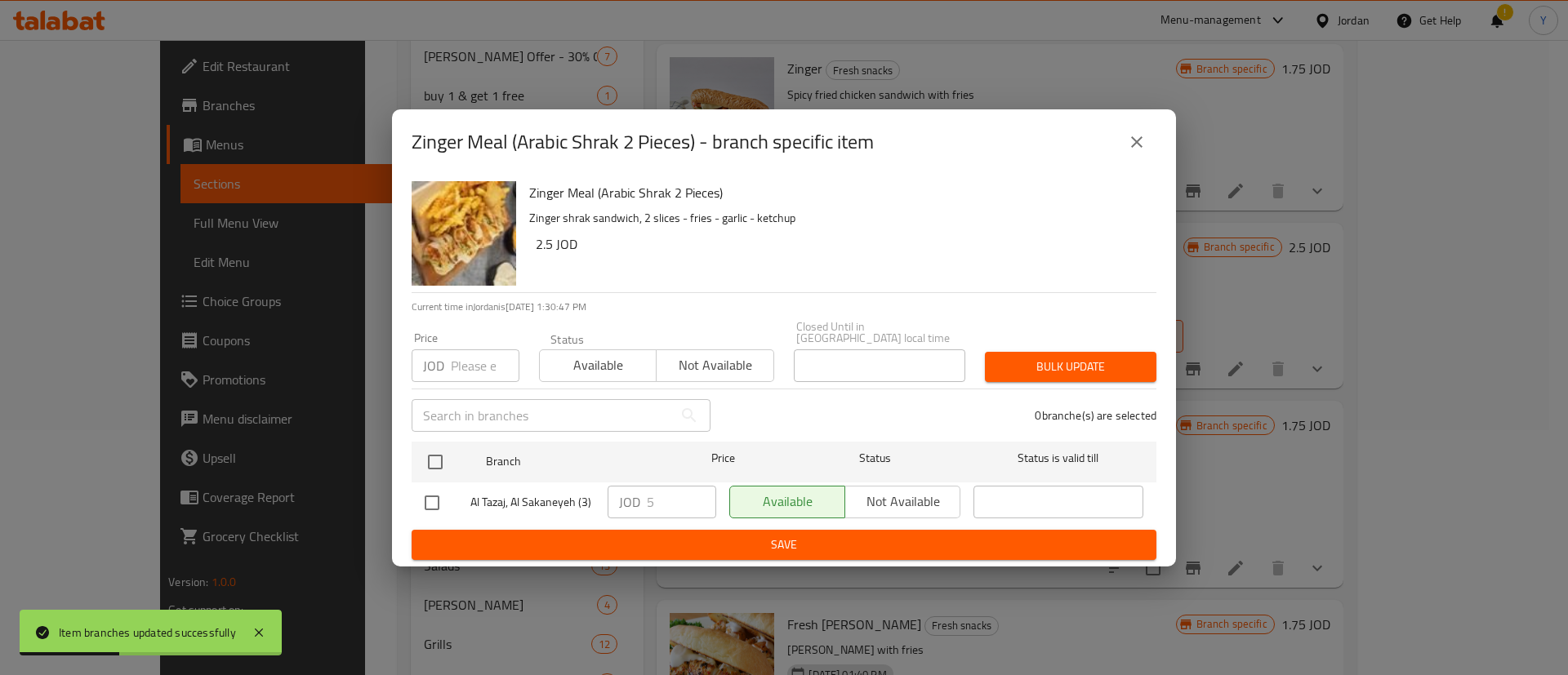
click at [432, 490] on input "checkbox" at bounding box center [432, 503] width 34 height 34
checkbox input "true"
click at [1145, 152] on icon "close" at bounding box center [1137, 141] width 19 height 19
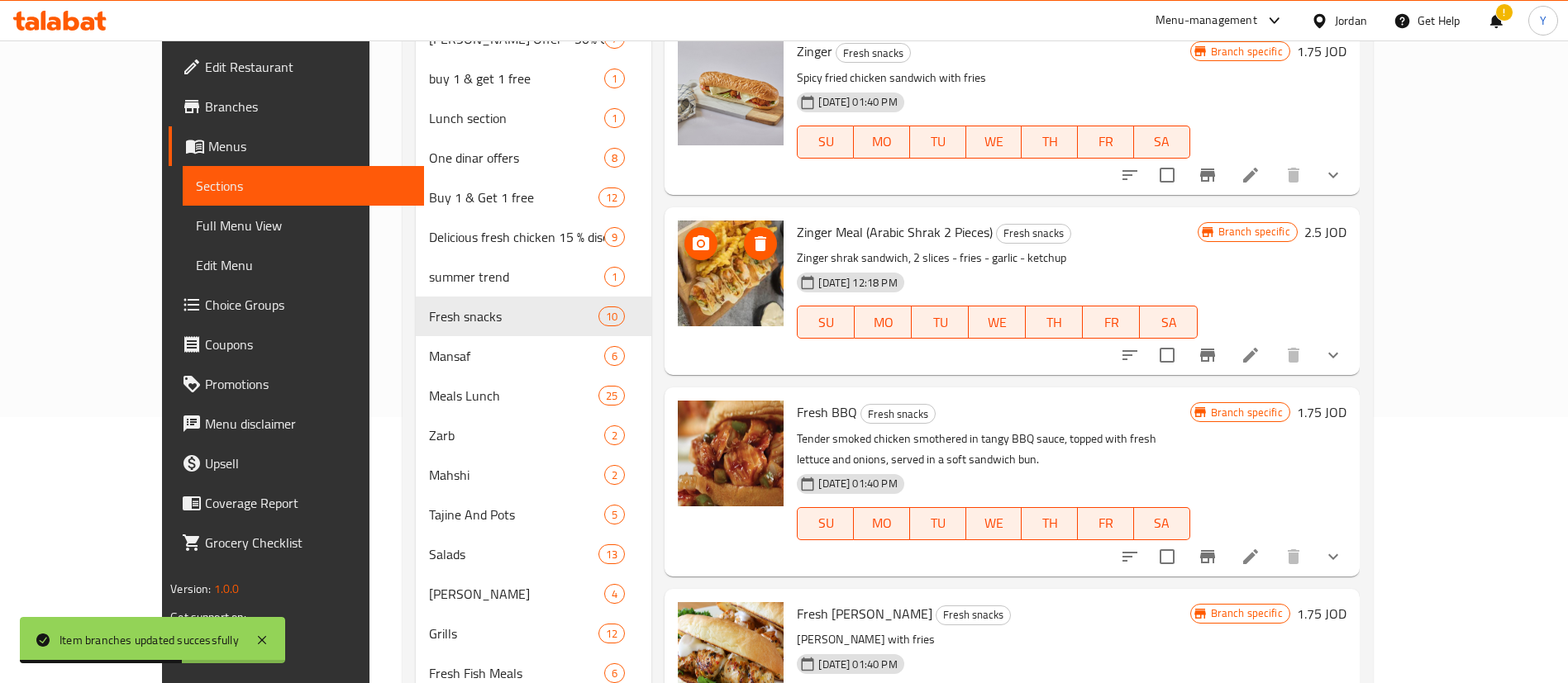
scroll to position [372, 0]
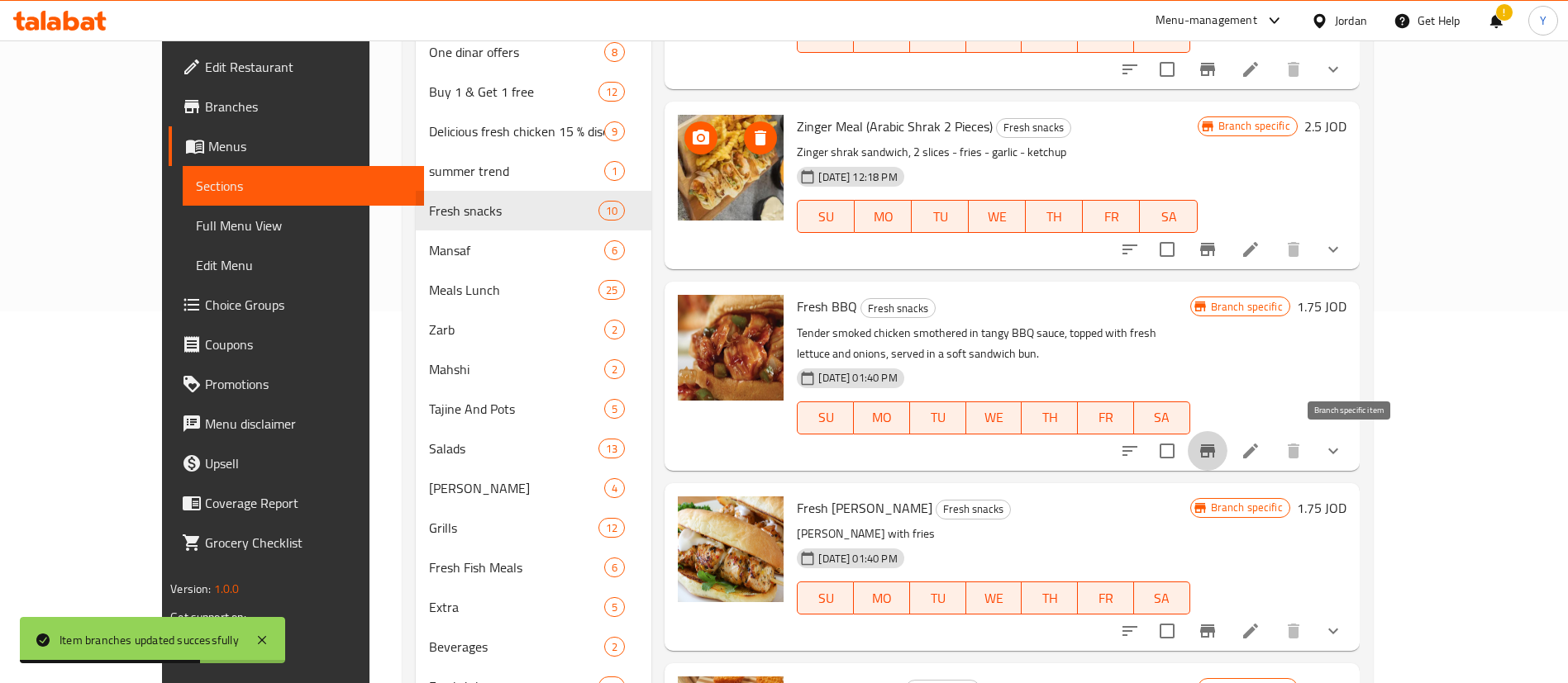
click at [1215, 448] on icon "Branch-specific-item" at bounding box center [1207, 451] width 15 height 13
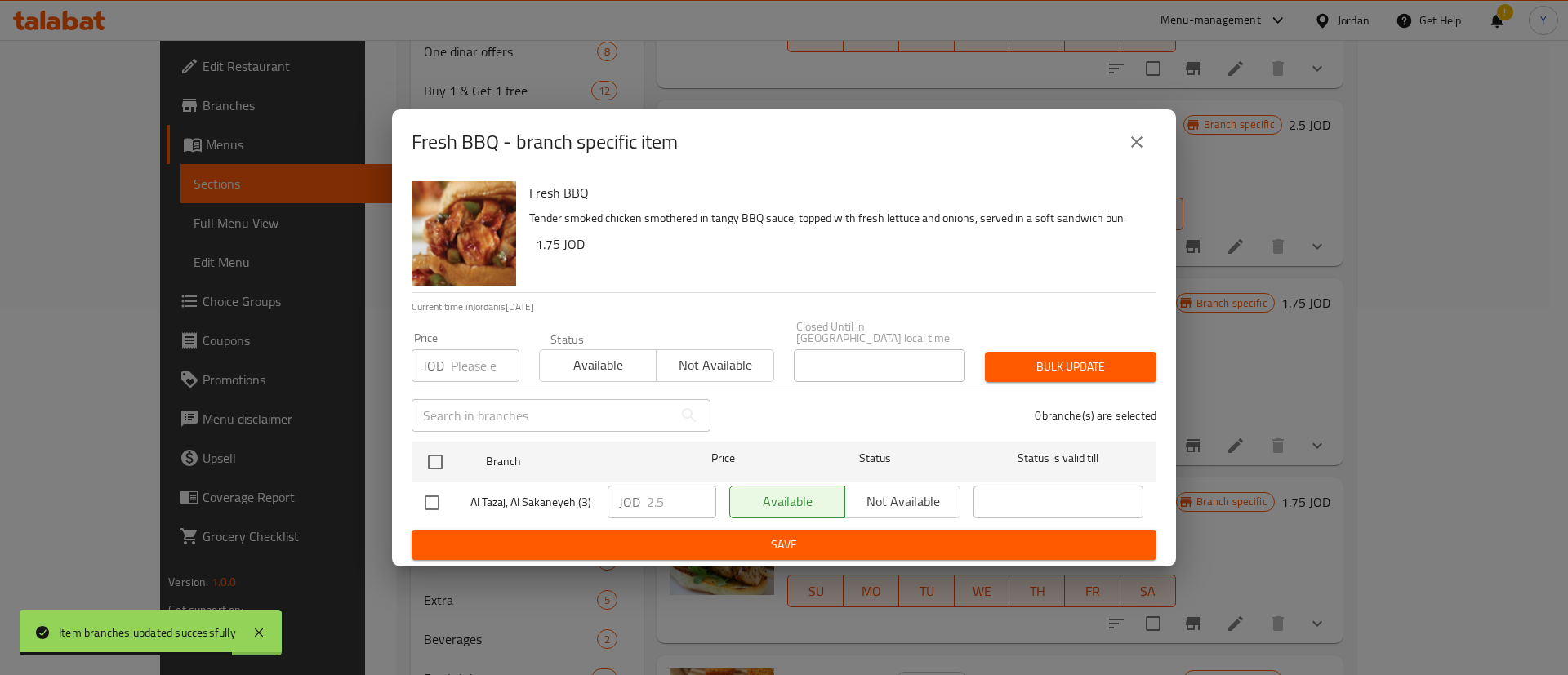
click at [435, 502] on input "checkbox" at bounding box center [432, 503] width 34 height 34
checkbox input "true"
click at [679, 495] on input "2.5" at bounding box center [682, 502] width 69 height 33
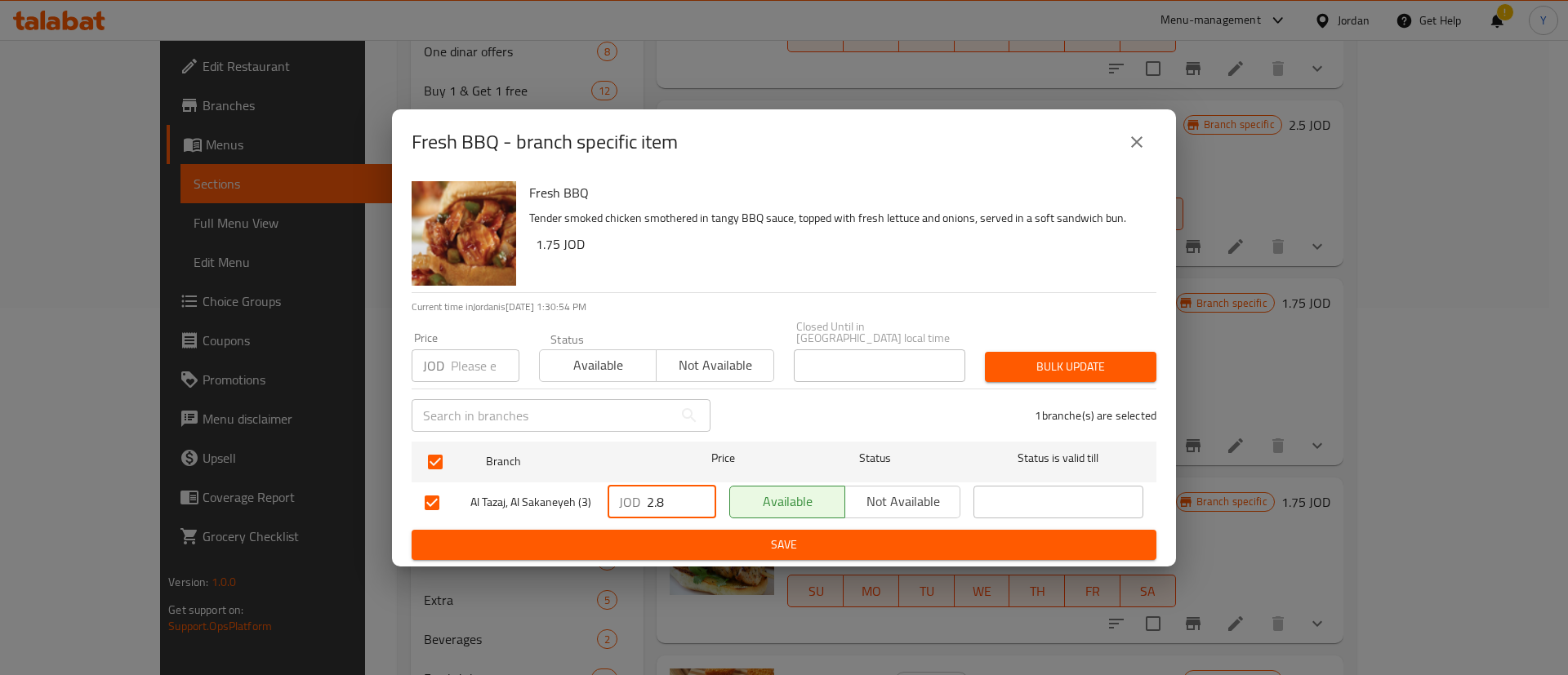
type input "2.8"
click at [761, 550] on button "Save" at bounding box center [784, 545] width 745 height 30
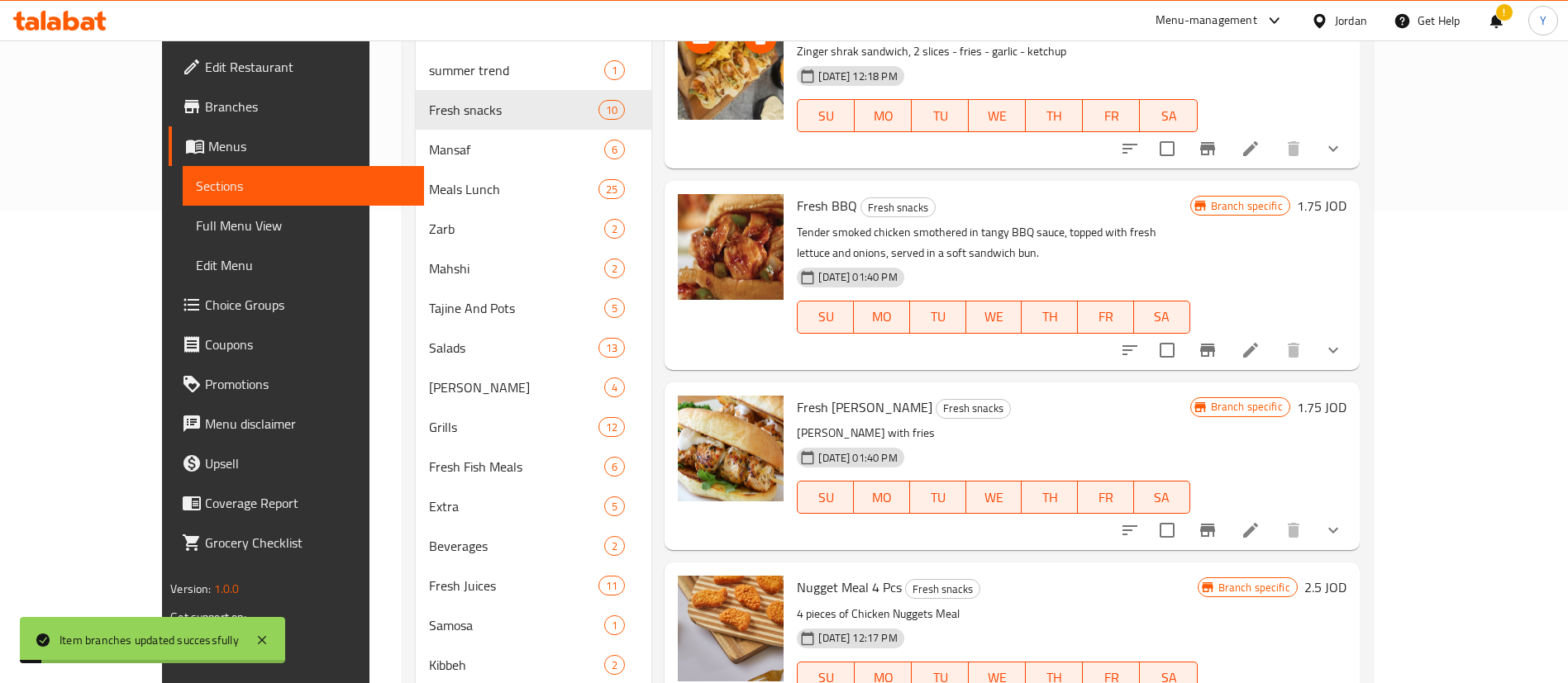
scroll to position [495, 0]
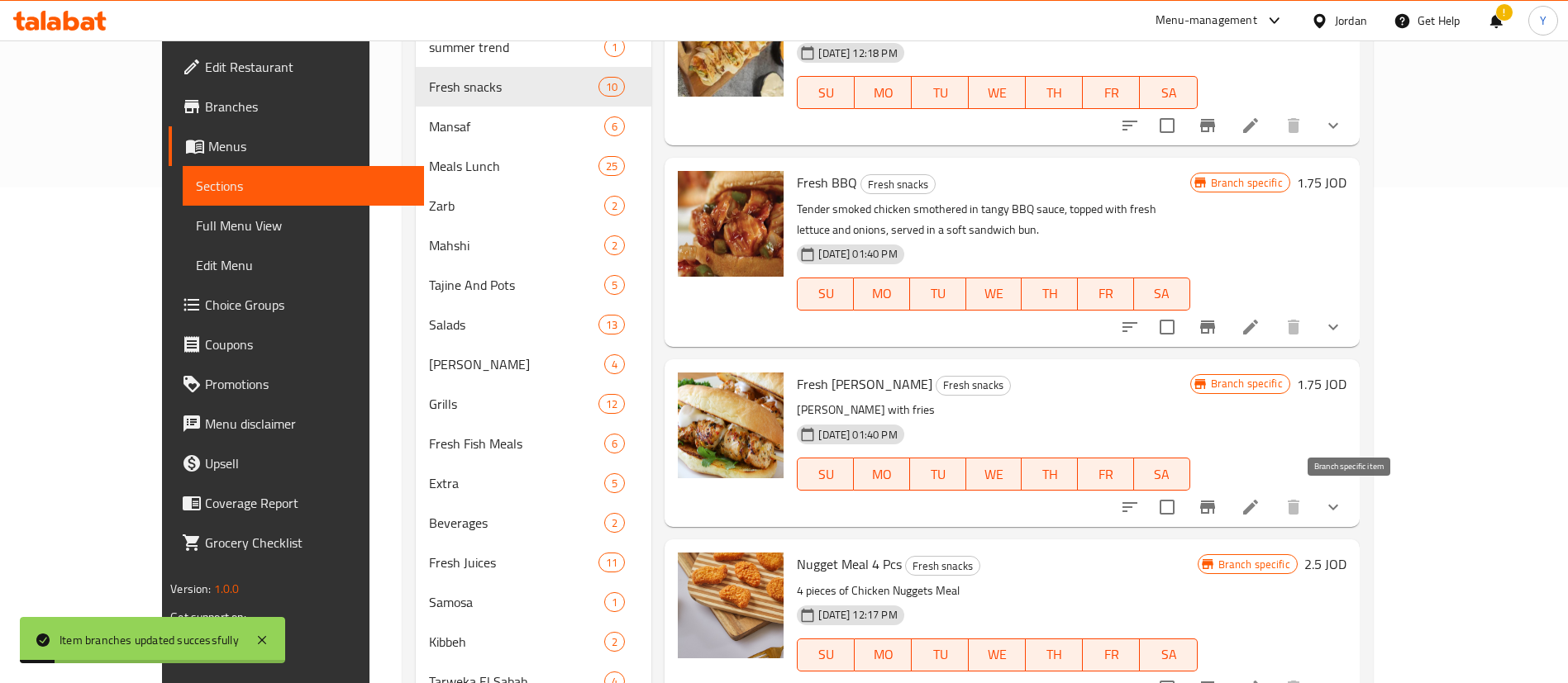
click at [1215, 507] on icon "Branch-specific-item" at bounding box center [1207, 506] width 15 height 13
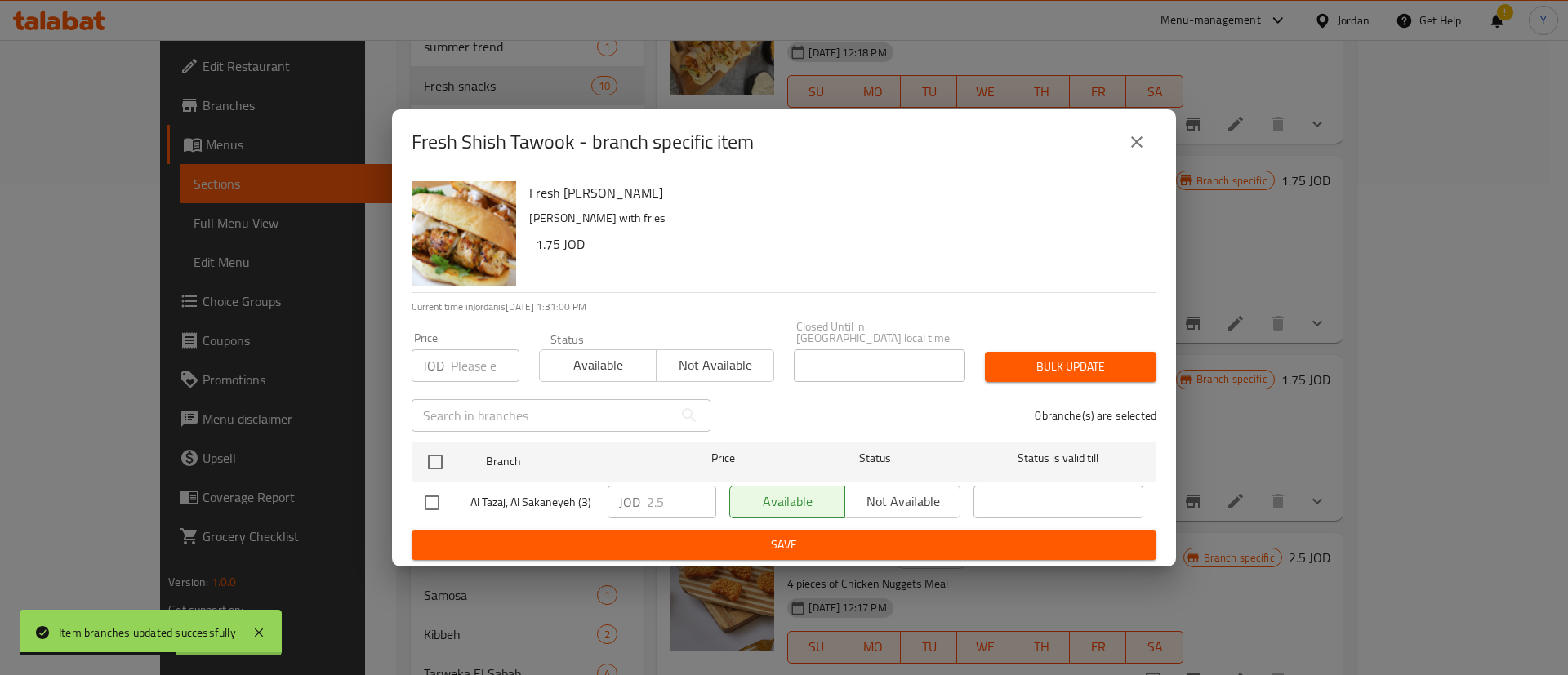
click at [431, 504] on input "checkbox" at bounding box center [432, 503] width 34 height 34
checkbox input "true"
click at [677, 501] on input "2.5" at bounding box center [682, 502] width 69 height 33
type input "2.8"
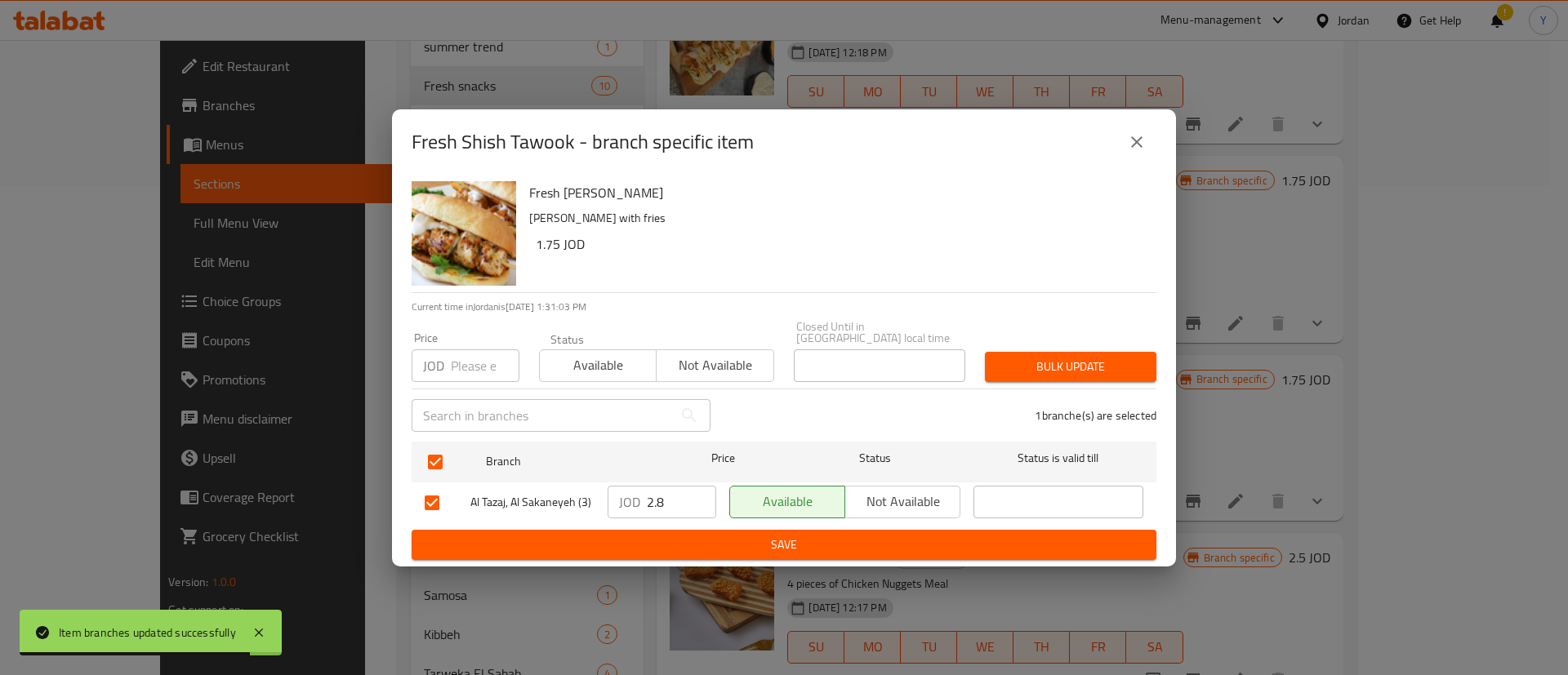
click at [678, 520] on div "JOD 2.8 ​" at bounding box center [662, 503] width 122 height 47
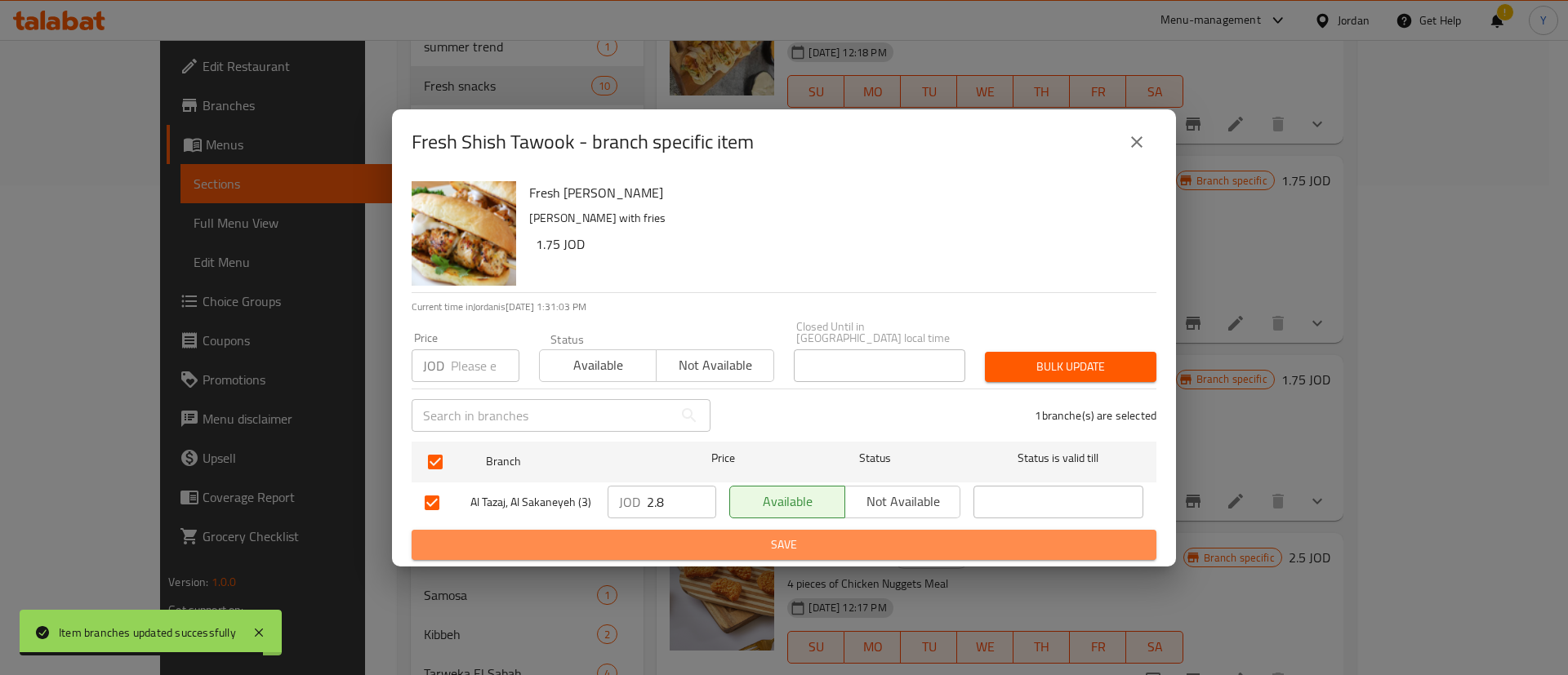
click at [771, 544] on span "Save" at bounding box center [784, 545] width 718 height 20
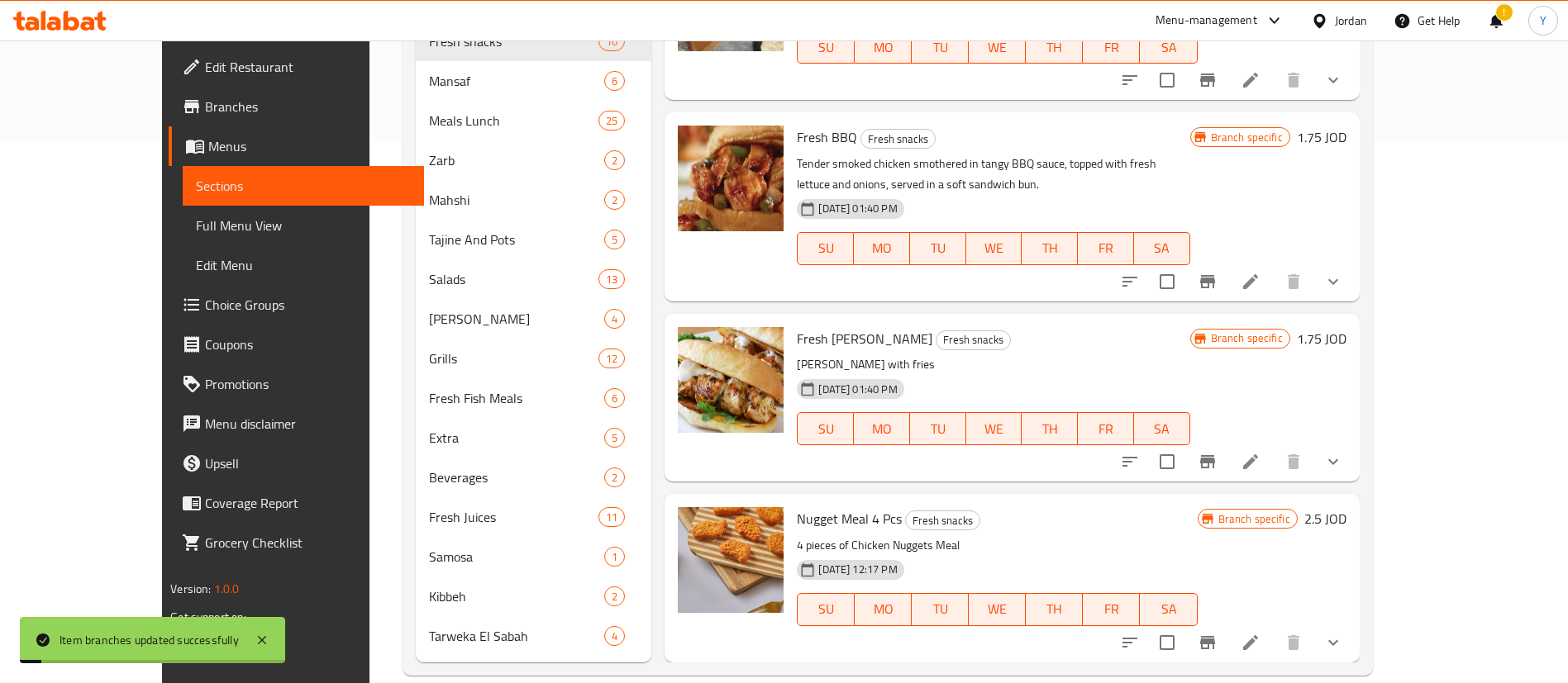
scroll to position [566, 0]
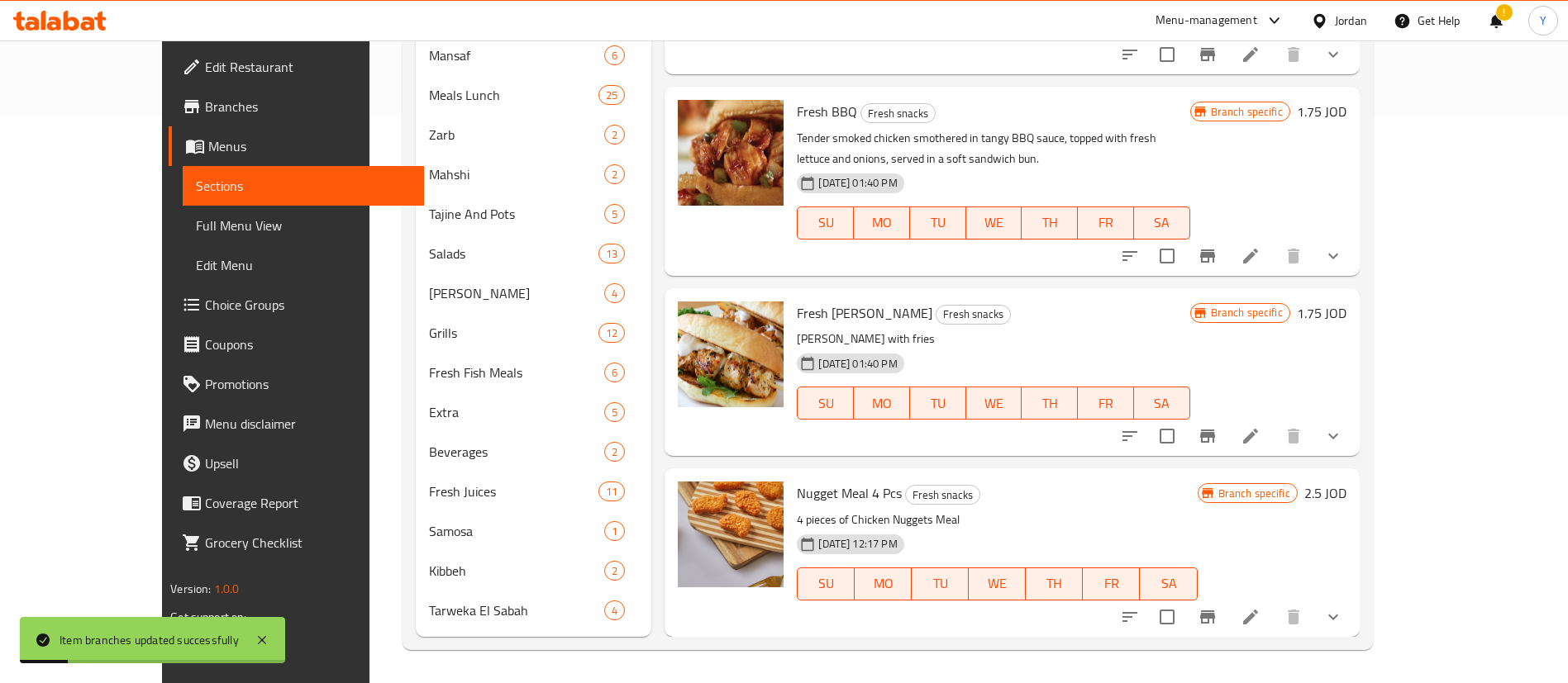
click at [1228, 614] on button "Branch-specific-item" at bounding box center [1207, 617] width 39 height 39
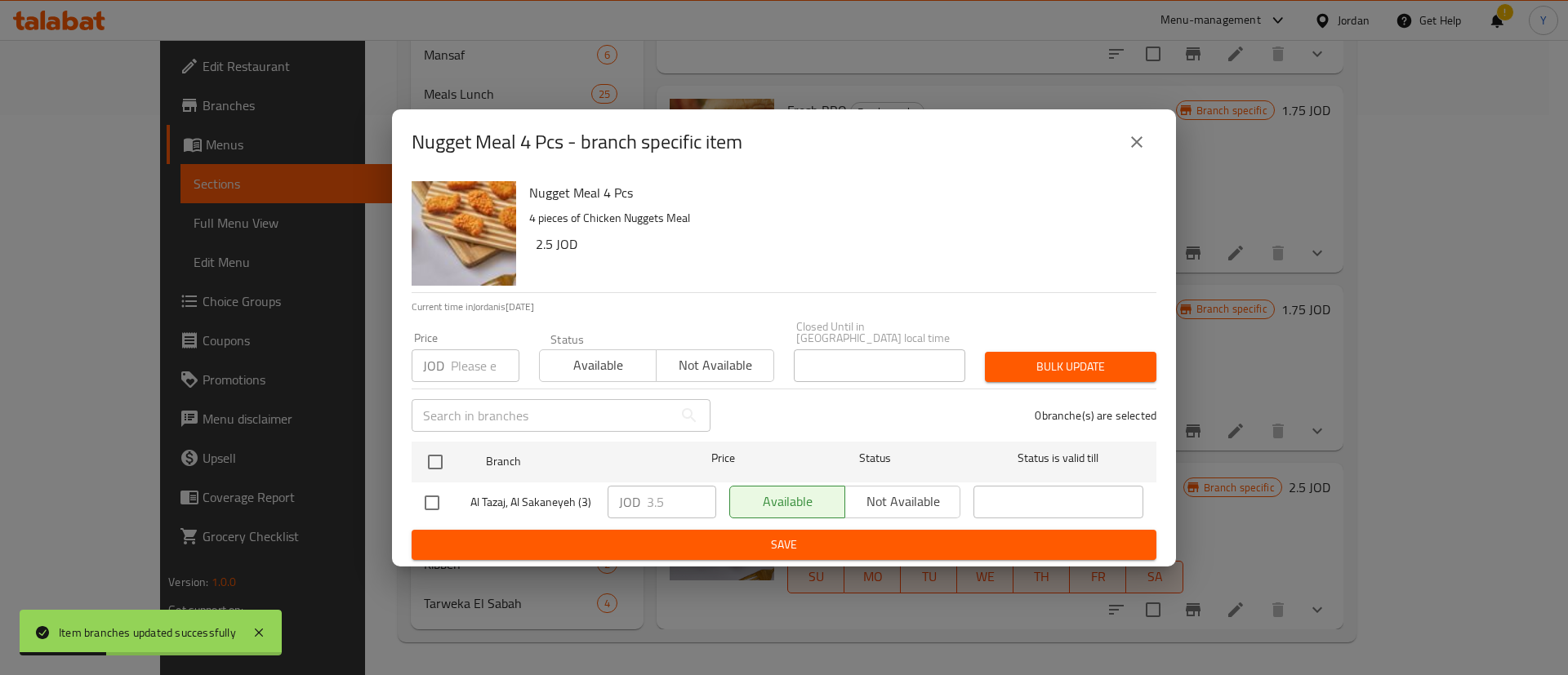
click at [431, 497] on input "checkbox" at bounding box center [432, 503] width 34 height 34
checkbox input "true"
click at [1294, 263] on div "Nugget Meal 4 Pcs - branch specific item Nugget Meal 4 Pcs 4 pieces of Chicken …" at bounding box center [784, 337] width 1568 height 675
click at [1127, 162] on button "close" at bounding box center [1137, 142] width 39 height 39
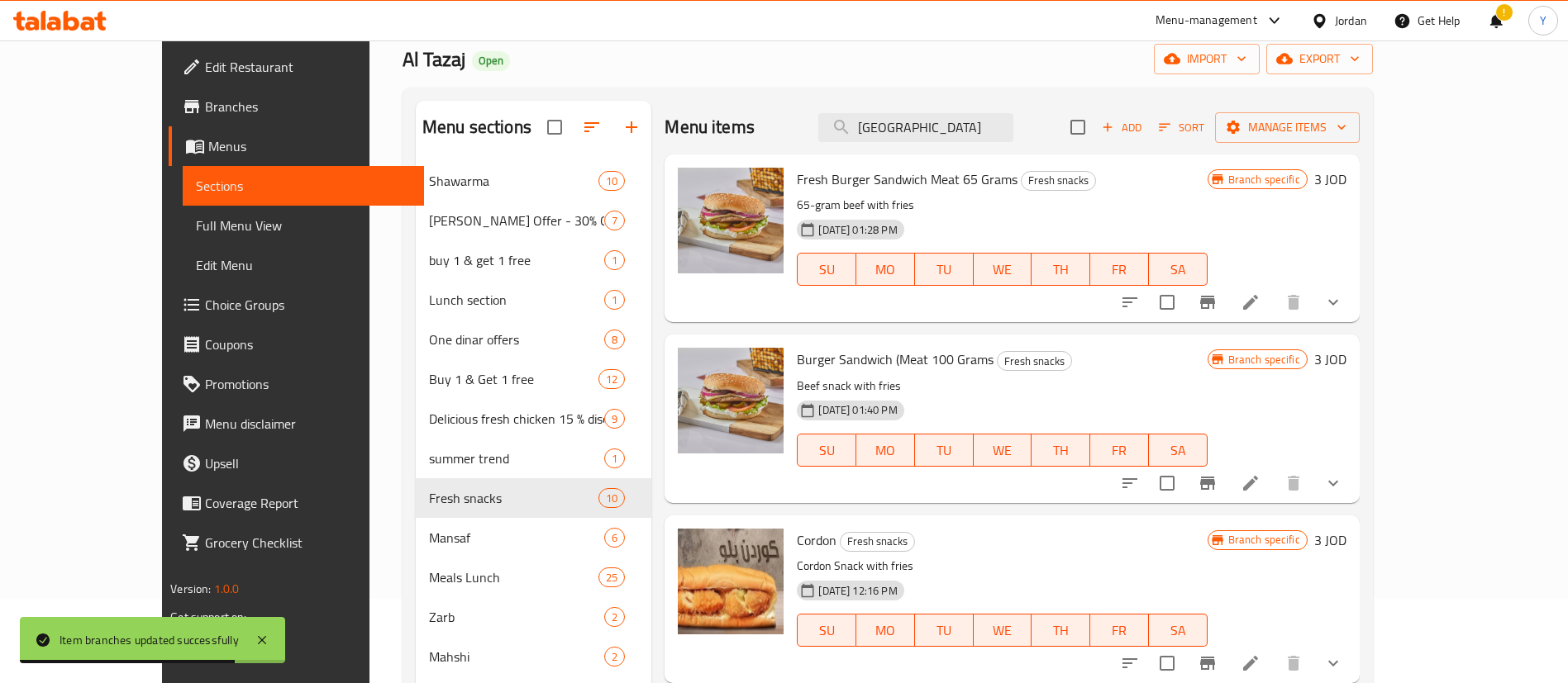
scroll to position [0, 0]
